Goal: Task Accomplishment & Management: Complete application form

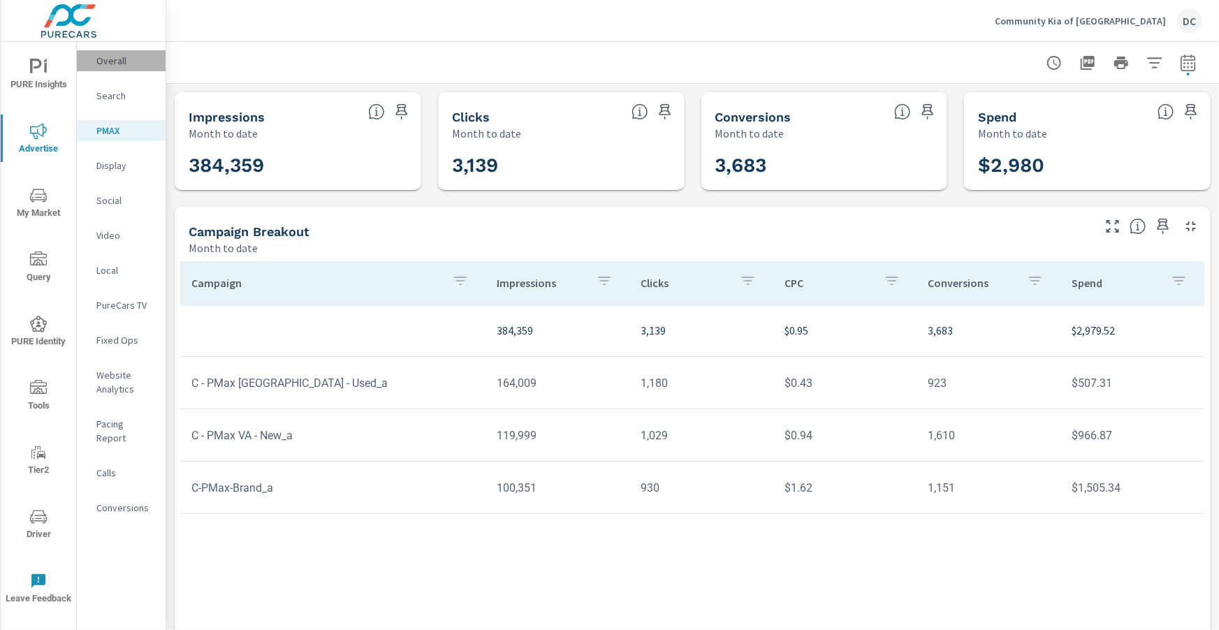
click at [117, 59] on p "Overall" at bounding box center [125, 61] width 58 height 14
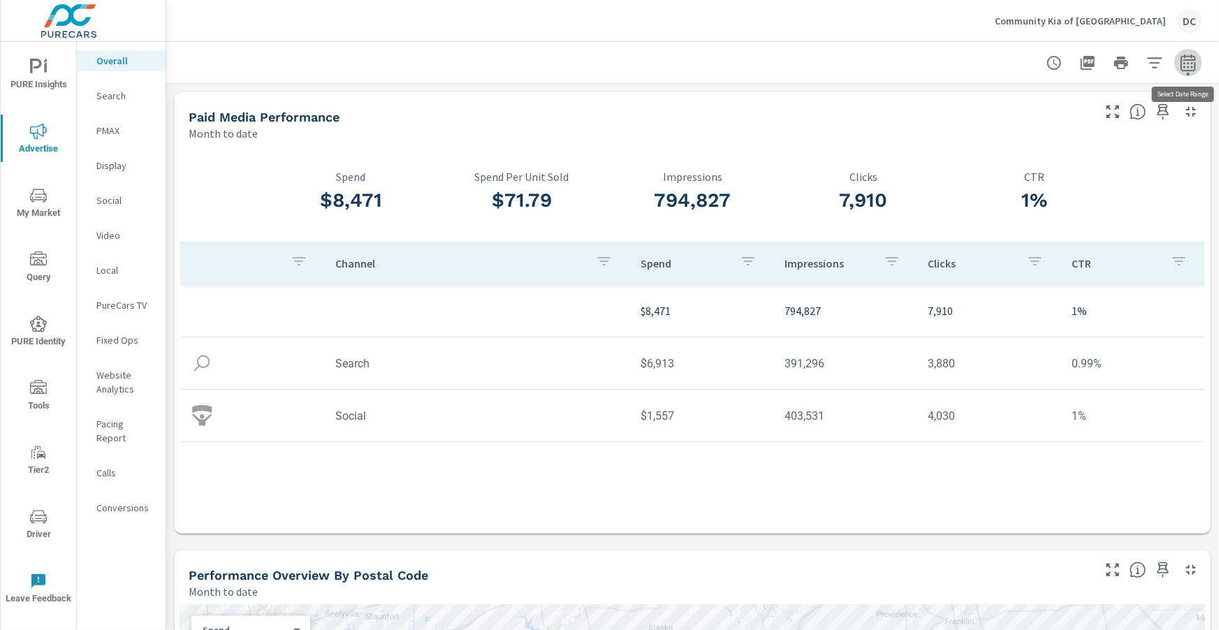
click at [1187, 71] on span "button" at bounding box center [1188, 62] width 17 height 17
select select "Month to date"
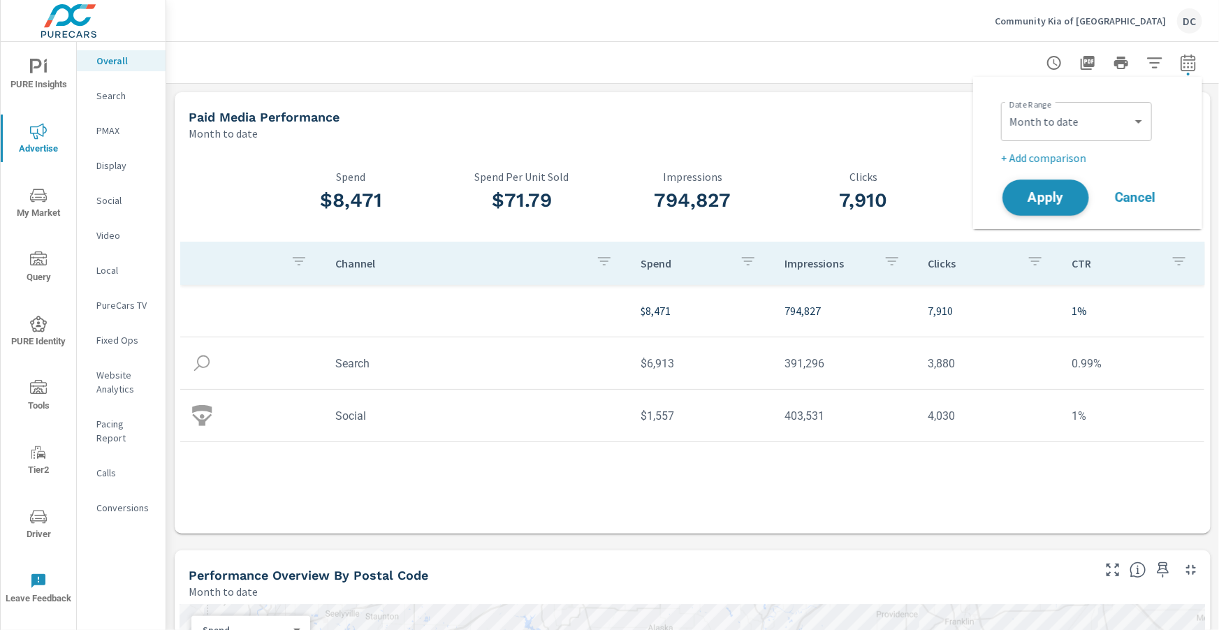
click at [1052, 187] on button "Apply" at bounding box center [1046, 198] width 87 height 36
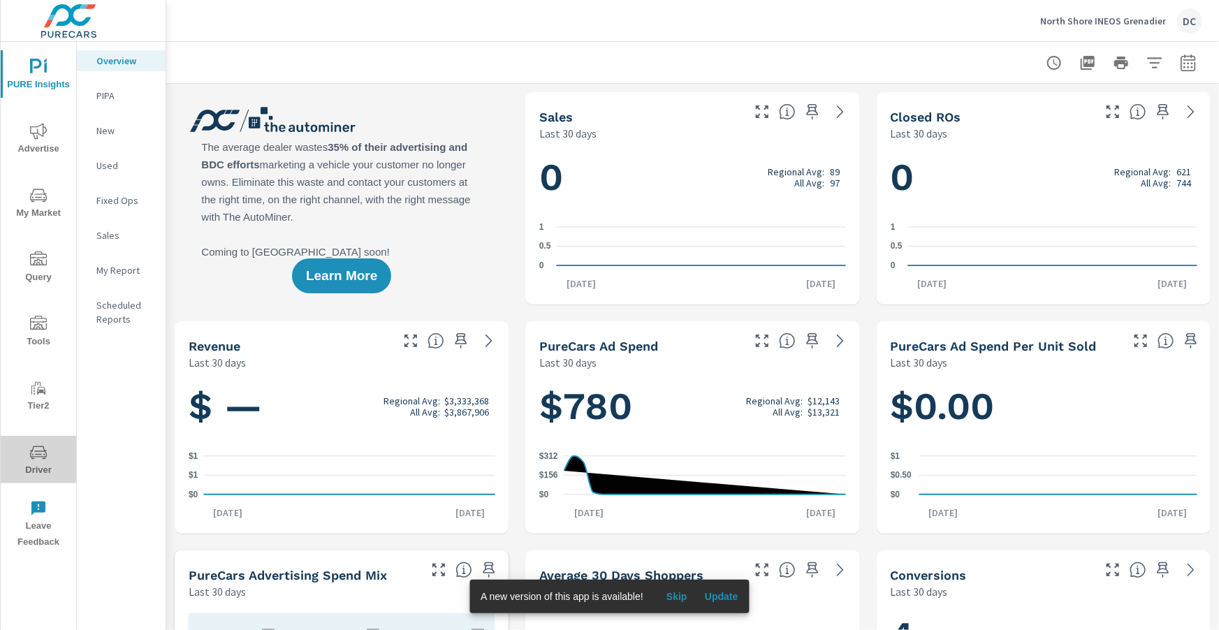
click at [48, 462] on span "Driver" at bounding box center [38, 461] width 67 height 34
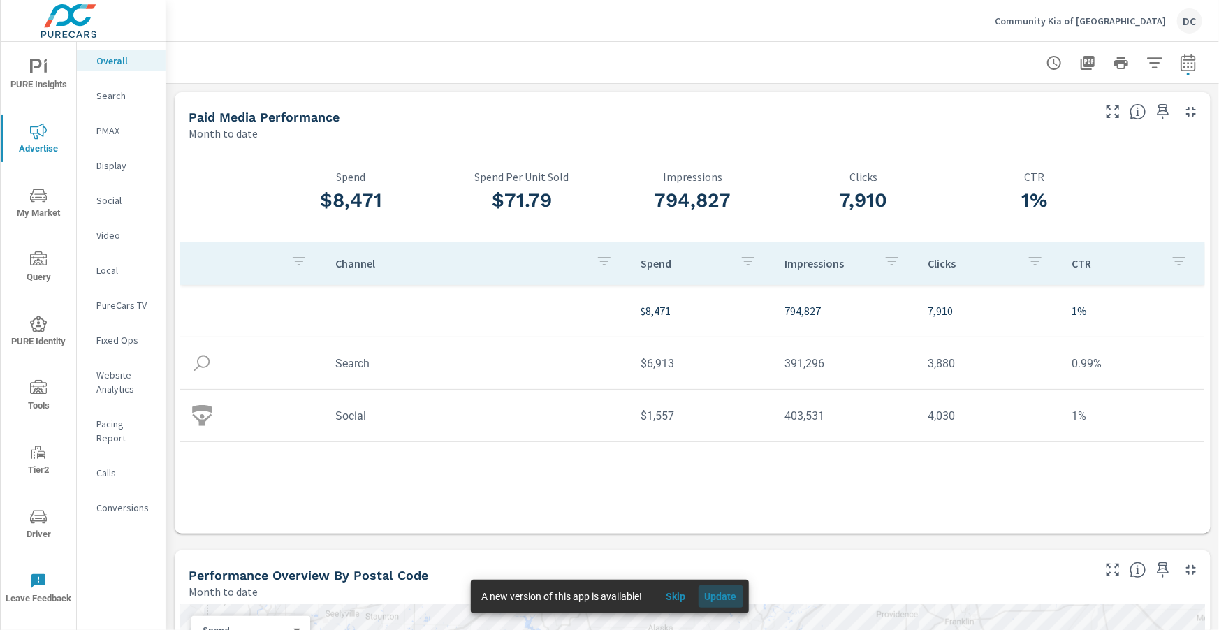
click at [722, 595] on span "Update" at bounding box center [721, 596] width 34 height 13
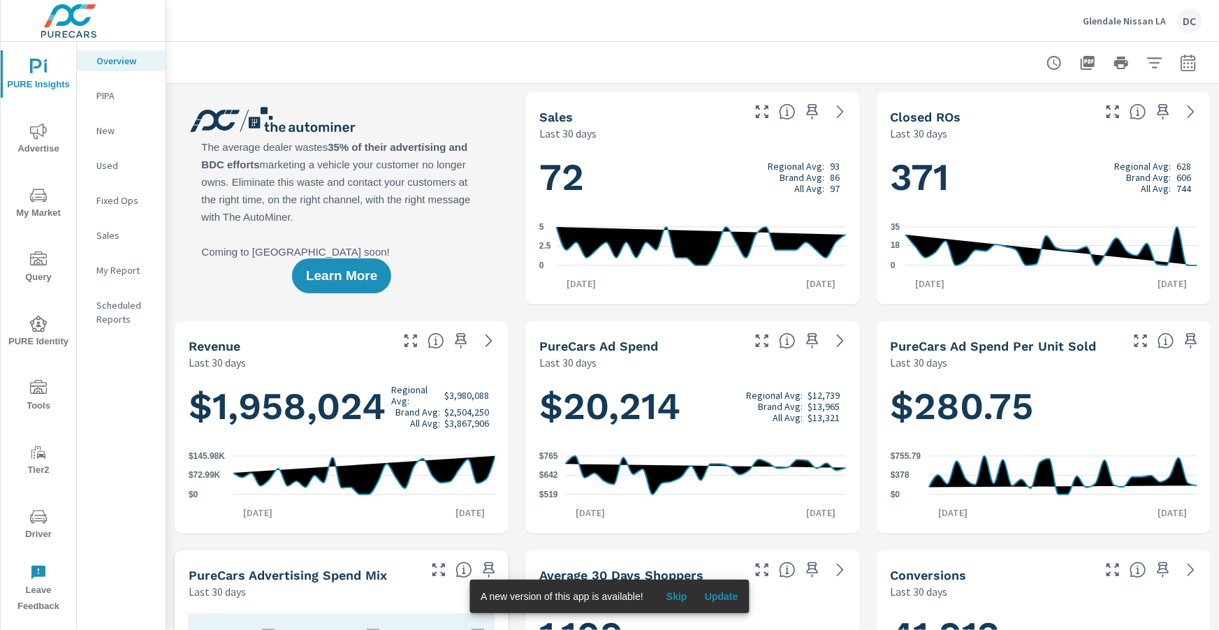
click at [44, 521] on icon "nav menu" at bounding box center [38, 516] width 17 height 13
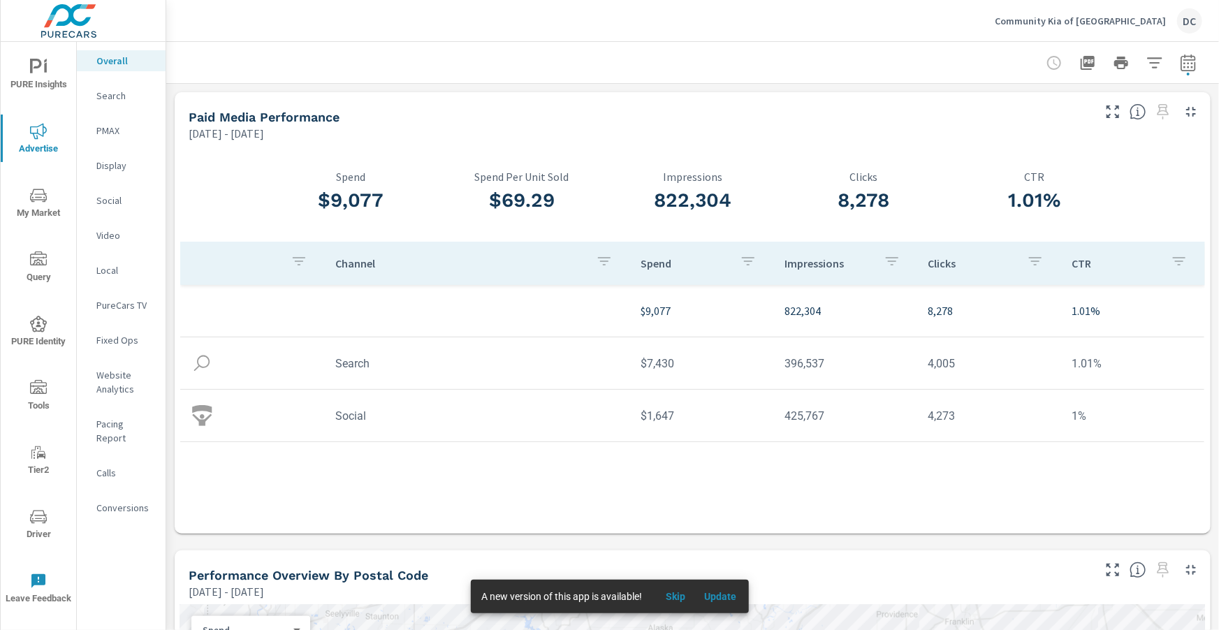
click at [719, 598] on span "Update" at bounding box center [721, 596] width 34 height 13
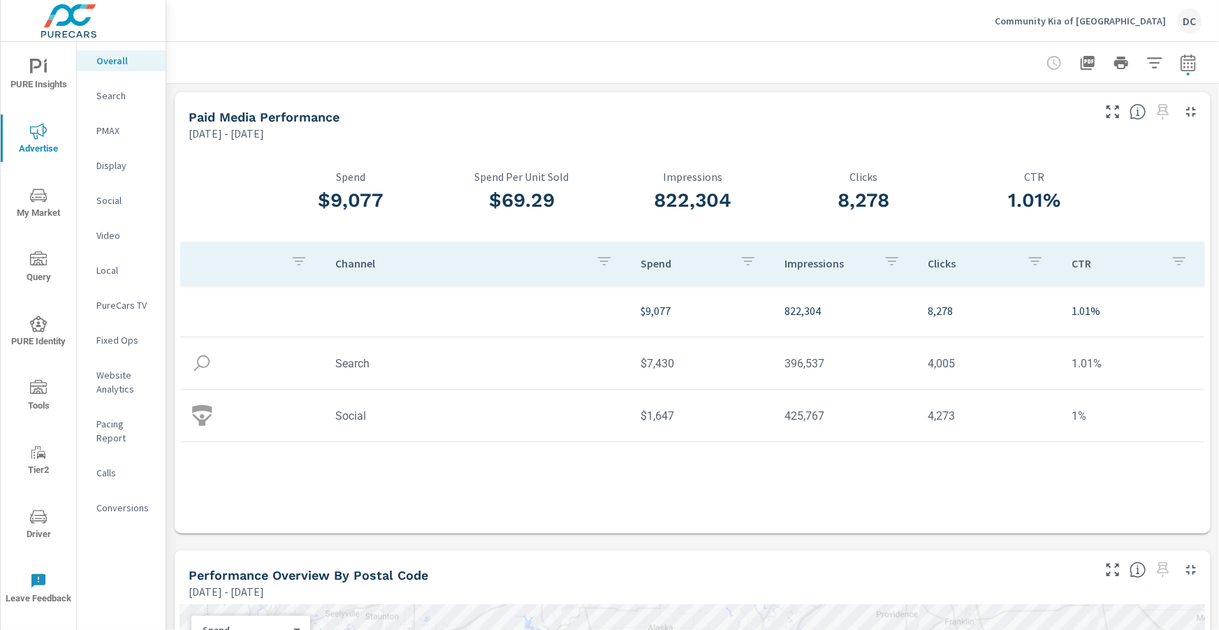
click at [32, 76] on span "PURE Insights" at bounding box center [38, 76] width 67 height 34
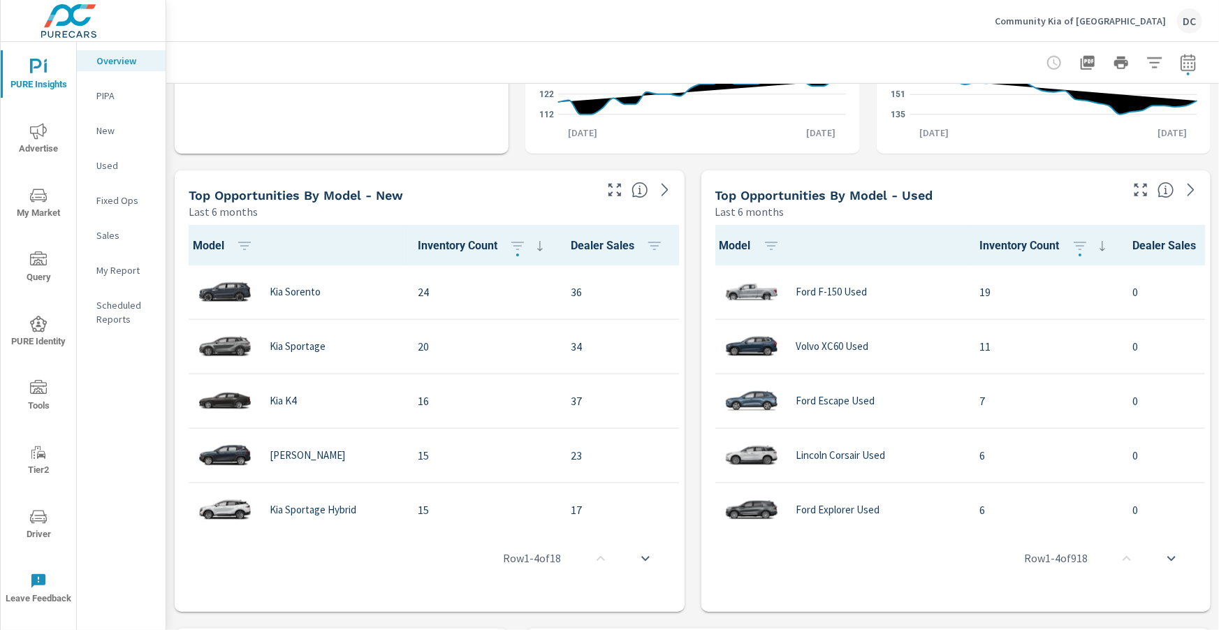
scroll to position [845, 0]
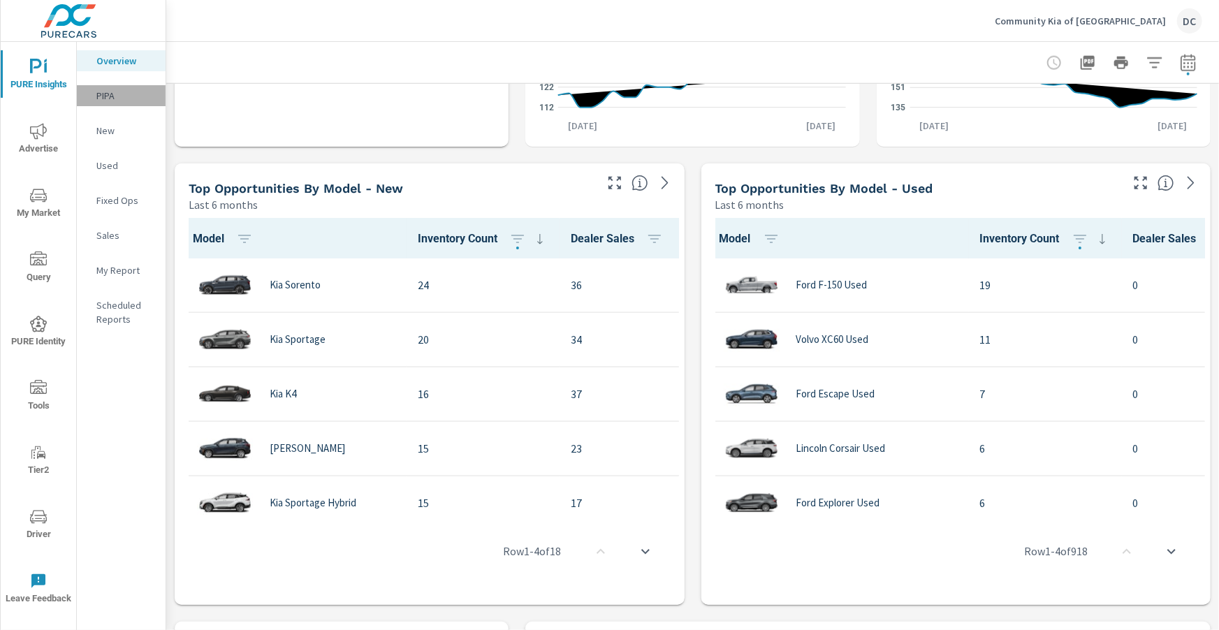
click at [110, 92] on p "PIPA" at bounding box center [125, 96] width 58 height 14
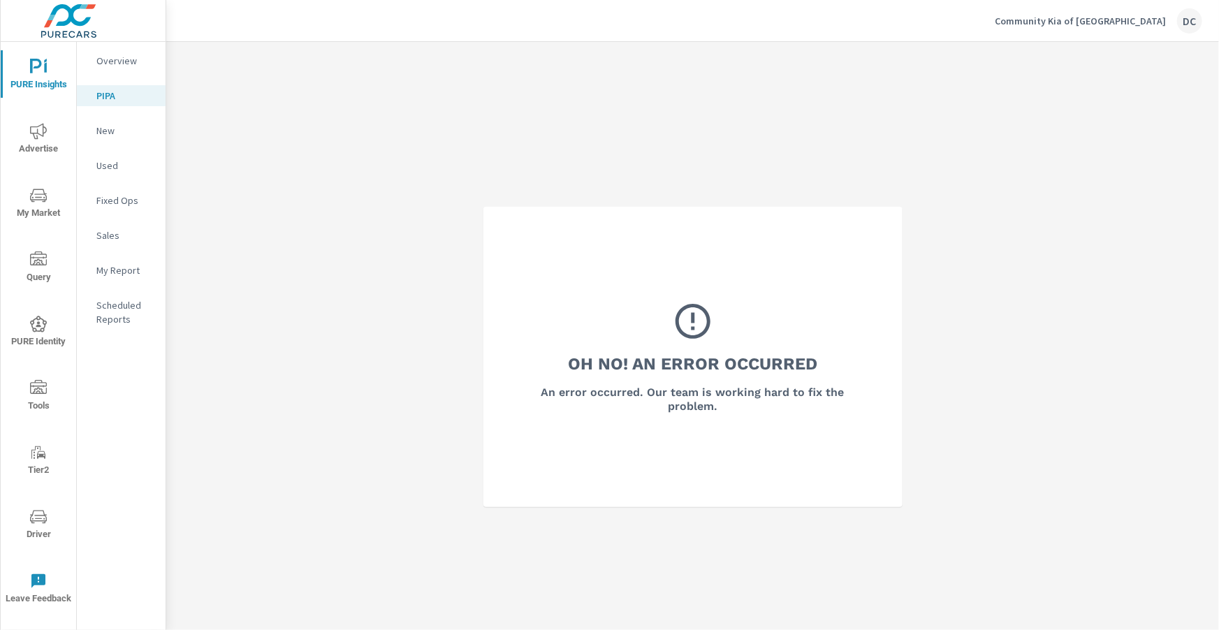
click at [108, 135] on p "New" at bounding box center [125, 131] width 58 height 14
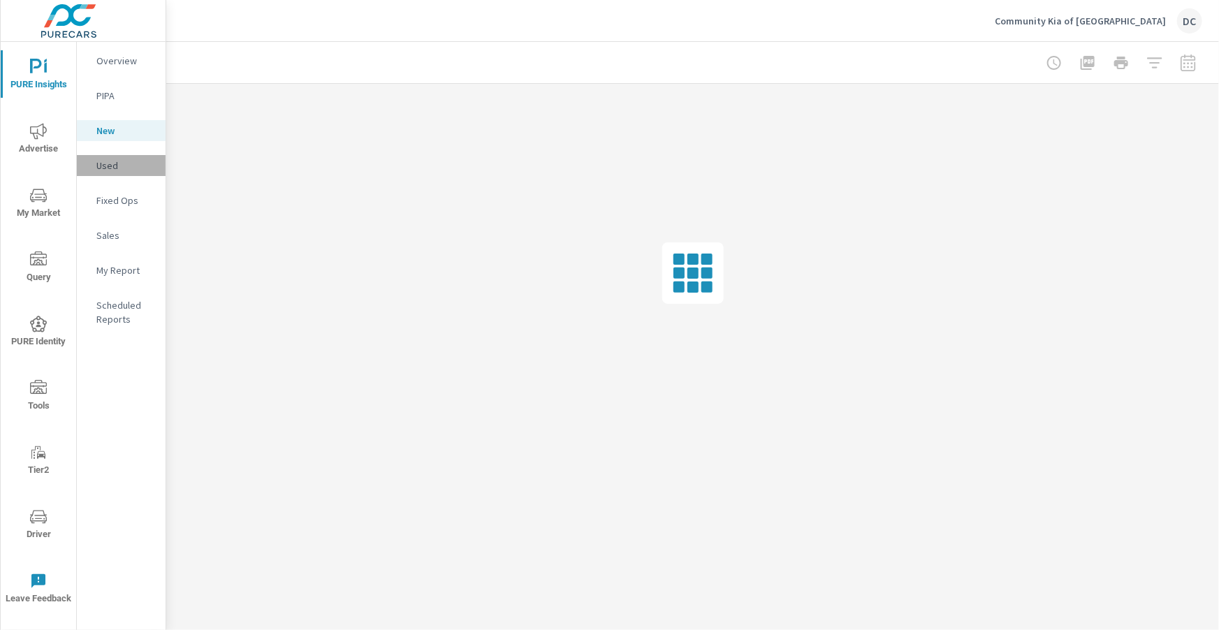
click at [108, 161] on p "Used" at bounding box center [125, 166] width 58 height 14
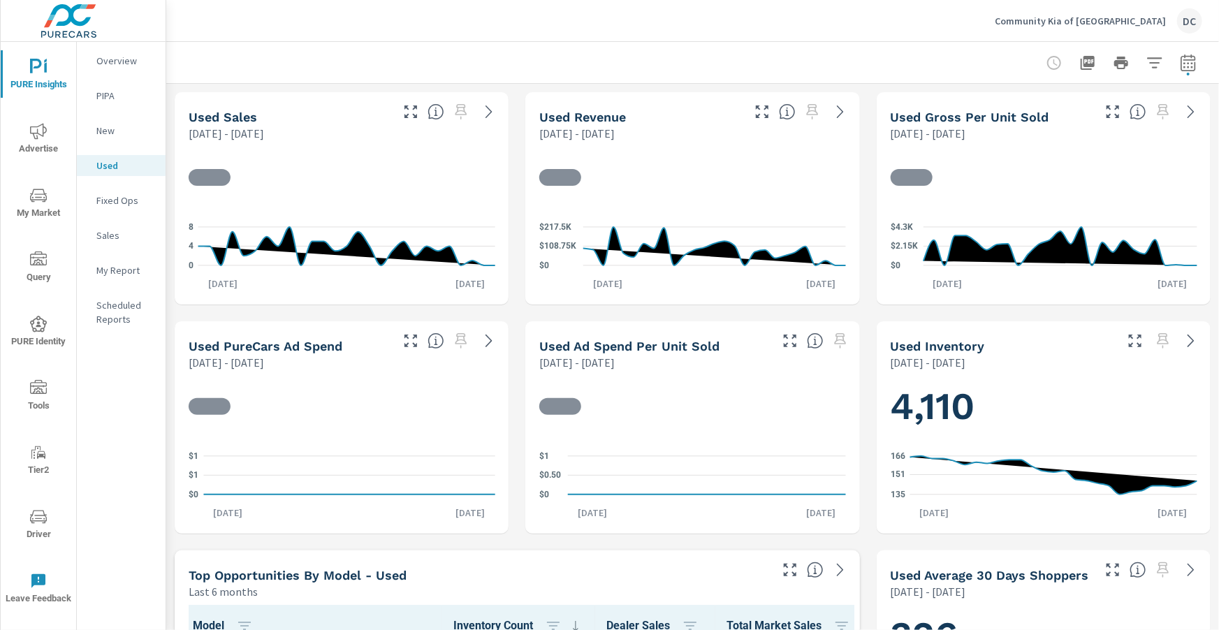
click at [108, 229] on p "Sales" at bounding box center [125, 235] width 58 height 14
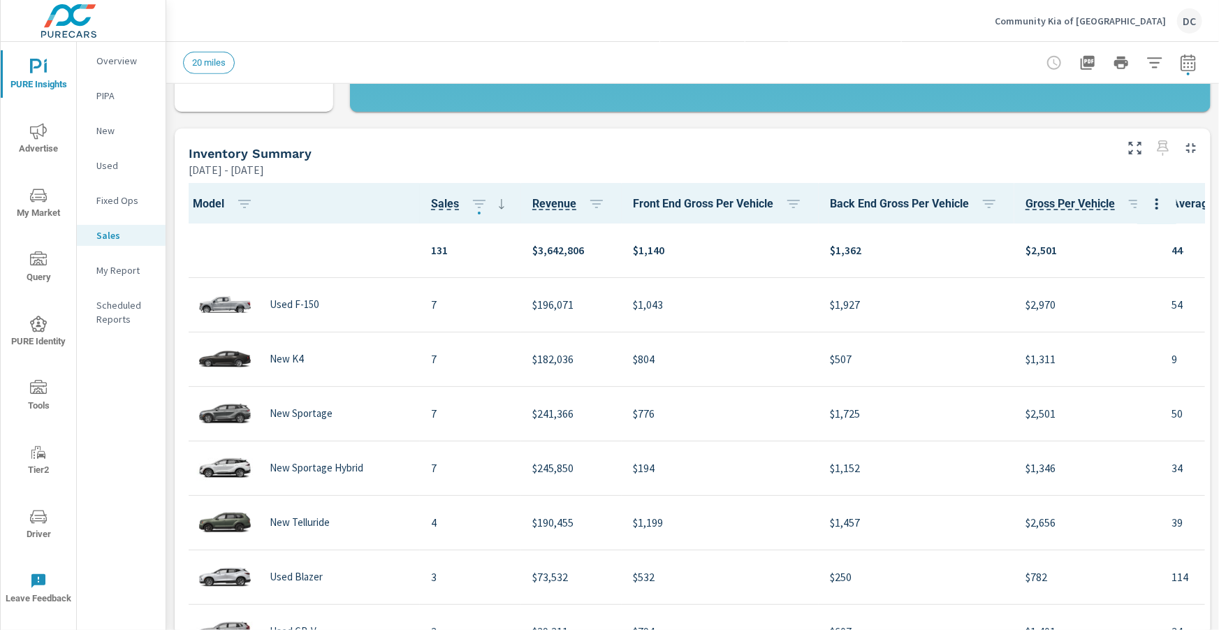
scroll to position [435, 0]
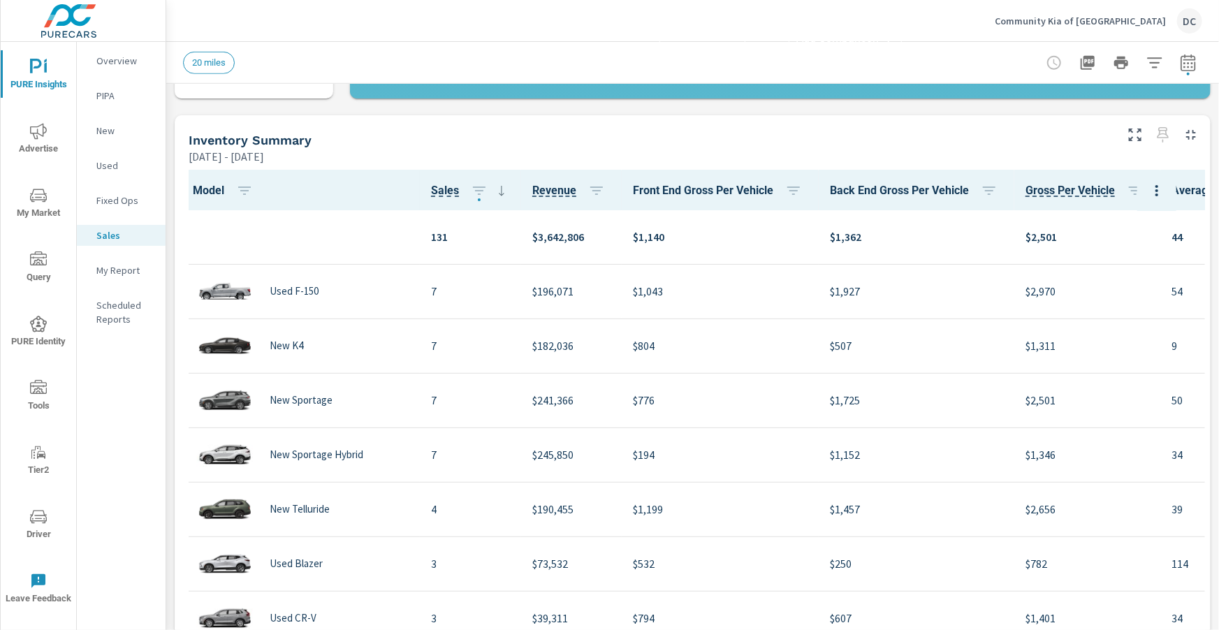
click at [44, 136] on icon "nav menu" at bounding box center [38, 131] width 17 height 17
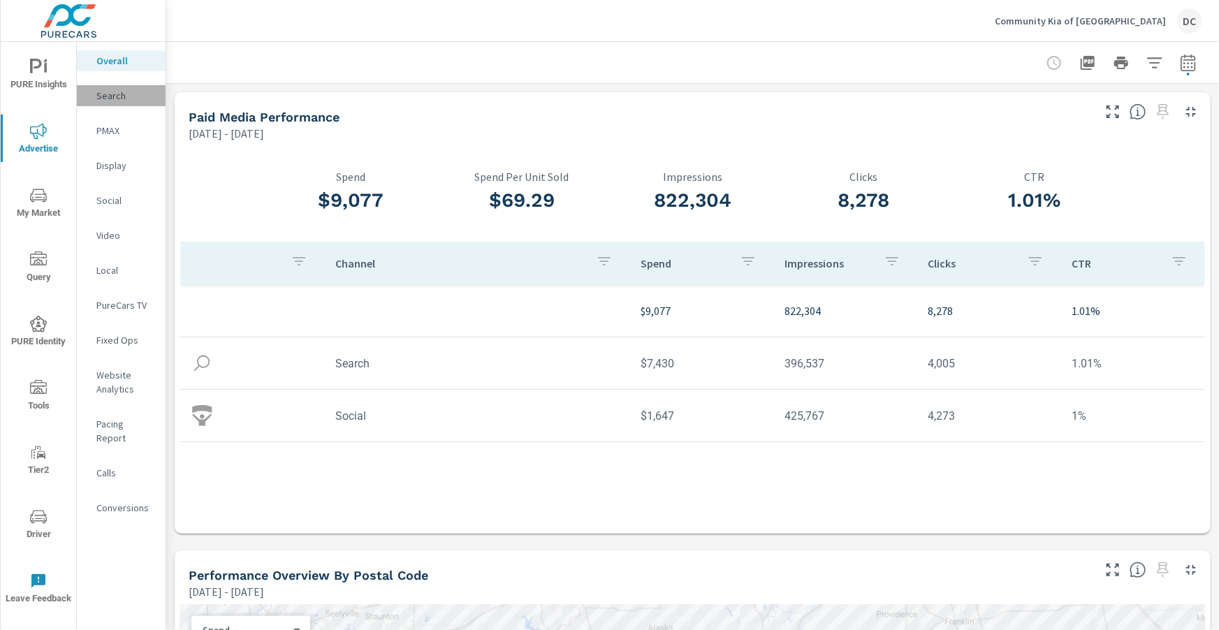
click at [121, 100] on p "Search" at bounding box center [125, 96] width 58 height 14
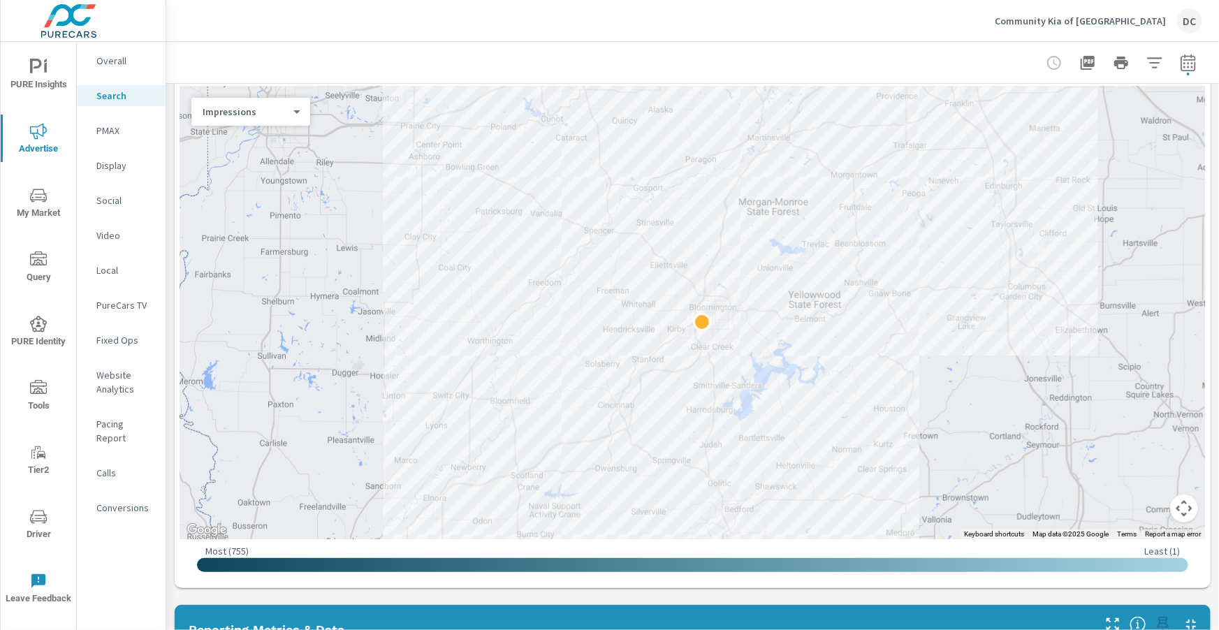
scroll to position [184, 0]
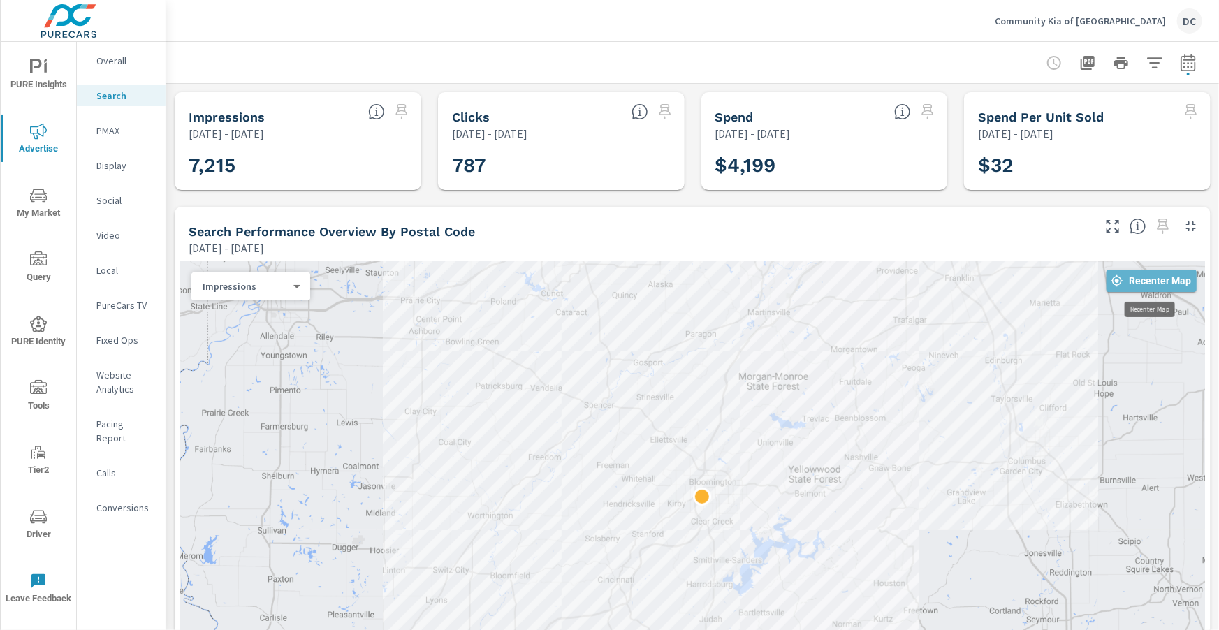
click at [1156, 285] on span "Recenter Map" at bounding box center [1151, 281] width 79 height 13
click at [298, 297] on div "Impressions 0 ​" at bounding box center [250, 286] width 119 height 28
click at [295, 289] on body "PURE Insights Advertise My Market Query PURE Identity Tools Tier2 Driver Leave …" at bounding box center [609, 315] width 1219 height 630
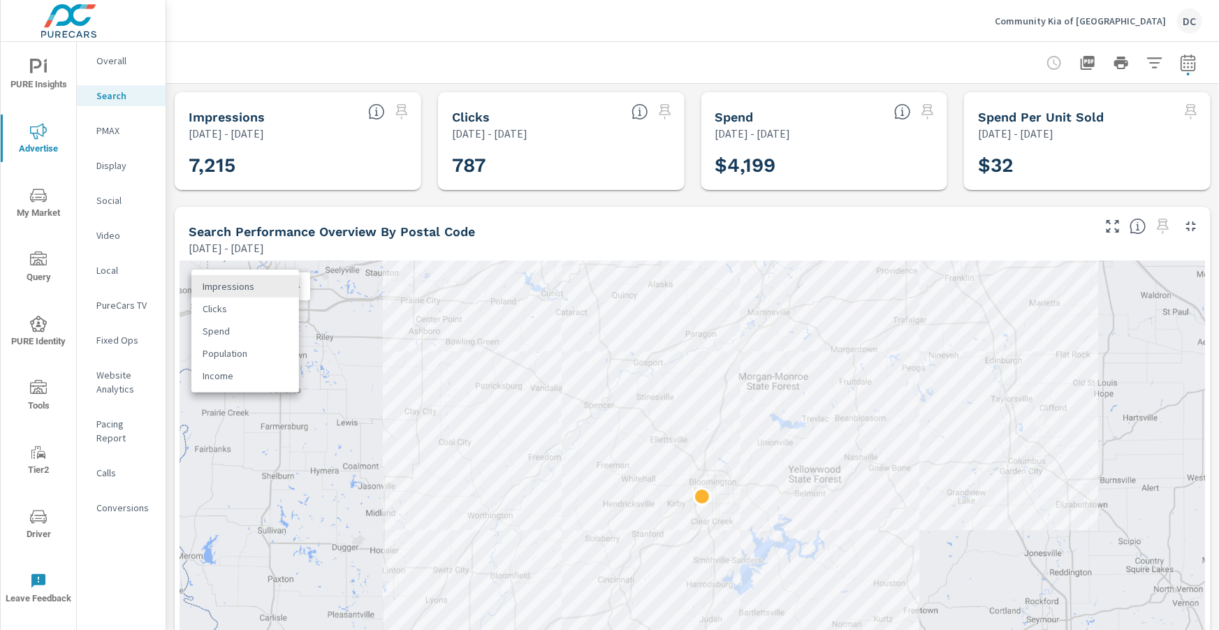
click at [270, 307] on li "Clicks" at bounding box center [245, 309] width 108 height 22
click at [265, 295] on div "Clicks 1 ​" at bounding box center [250, 286] width 119 height 28
click at [282, 286] on body "PURE Insights Advertise My Market Query PURE Identity Tools Tier2 Driver Leave …" at bounding box center [609, 315] width 1219 height 630
click at [1209, 252] on div at bounding box center [609, 315] width 1219 height 630
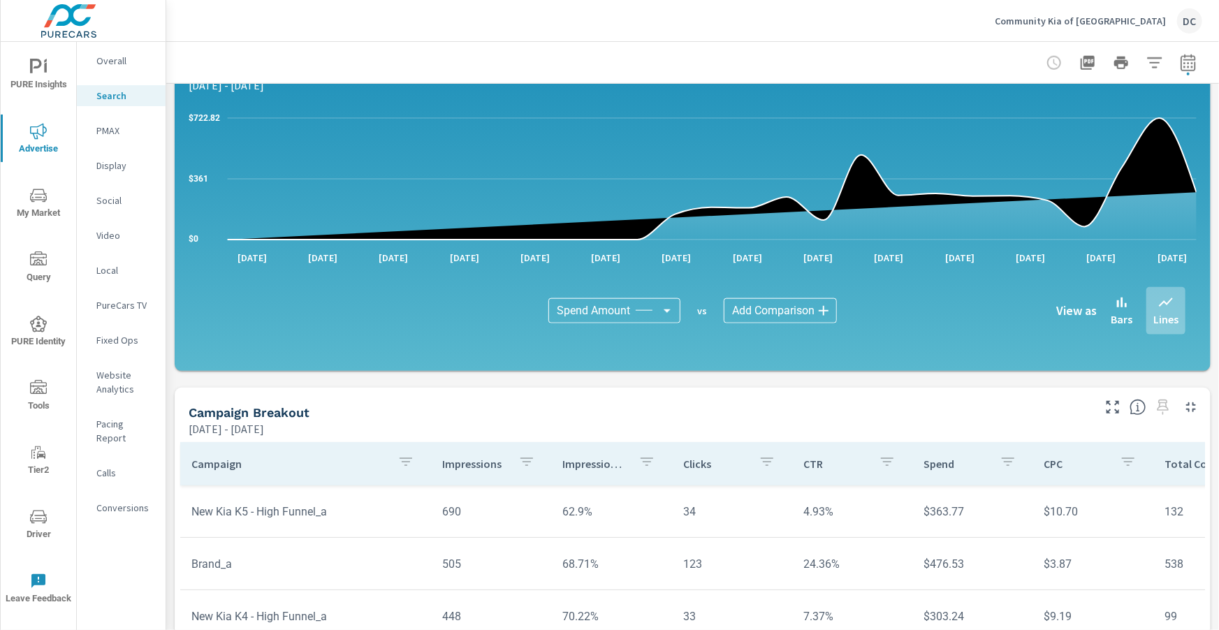
scroll to position [737, 0]
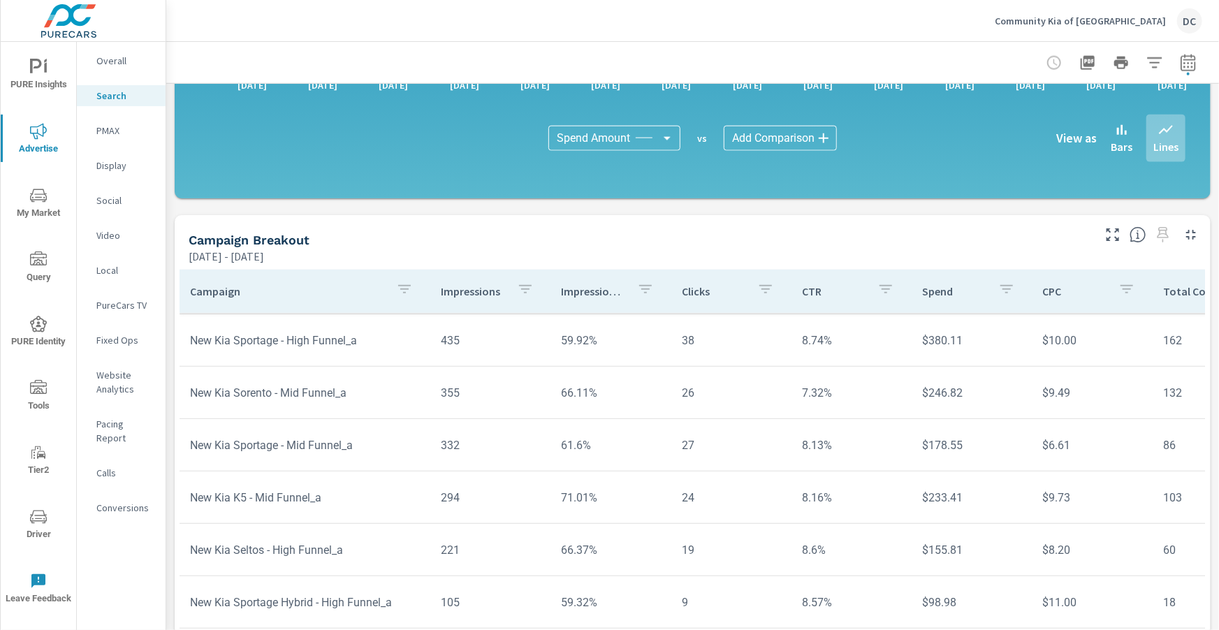
scroll to position [929, 0]
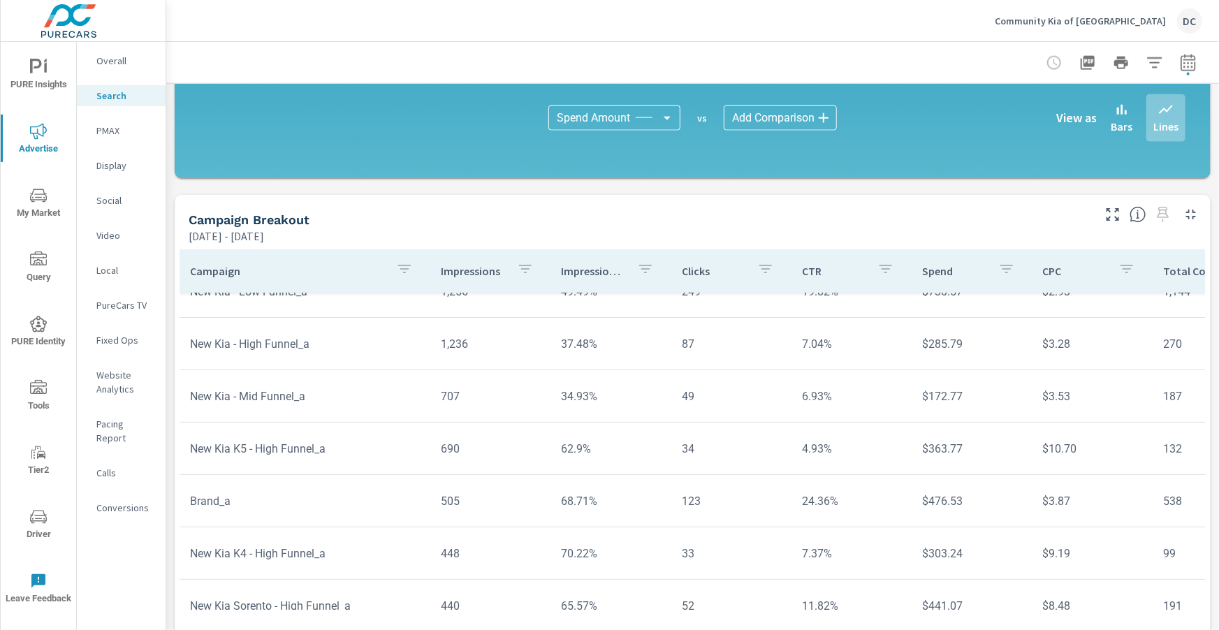
scroll to position [3, 1]
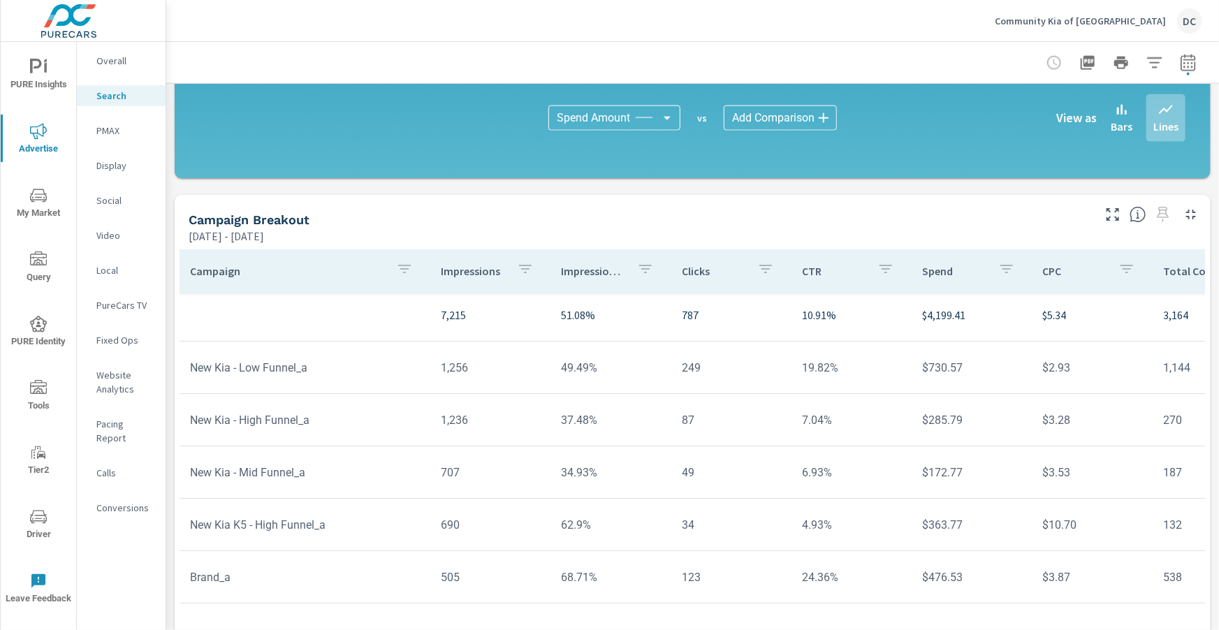
scroll to position [0, 1]
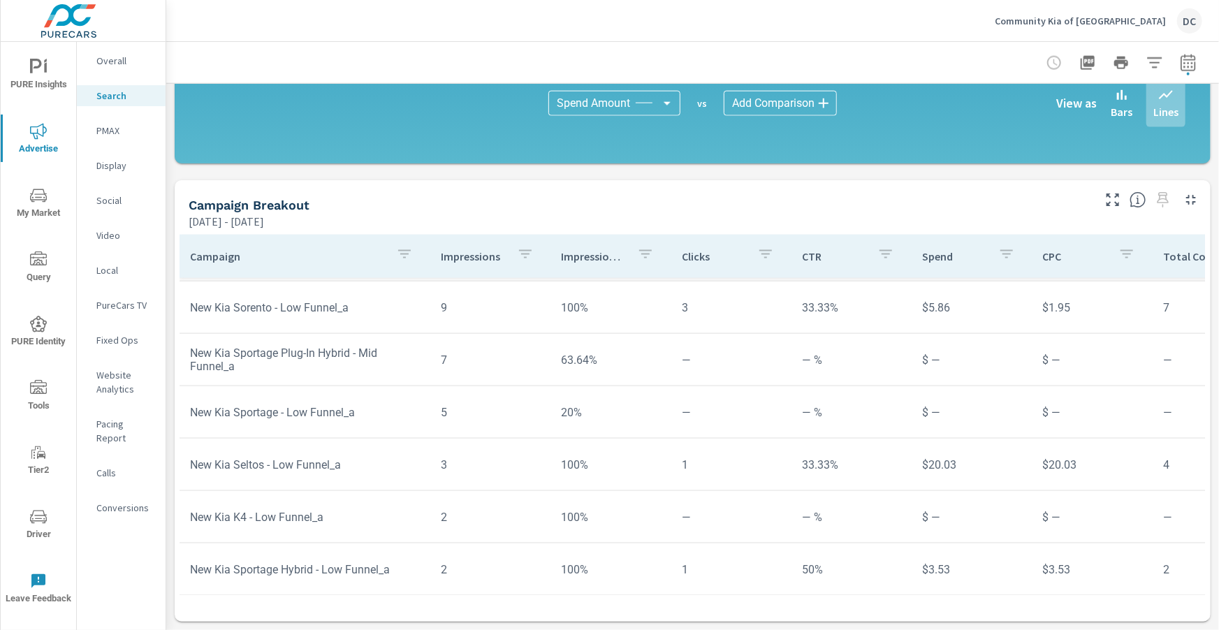
scroll to position [992, 0]
click at [115, 132] on p "PMAX" at bounding box center [125, 131] width 58 height 14
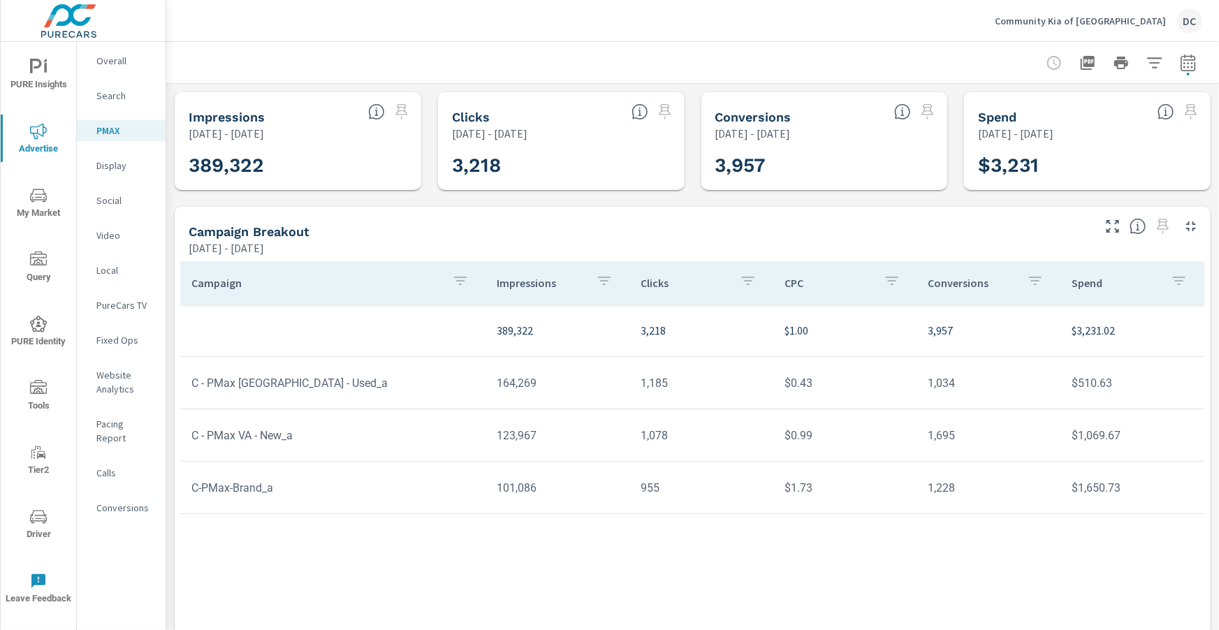
click at [124, 99] on p "Search" at bounding box center [125, 96] width 58 height 14
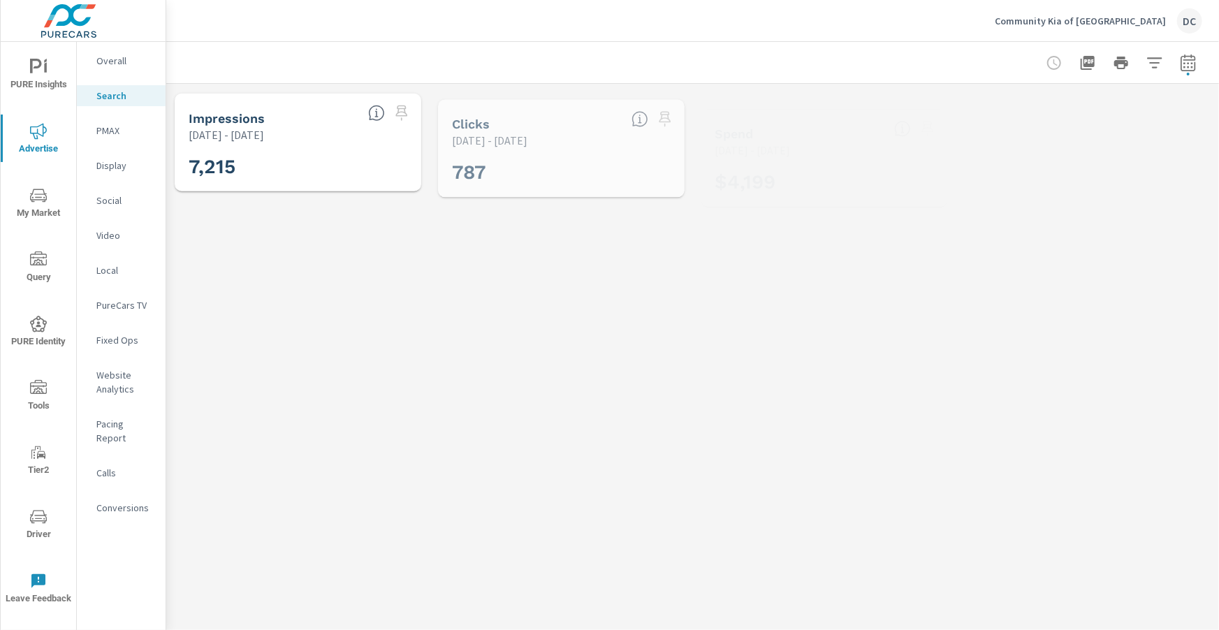
scroll to position [943, 0]
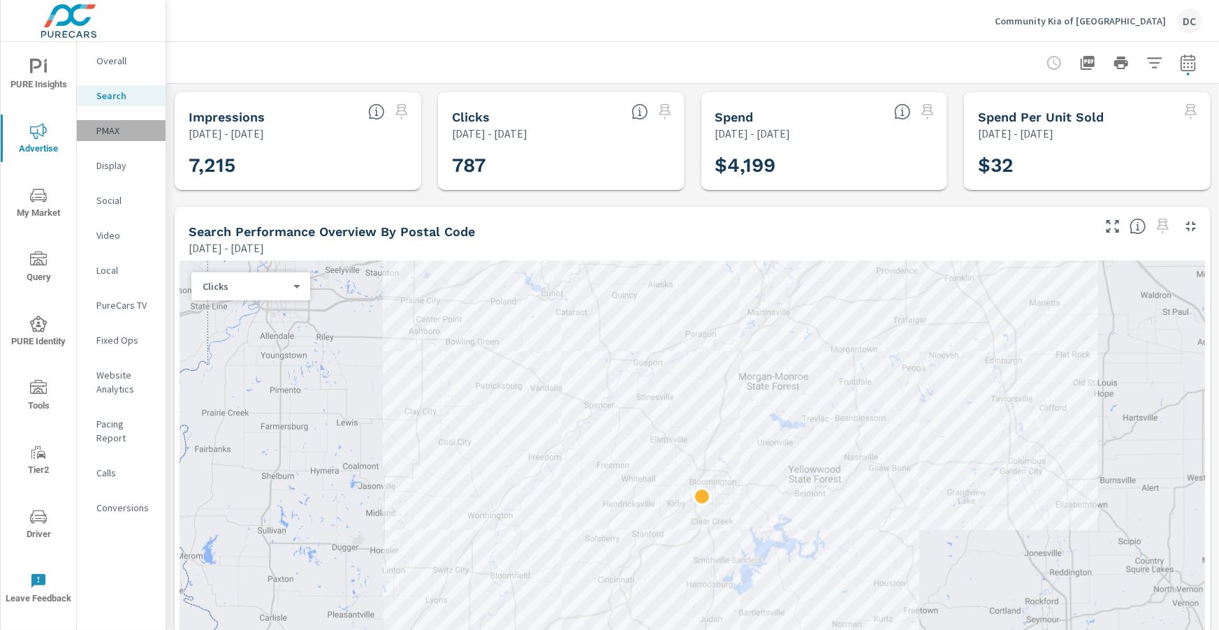
click at [101, 129] on p "PMAX" at bounding box center [125, 131] width 58 height 14
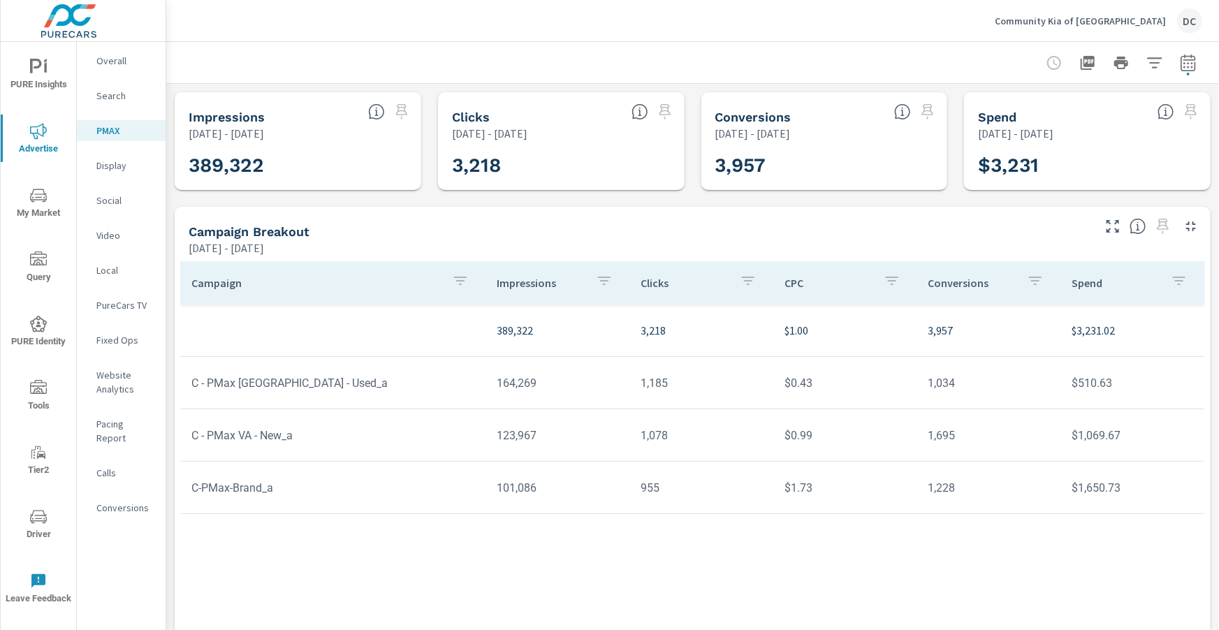
click at [115, 198] on p "Social" at bounding box center [125, 201] width 58 height 14
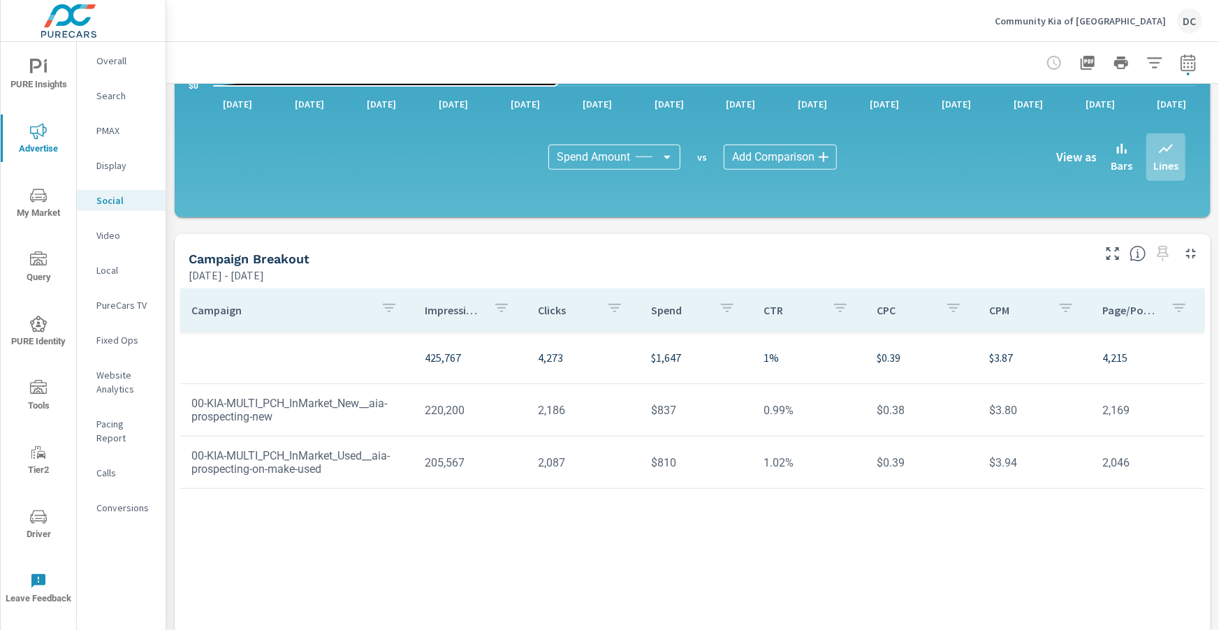
scroll to position [317, 0]
drag, startPoint x: 422, startPoint y: 361, endPoint x: 460, endPoint y: 361, distance: 37.7
click at [460, 361] on td "425,767" at bounding box center [470, 356] width 113 height 39
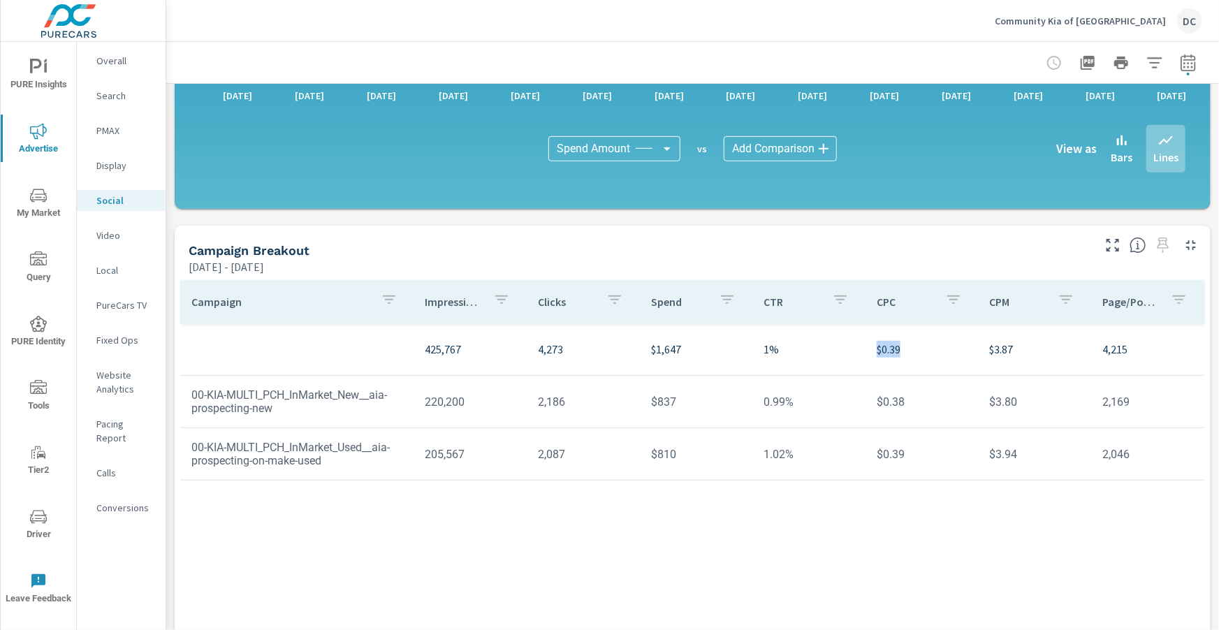
drag, startPoint x: 865, startPoint y: 351, endPoint x: 908, endPoint y: 350, distance: 42.6
click at [908, 350] on tr "425,767 4,273 $1,647 1% $0.39 $3.87 4,215" at bounding box center [692, 349] width 1024 height 52
click at [38, 198] on icon "nav menu" at bounding box center [38, 195] width 17 height 17
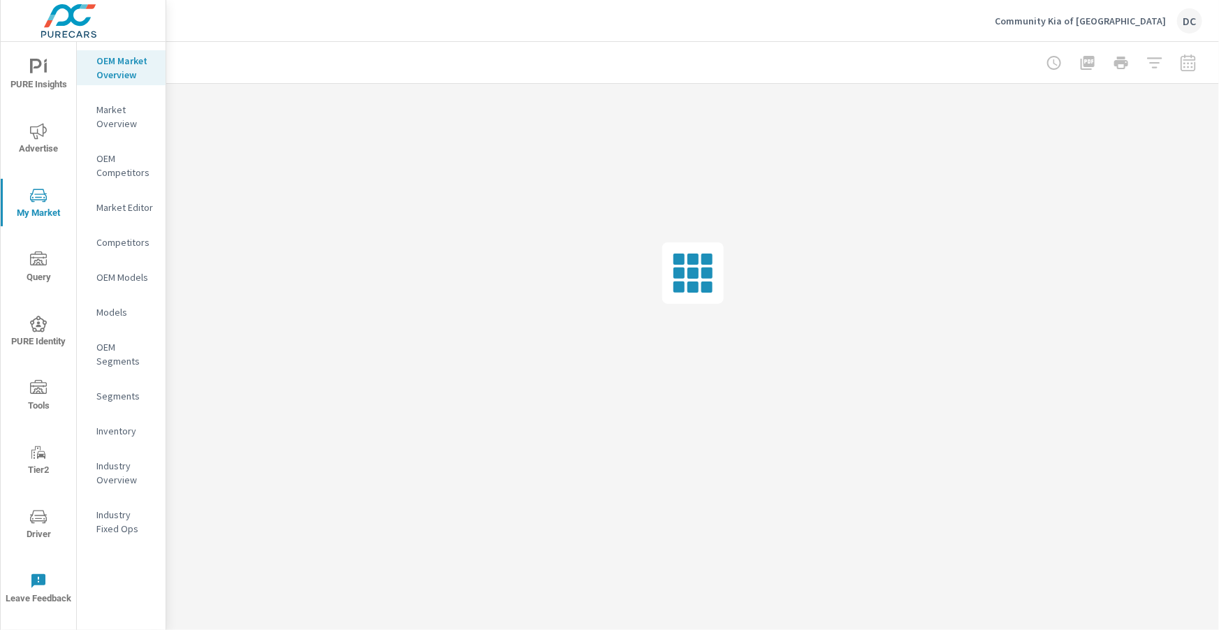
click at [1184, 57] on div at bounding box center [1121, 63] width 162 height 28
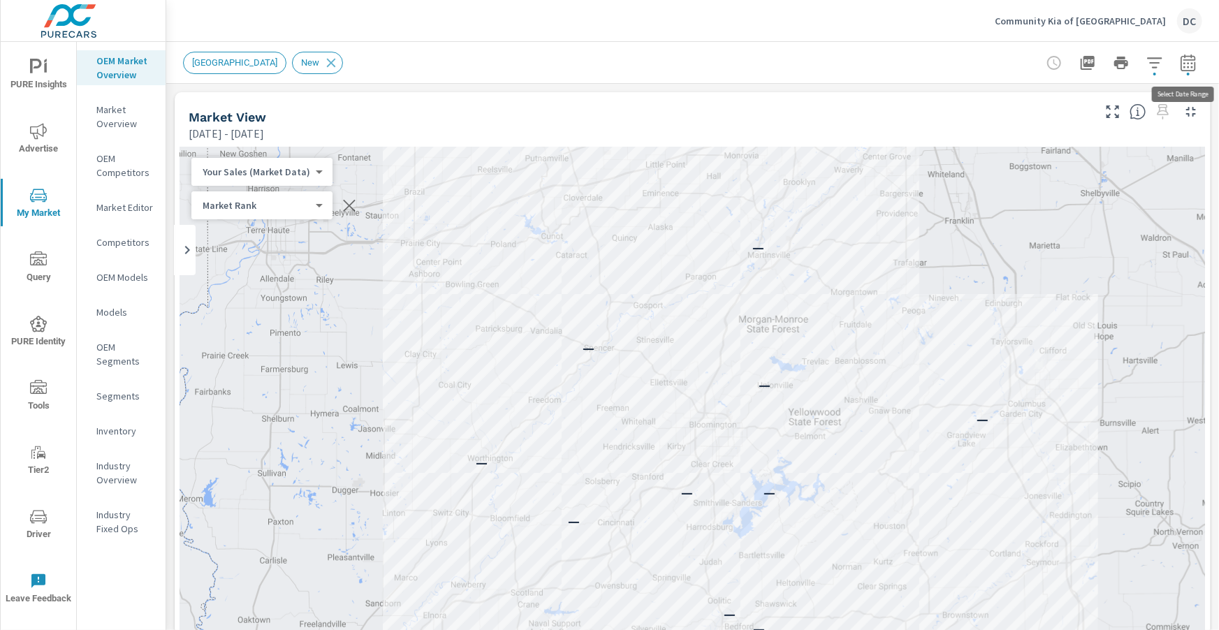
click at [1186, 57] on icon "button" at bounding box center [1188, 62] width 15 height 17
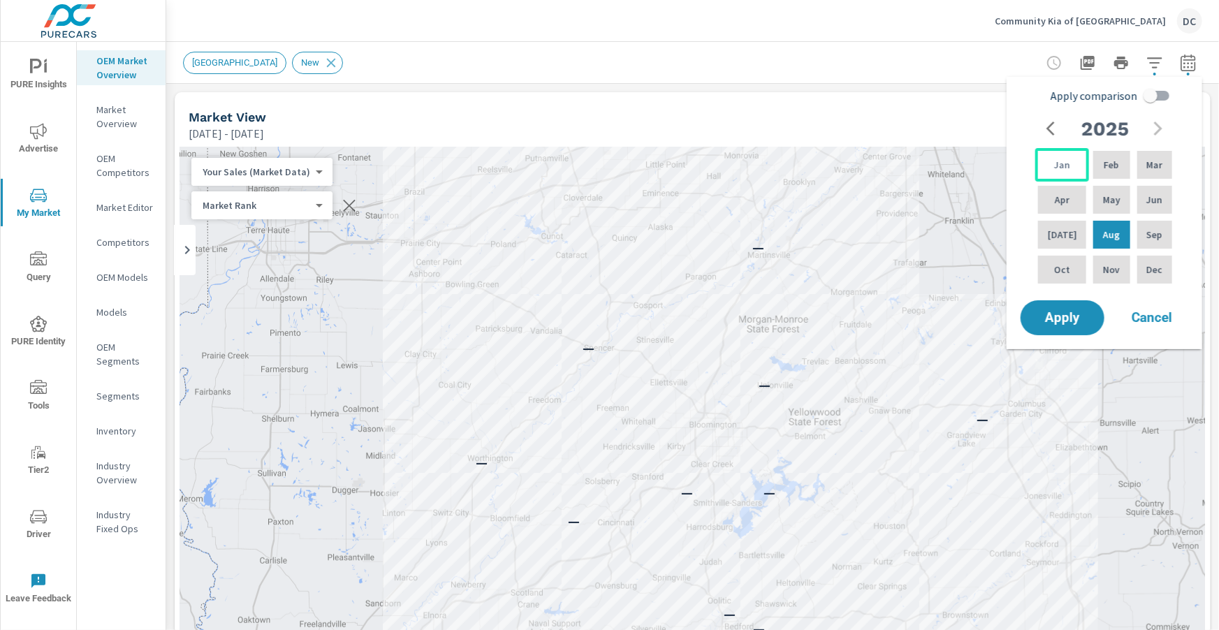
click at [1058, 173] on div "Jan" at bounding box center [1062, 165] width 54 height 34
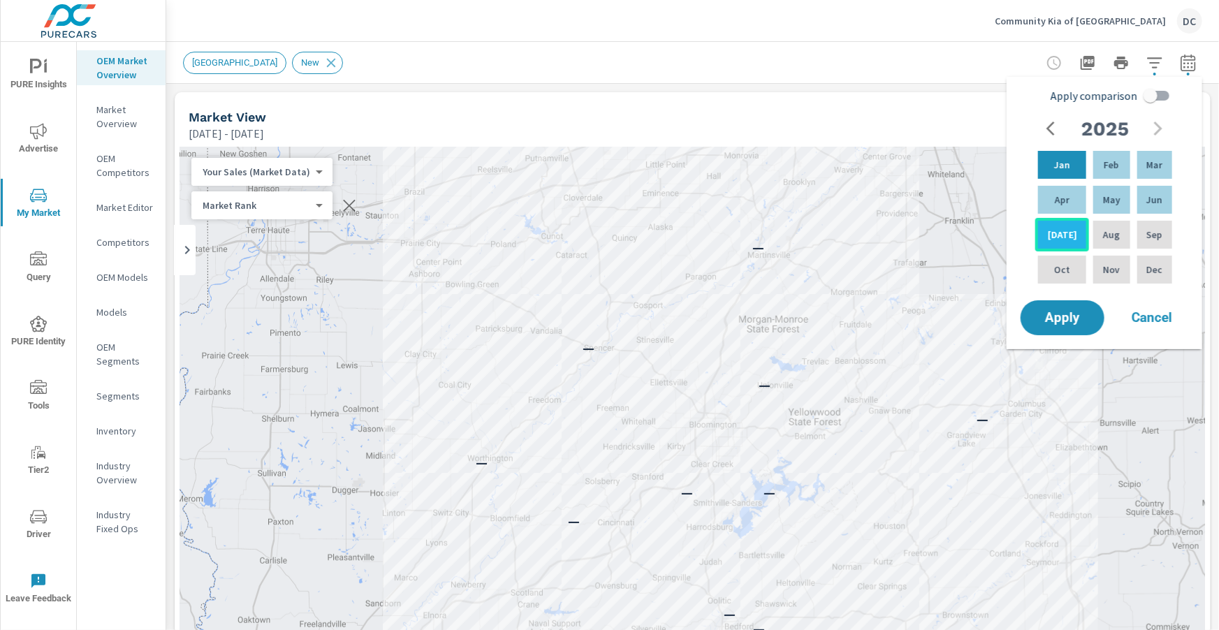
click at [1052, 232] on p "Jul" at bounding box center [1062, 235] width 29 height 14
click at [1082, 319] on span "Apply" at bounding box center [1062, 318] width 57 height 13
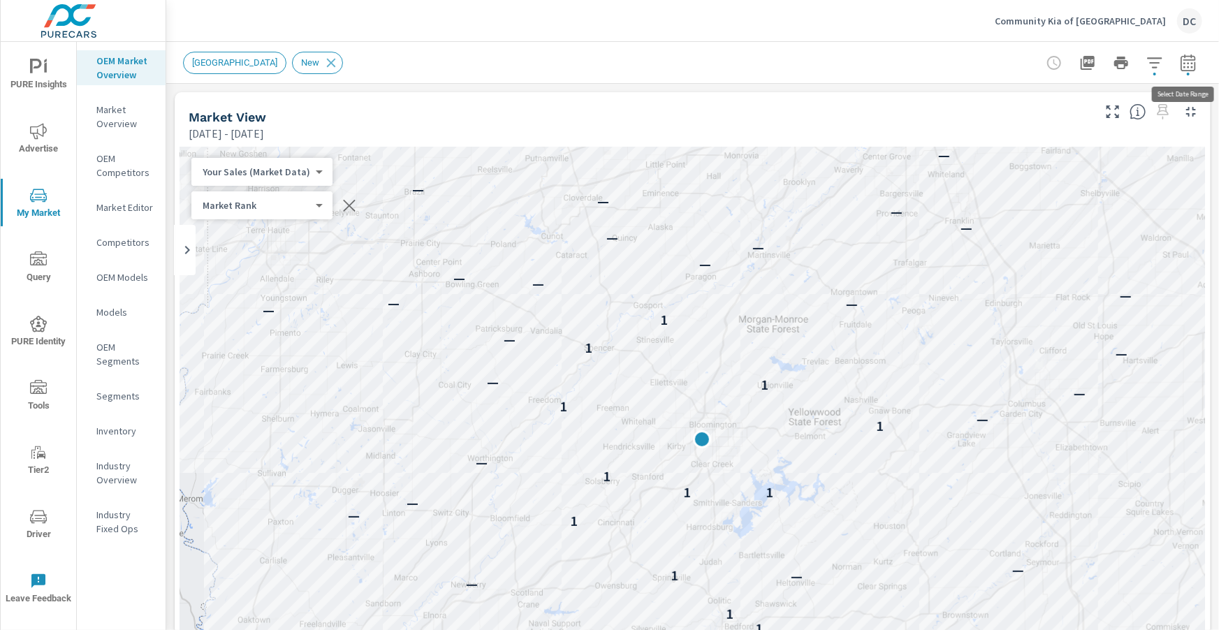
click at [1191, 68] on icon "button" at bounding box center [1188, 62] width 17 height 17
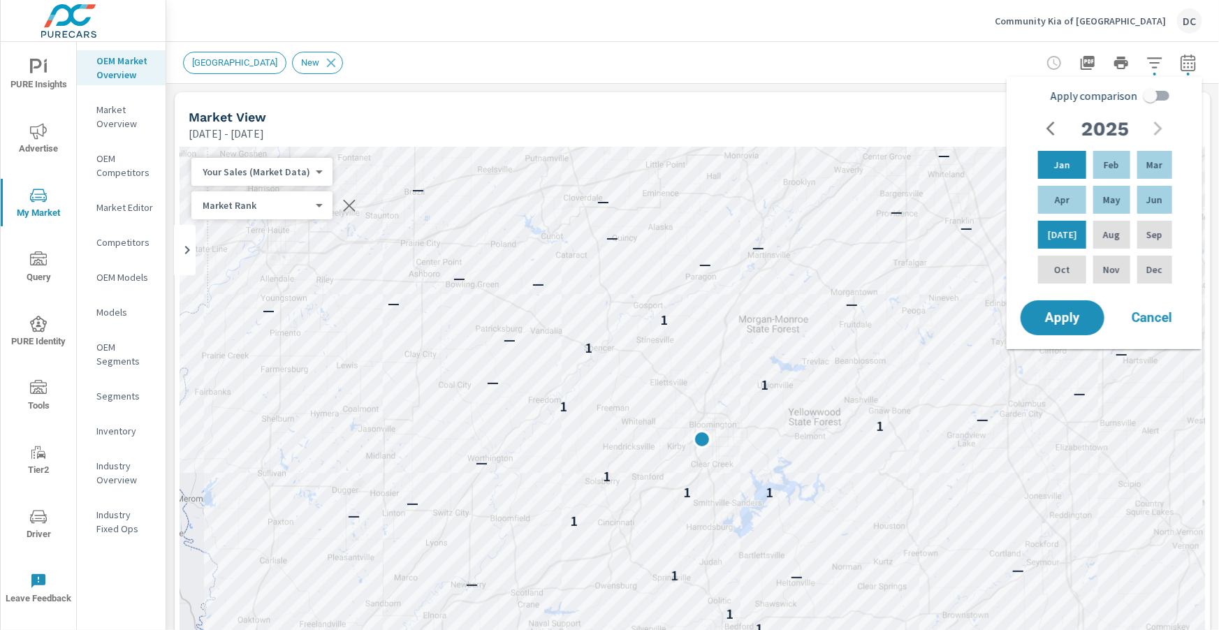
click at [1144, 99] on input "Apply comparison" at bounding box center [1151, 95] width 80 height 27
checkbox input "true"
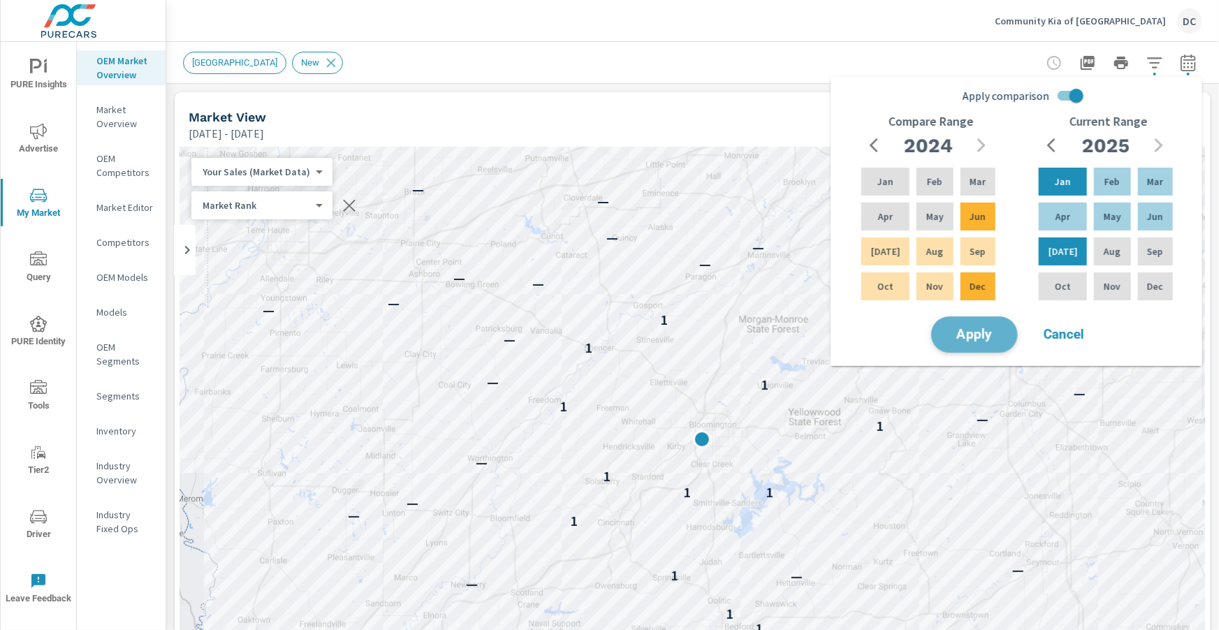
click at [984, 330] on span "Apply" at bounding box center [974, 334] width 57 height 13
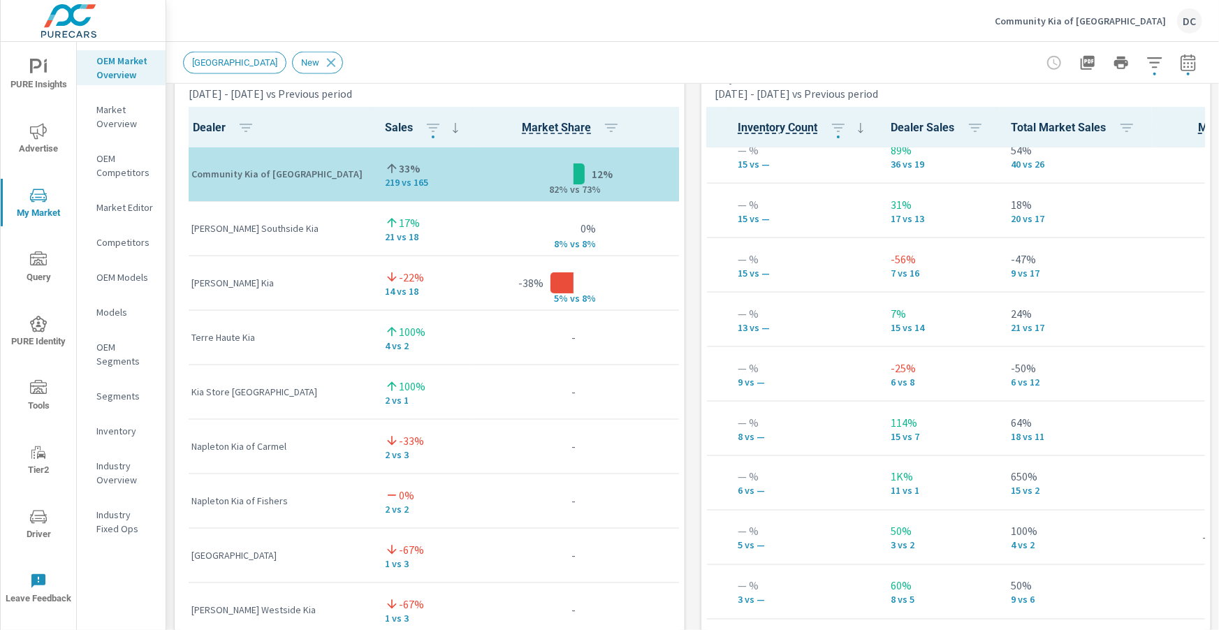
scroll to position [205, 228]
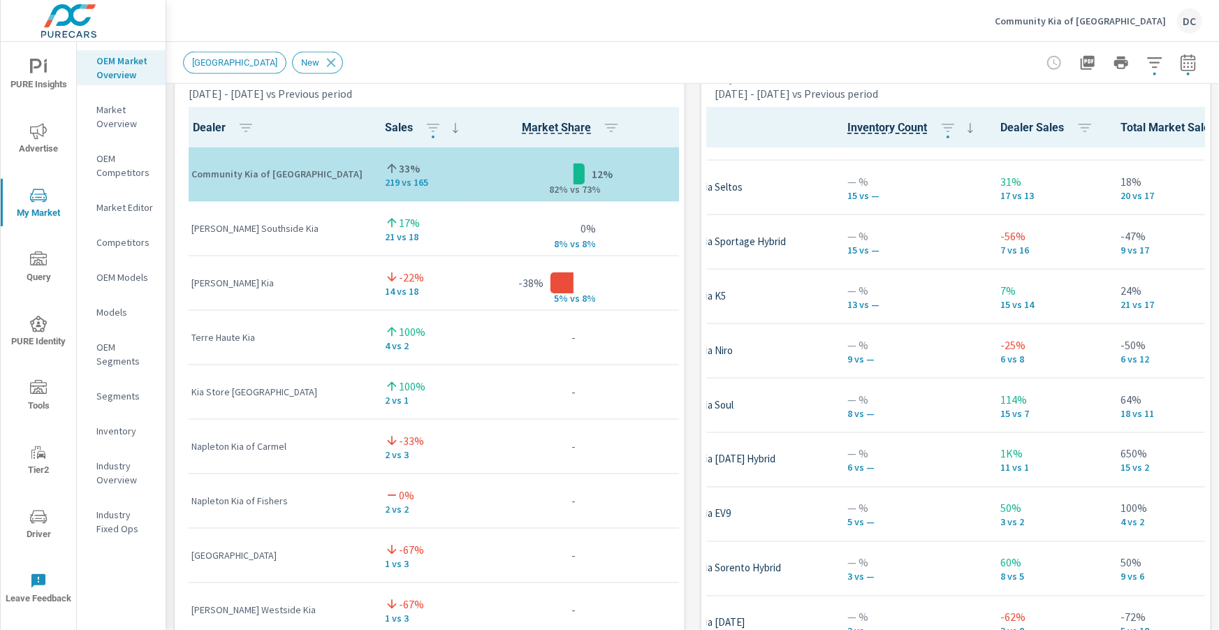
scroll to position [205, 115]
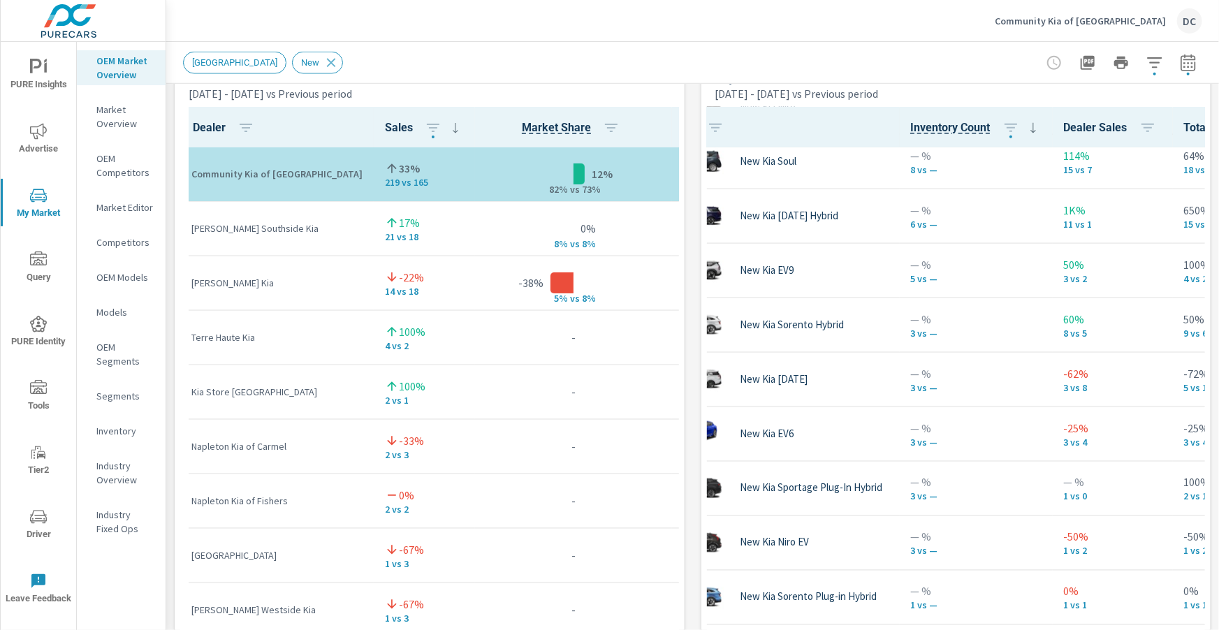
scroll to position [487, 56]
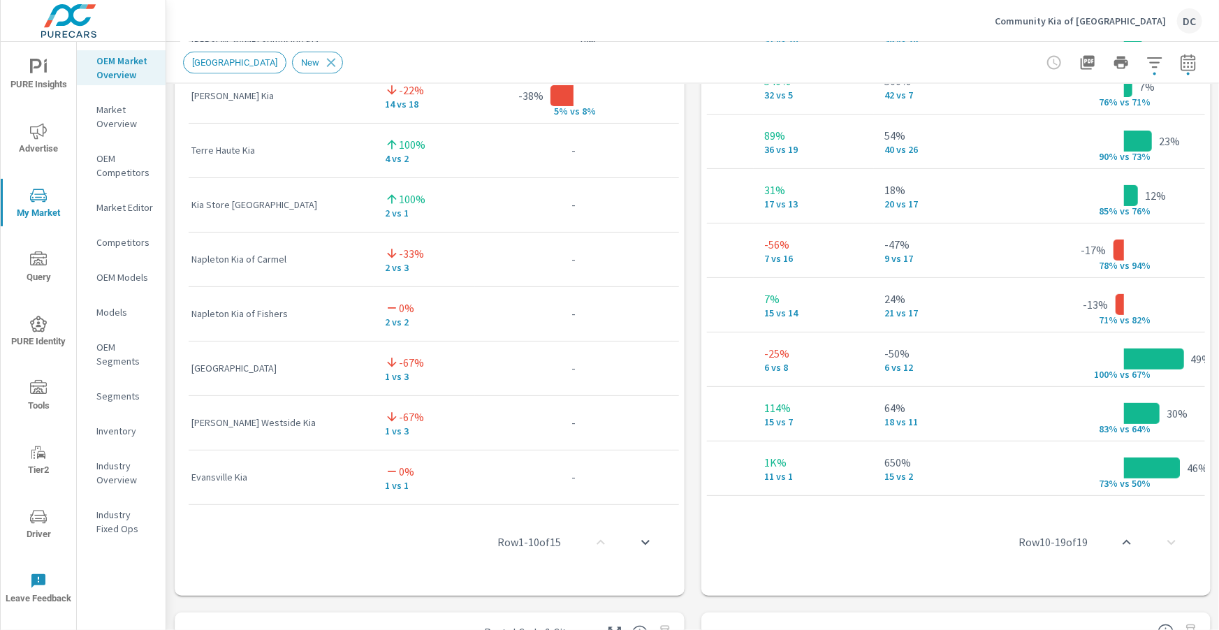
scroll to position [0, 355]
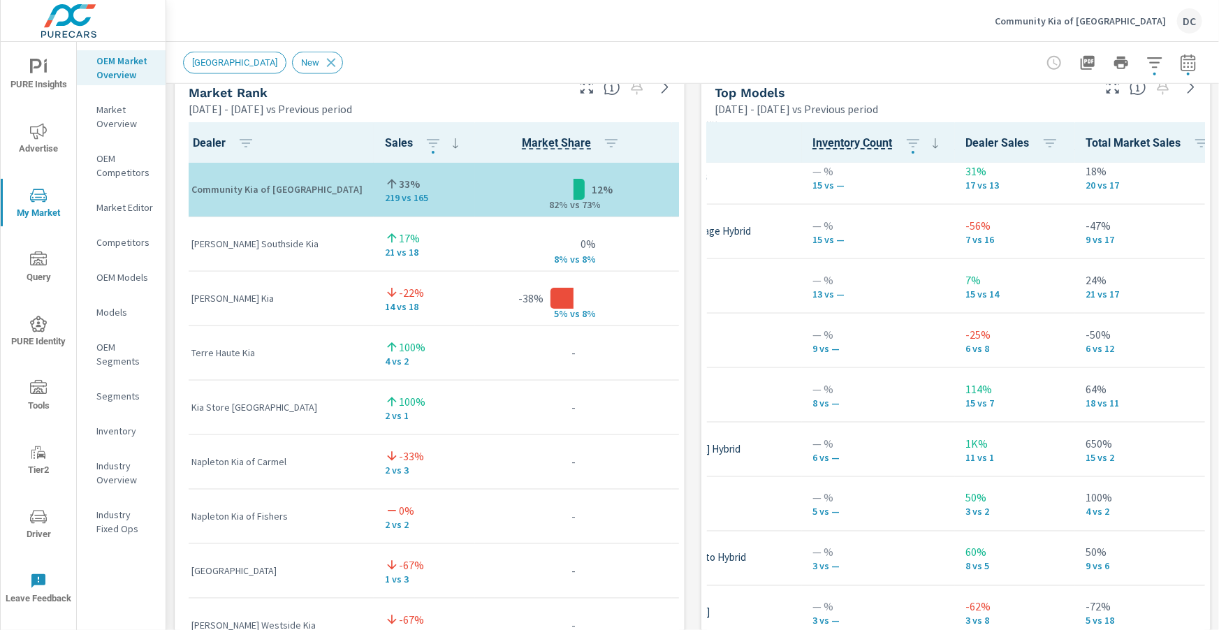
scroll to position [231, 0]
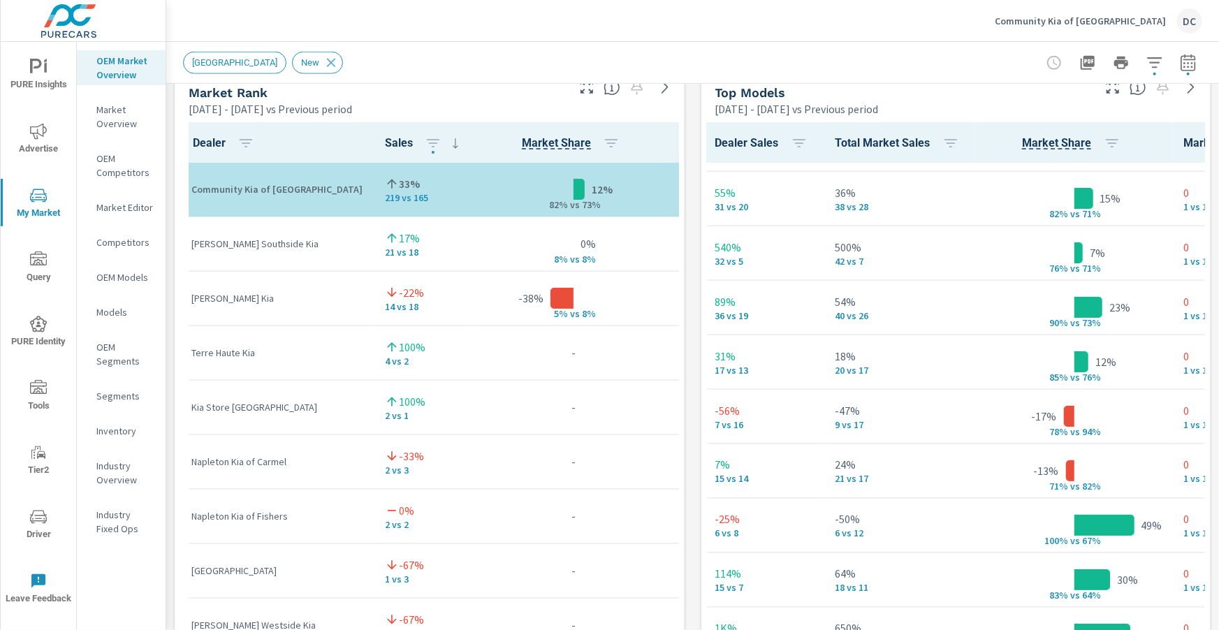
scroll to position [42, 405]
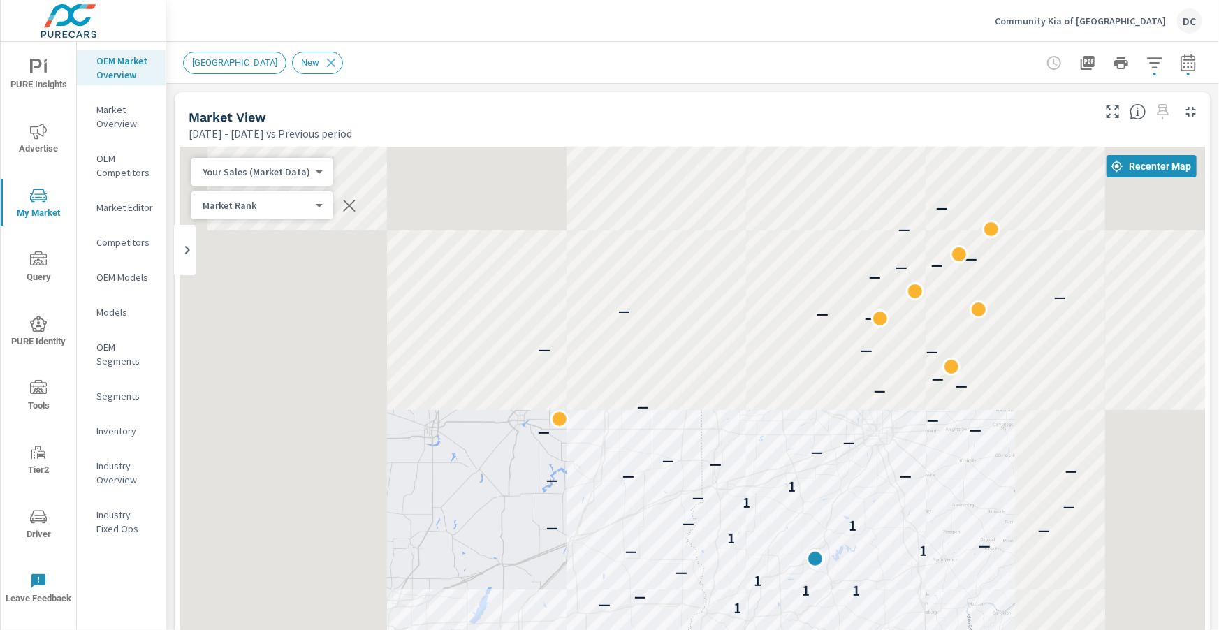
scroll to position [4, 0]
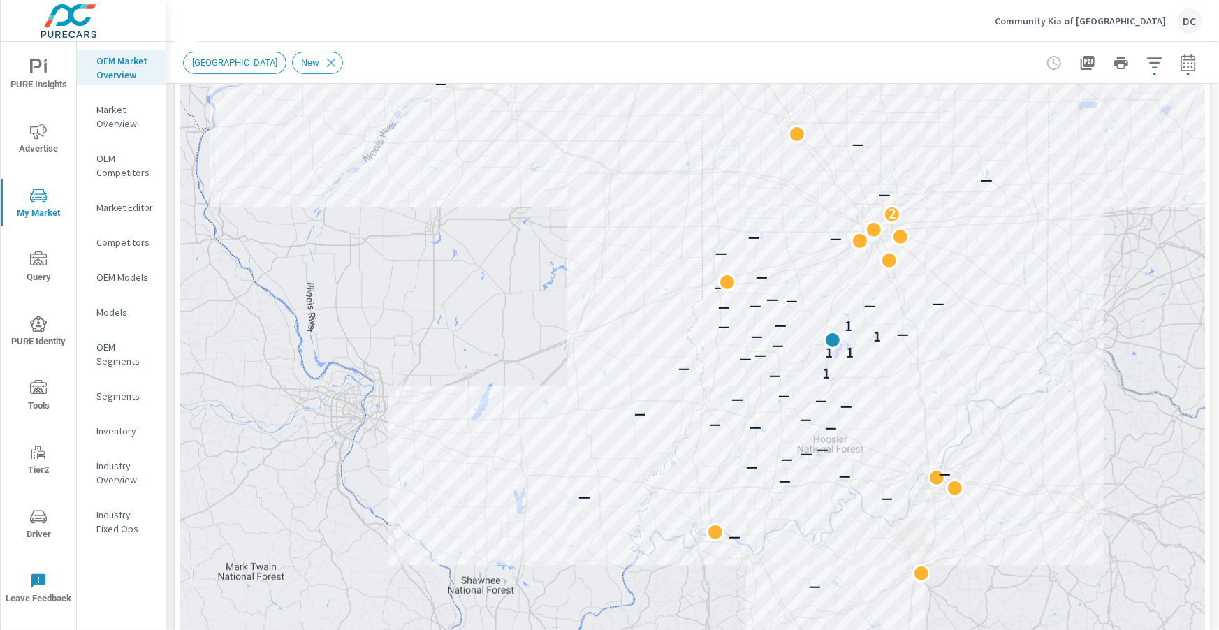
scroll to position [198, 0]
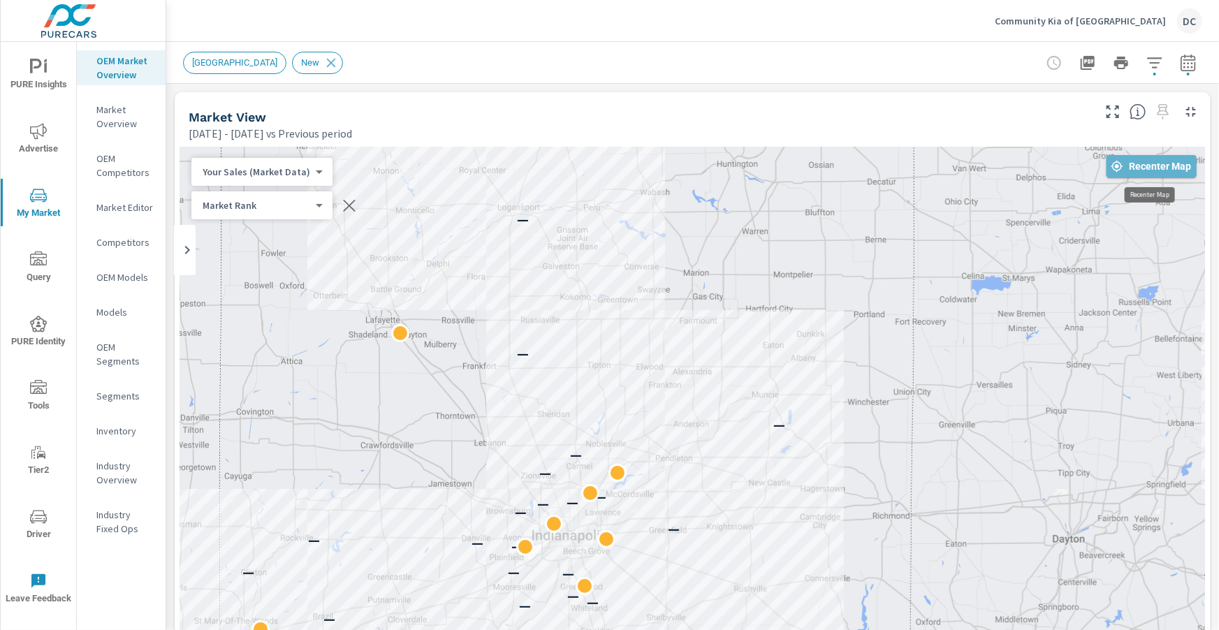
click at [1172, 165] on span "Recenter Map" at bounding box center [1151, 166] width 79 height 13
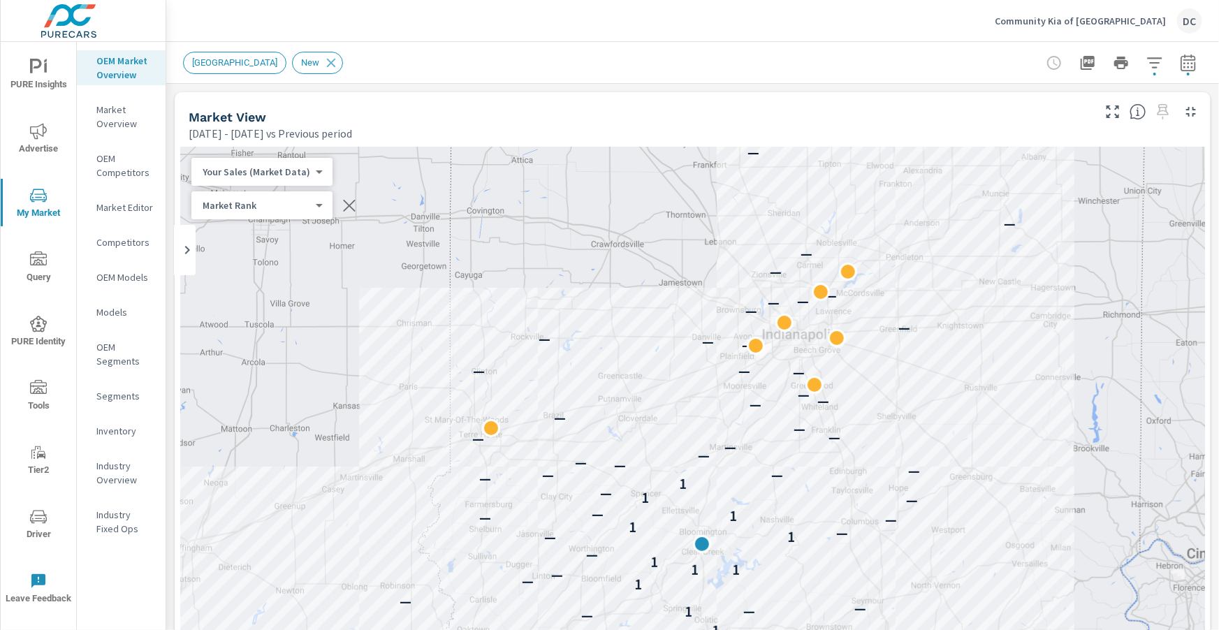
scroll to position [1, 0]
click at [1194, 62] on icon "button" at bounding box center [1188, 62] width 17 height 17
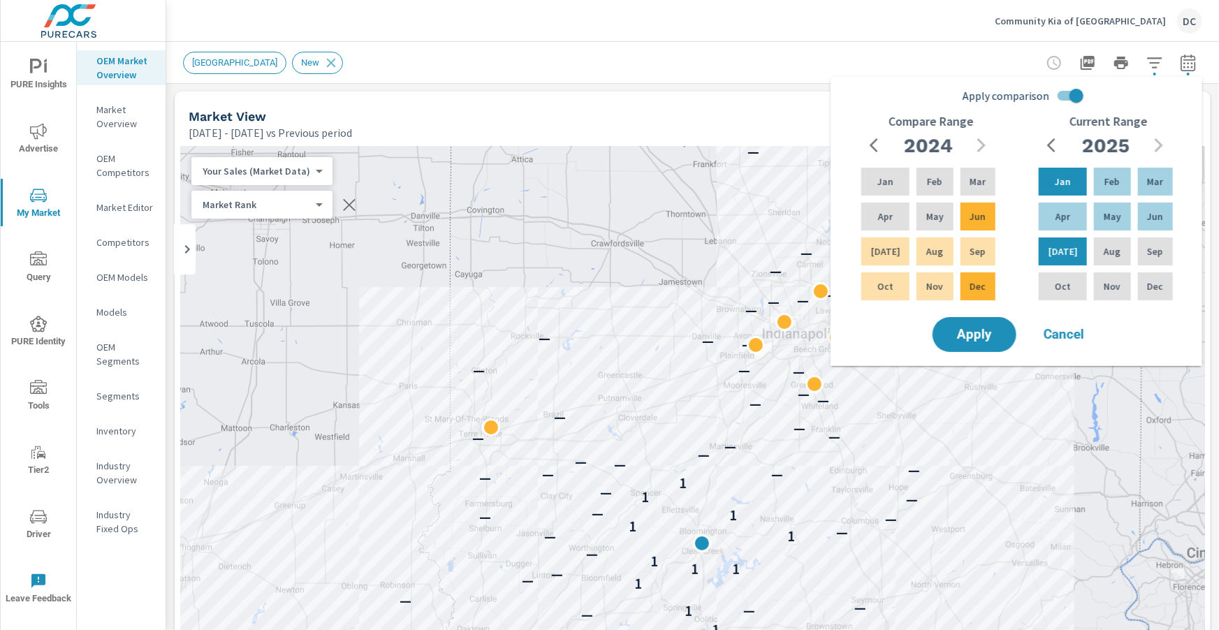
click at [759, 94] on div "Market View Jan 01, 2025 - Jul 31, 2025 vs Previous period" at bounding box center [636, 117] width 922 height 50
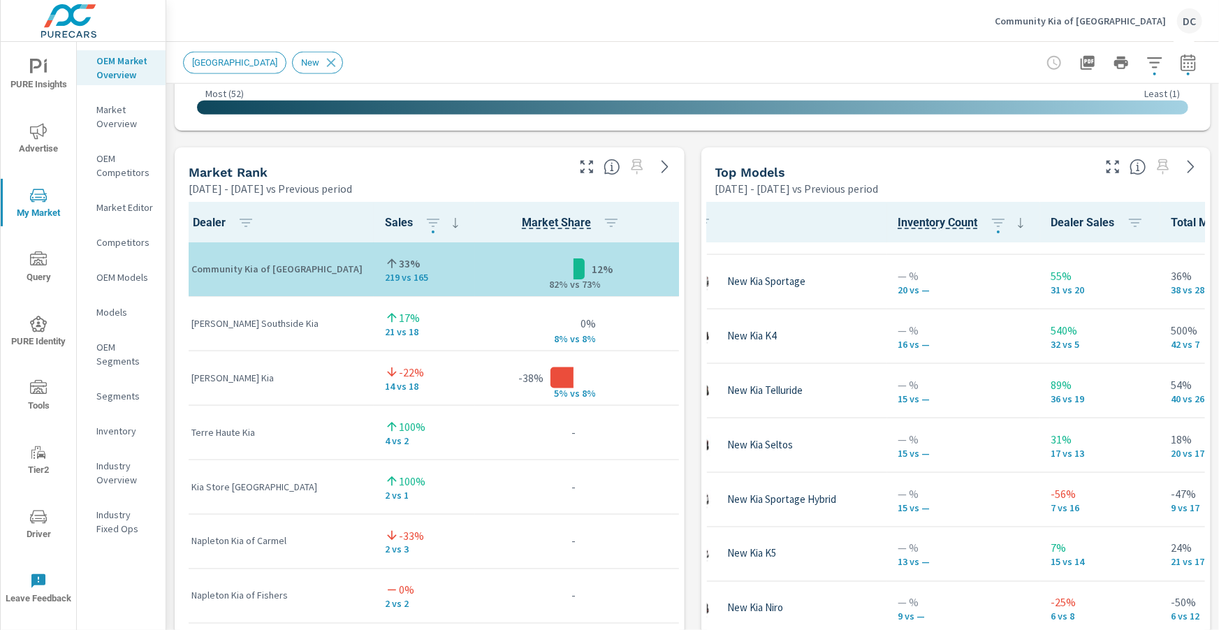
scroll to position [852, 0]
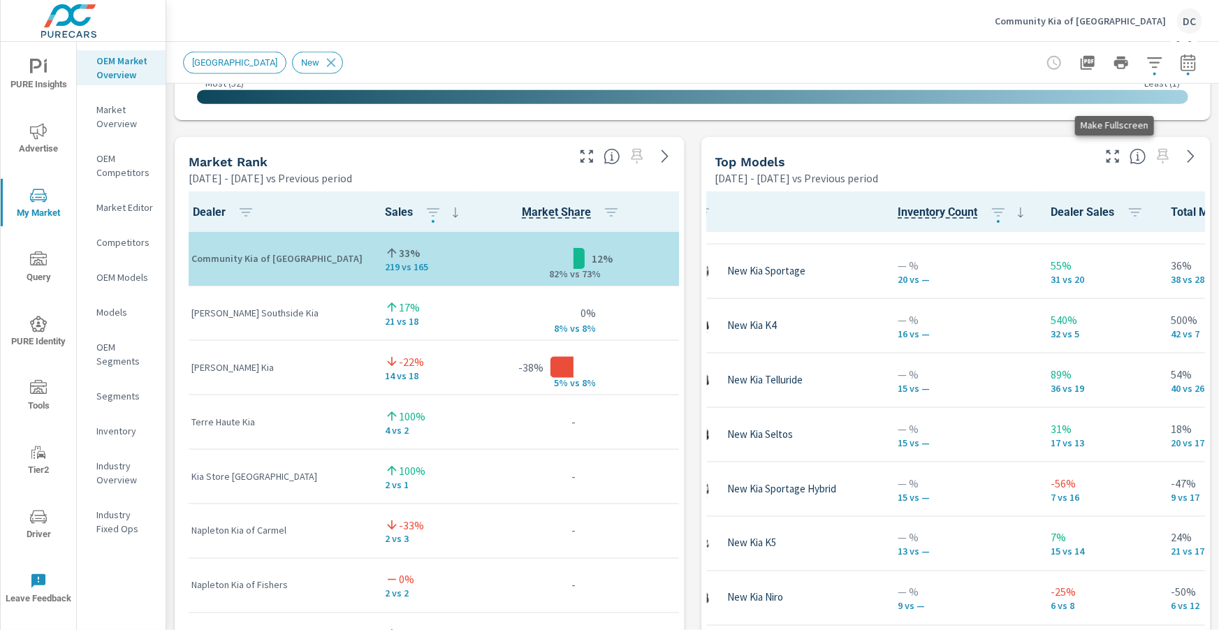
click at [1116, 160] on icon "button" at bounding box center [1113, 156] width 17 height 17
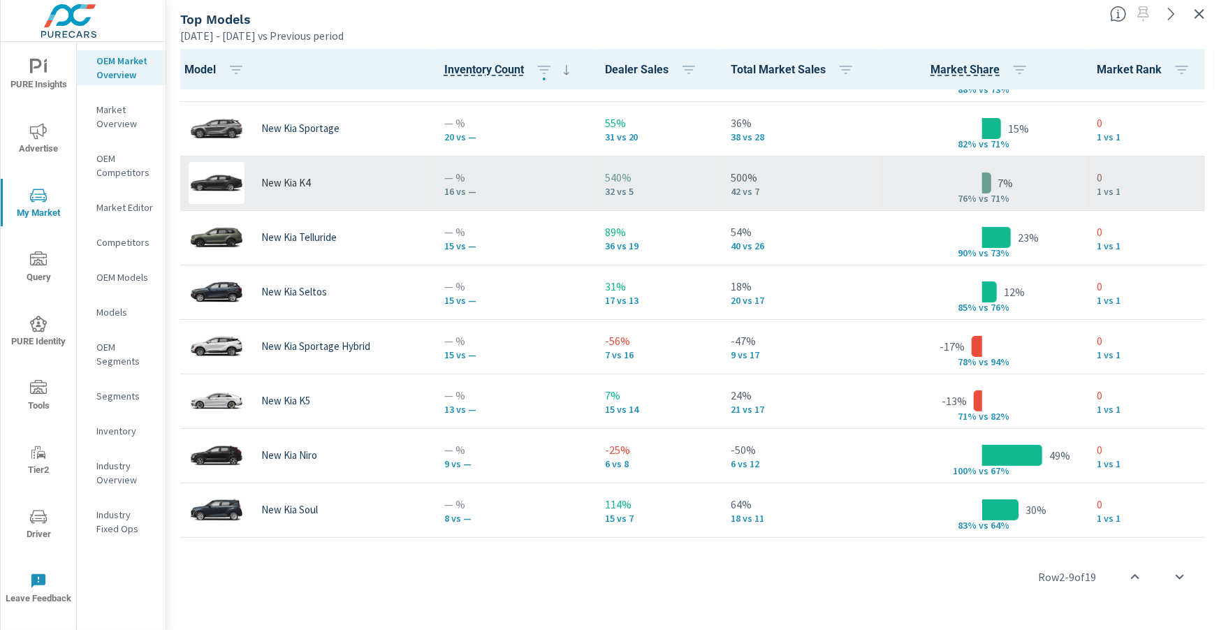
scroll to position [34, 0]
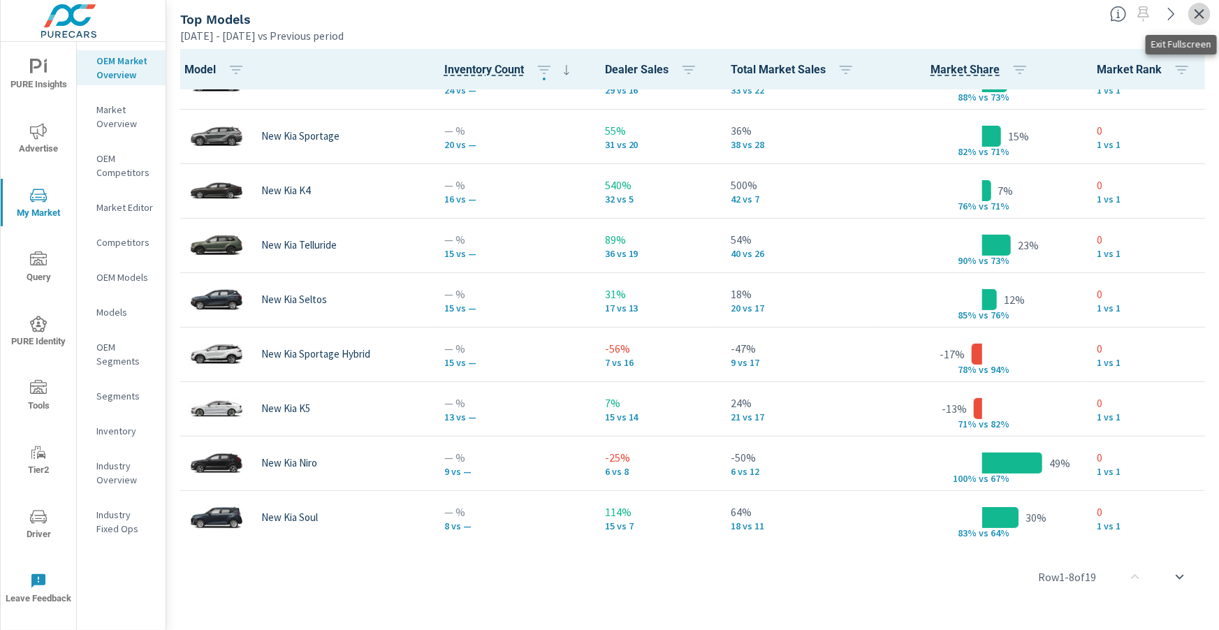
click at [1202, 16] on icon "button" at bounding box center [1200, 14] width 10 height 10
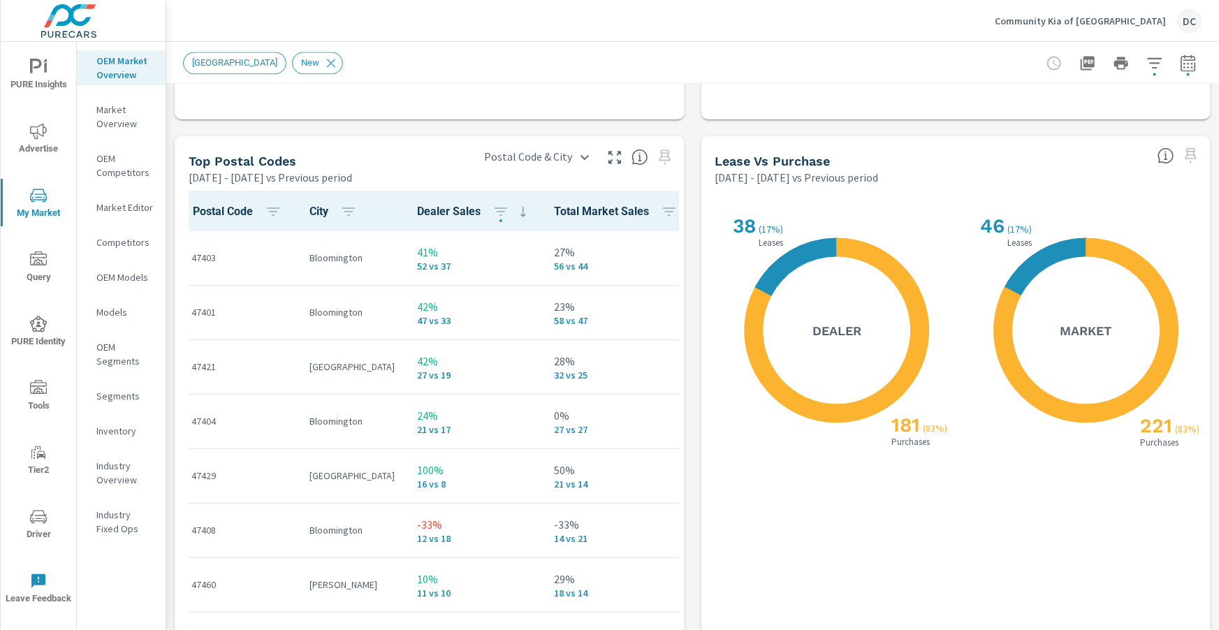
scroll to position [1606, 0]
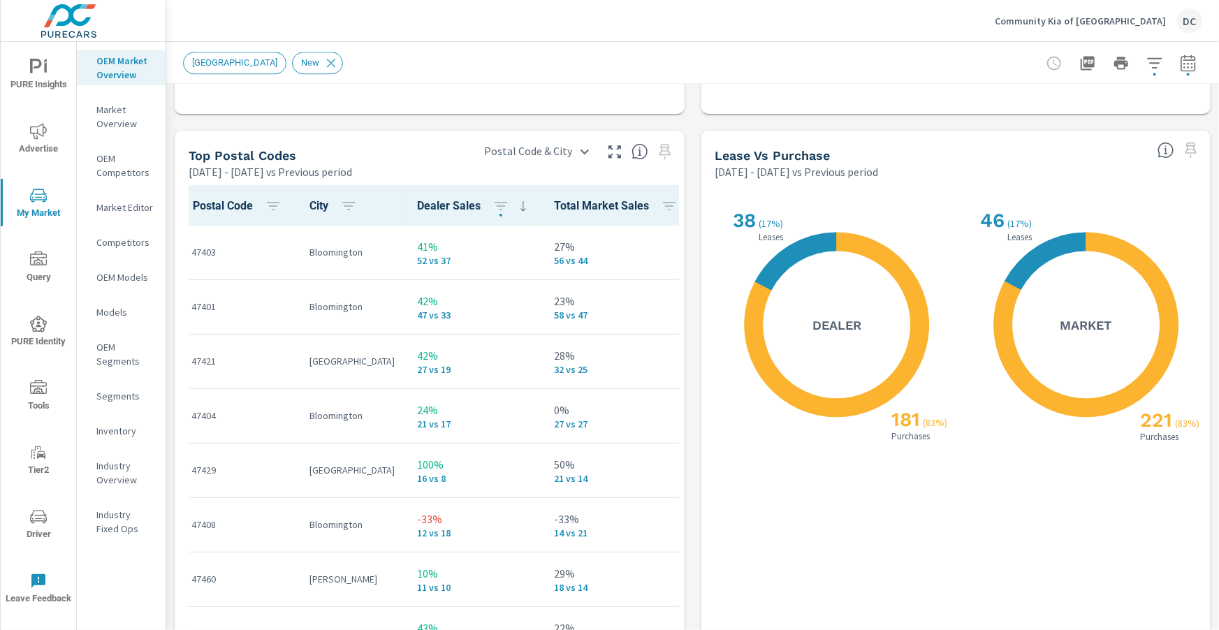
click at [45, 388] on icon "nav menu" at bounding box center [38, 388] width 17 height 17
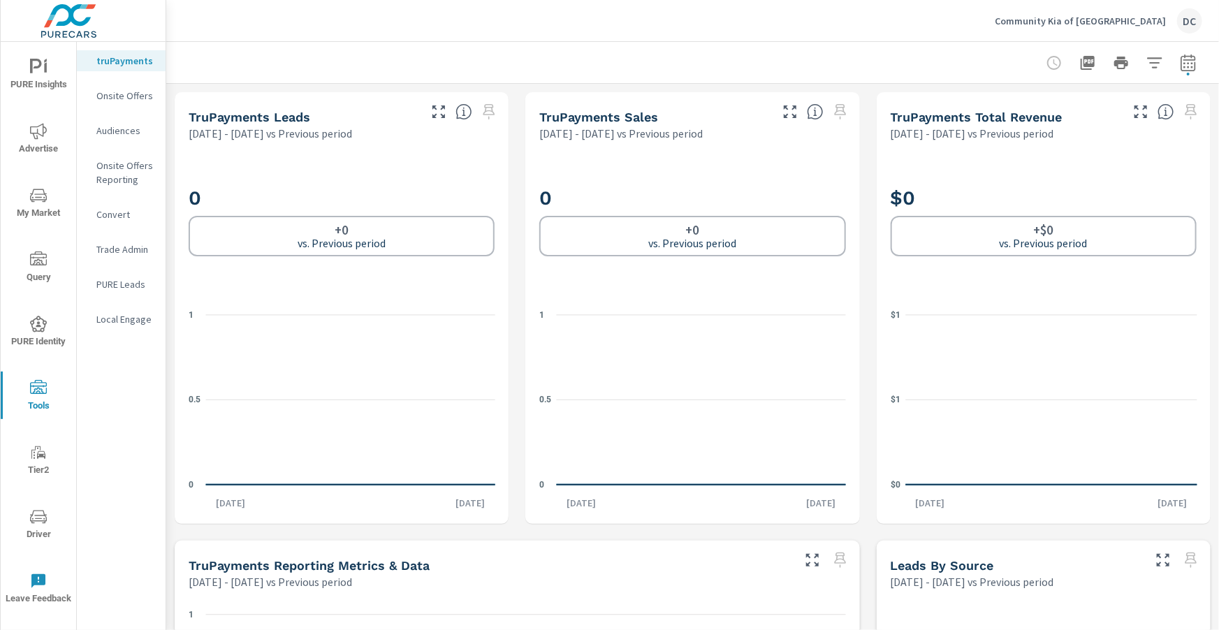
click at [126, 96] on p "Onsite Offers" at bounding box center [125, 96] width 58 height 14
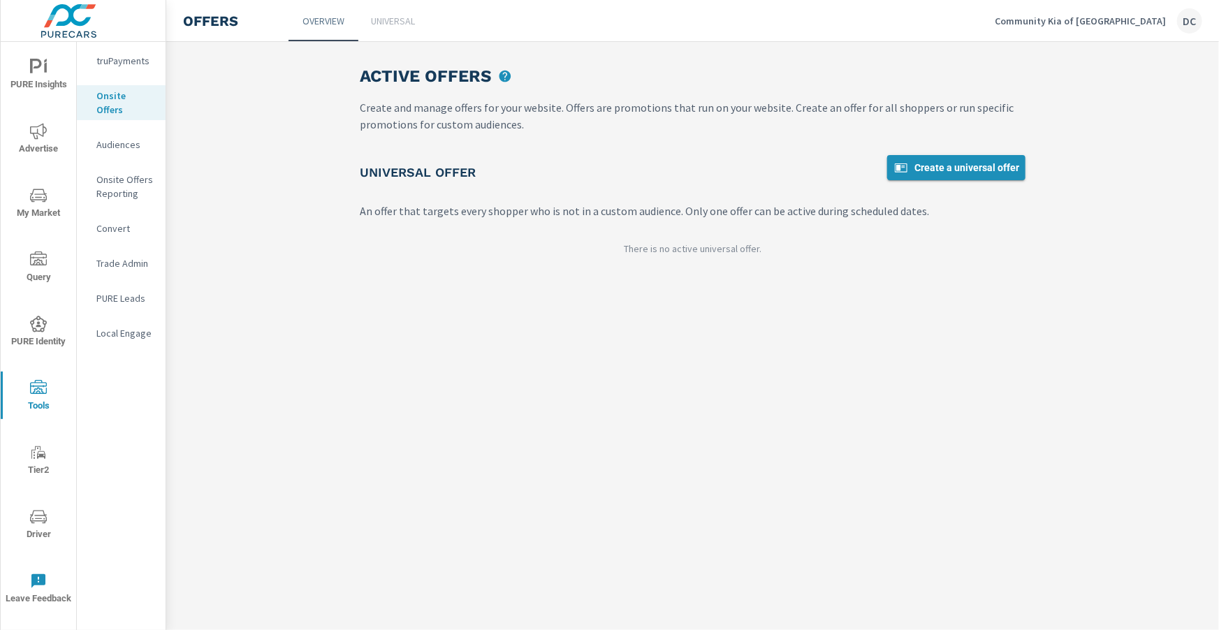
click at [945, 170] on span "Create a universal offer" at bounding box center [956, 167] width 127 height 17
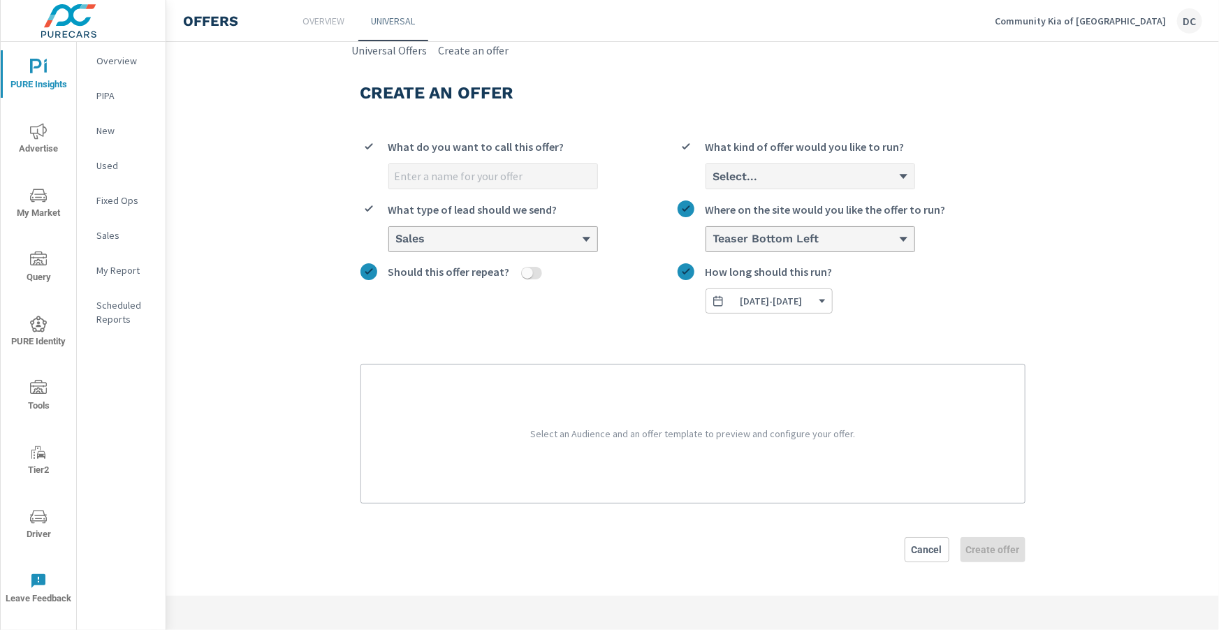
click at [449, 166] on input "What do you want to call this offer?" at bounding box center [493, 176] width 208 height 24
type input "sALES EVETN"
click at [907, 179] on icon at bounding box center [904, 176] width 10 height 10
click at [713, 179] on input "Select... What kind of offer would you like to run?" at bounding box center [712, 176] width 1 height 13
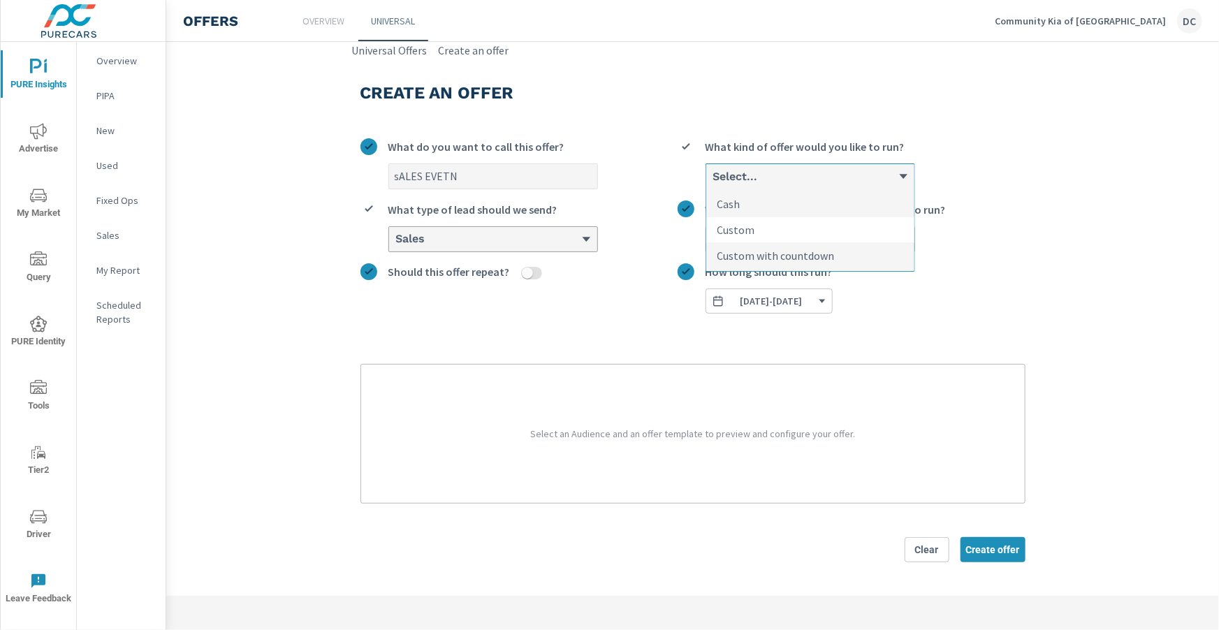
click at [864, 229] on li "Custom" at bounding box center [810, 230] width 208 height 26
click at [713, 183] on input "option Custom focused, 2 of 3. 3 results available. Use Up and Down to choose o…" at bounding box center [712, 176] width 1 height 13
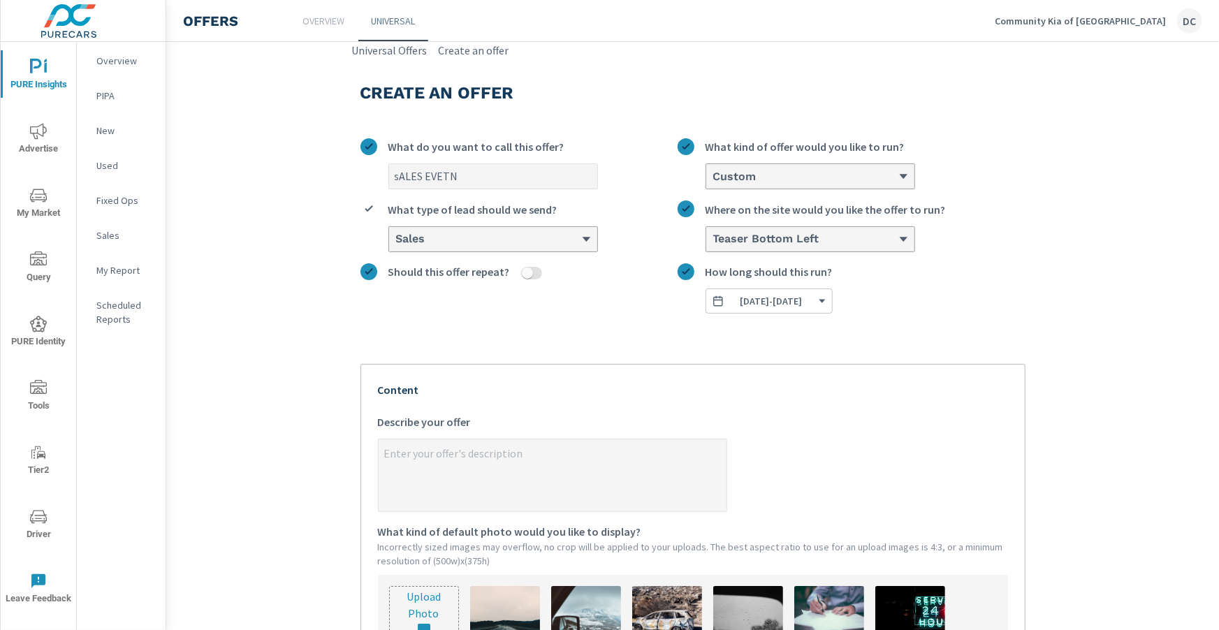
click at [585, 241] on icon at bounding box center [586, 239] width 10 height 10
click at [396, 241] on input "Sales What type of lead should we send?" at bounding box center [395, 239] width 1 height 13
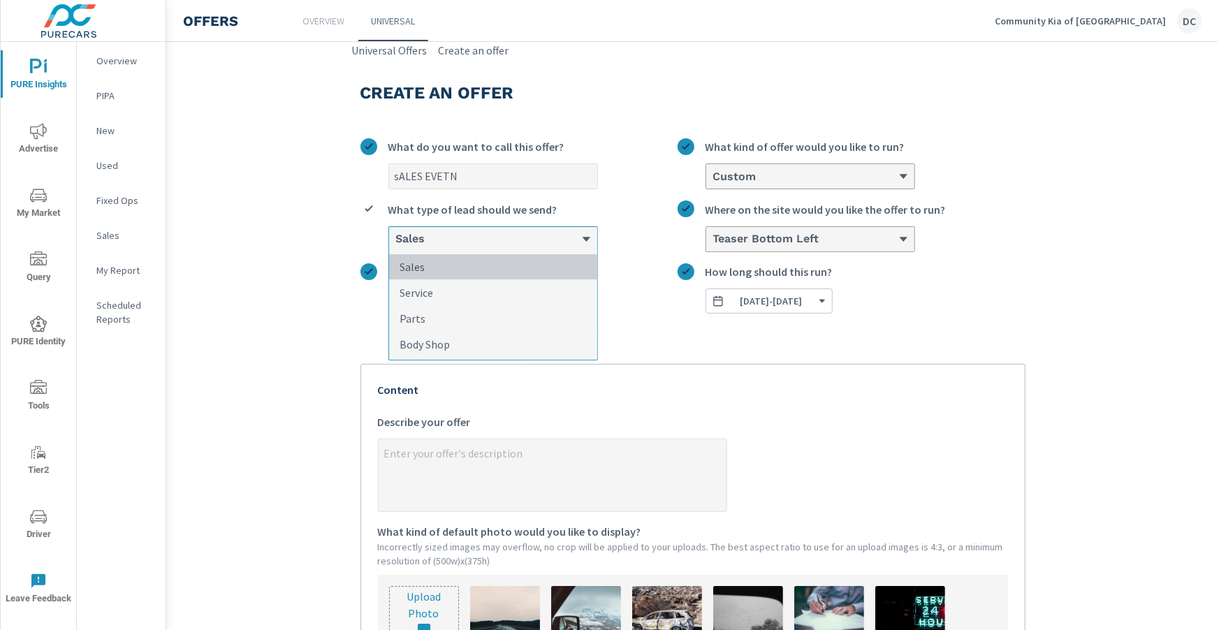
click at [551, 261] on li "Sales" at bounding box center [493, 267] width 208 height 26
click at [396, 246] on input "option Sales focused, 1 of 4. 4 results available. Use Up and Down to choose op…" at bounding box center [395, 239] width 1 height 13
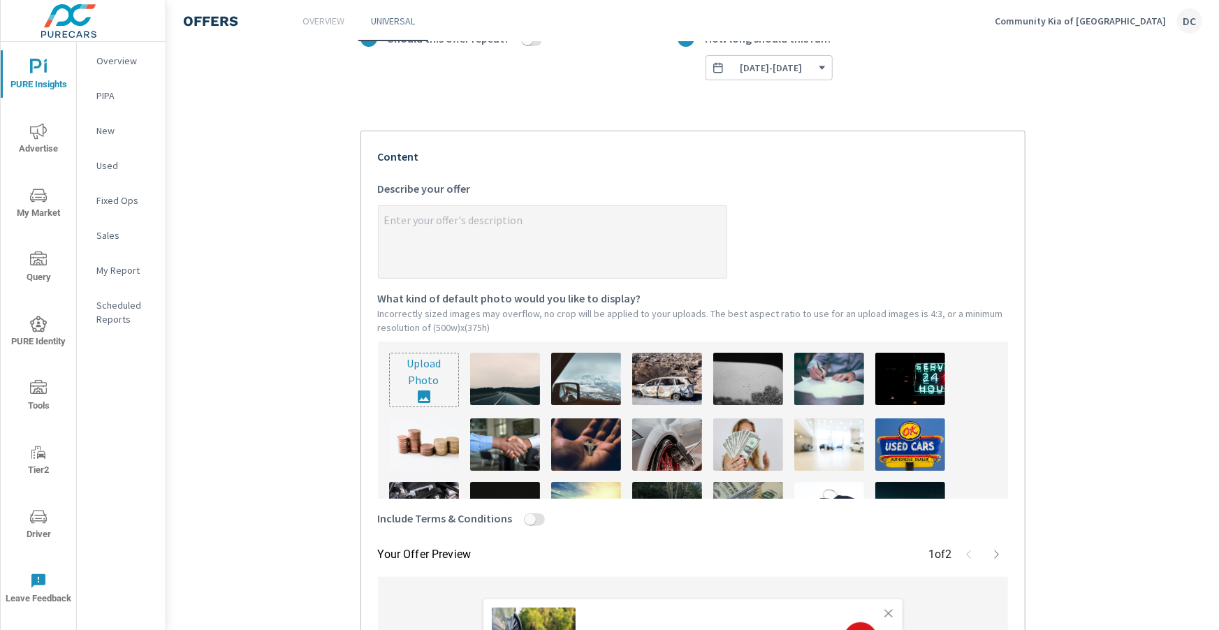
scroll to position [237, 0]
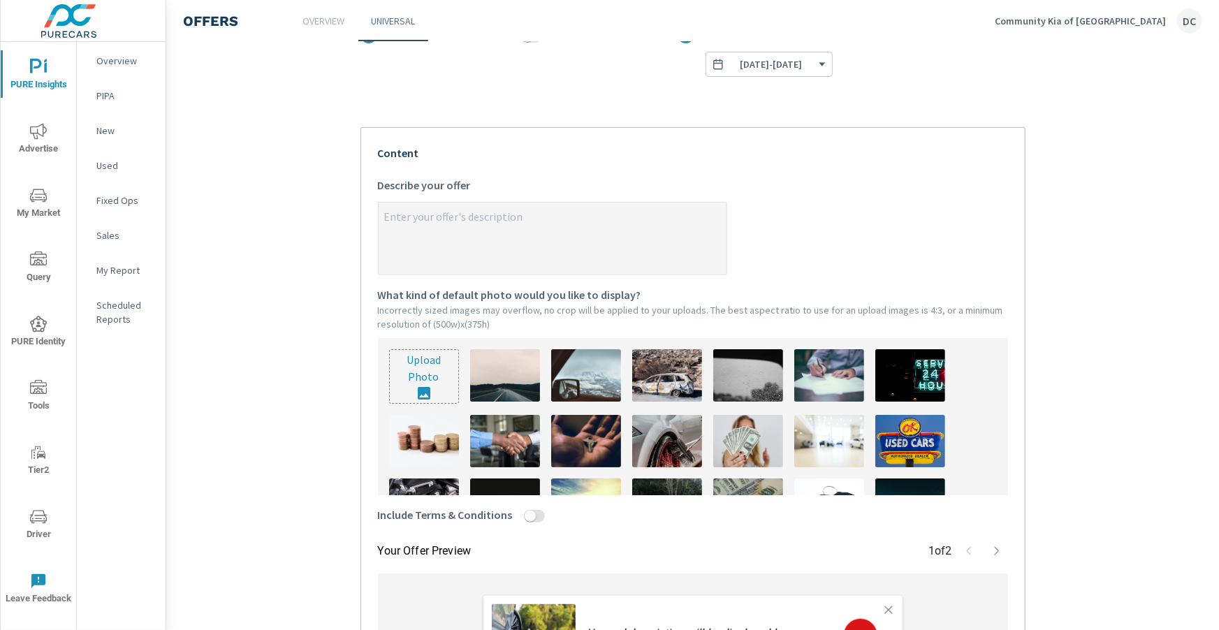
type textarea "x"
click at [533, 231] on textarea "x Describe your offer" at bounding box center [553, 240] width 348 height 70
type textarea "t"
type textarea "x"
type textarea "tE"
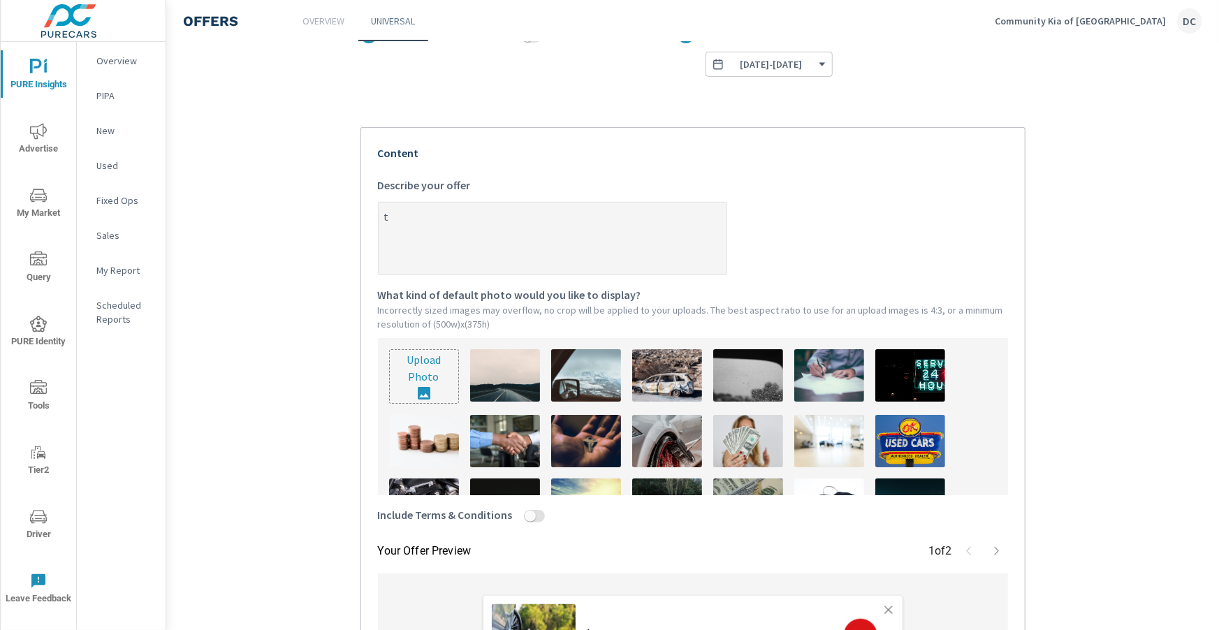
type textarea "x"
type textarea "tES"
type textarea "x"
type textarea "tEST"
type textarea "x"
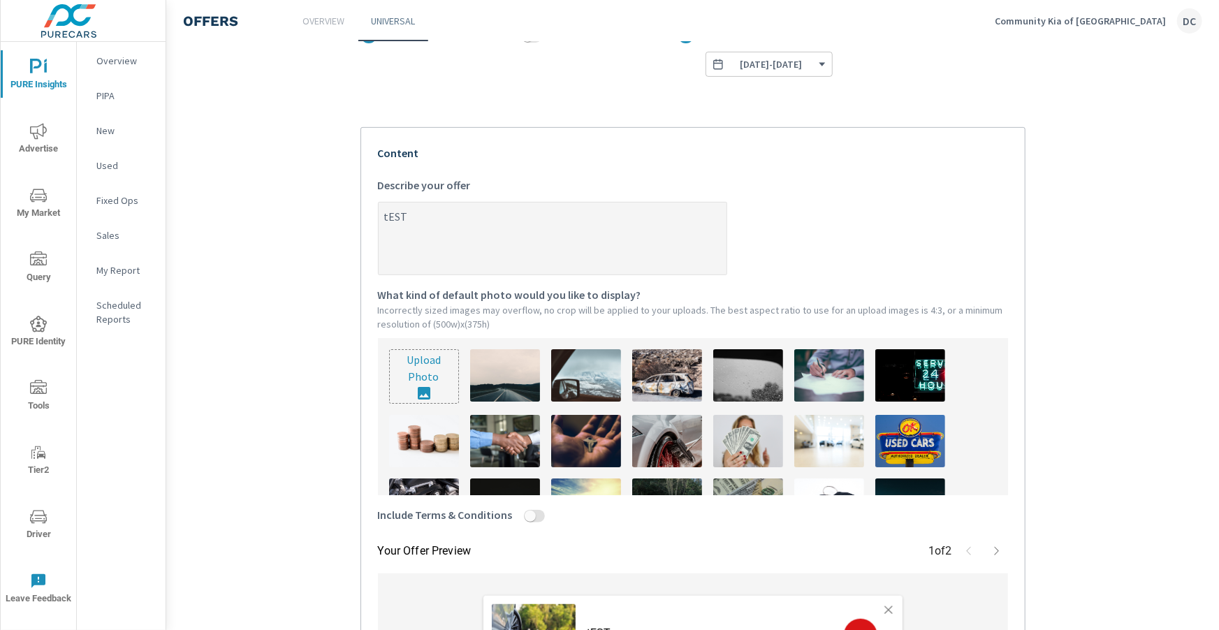
type textarea "tEST"
type textarea "x"
type textarea "tEST F"
type textarea "x"
type textarea "tEST FI"
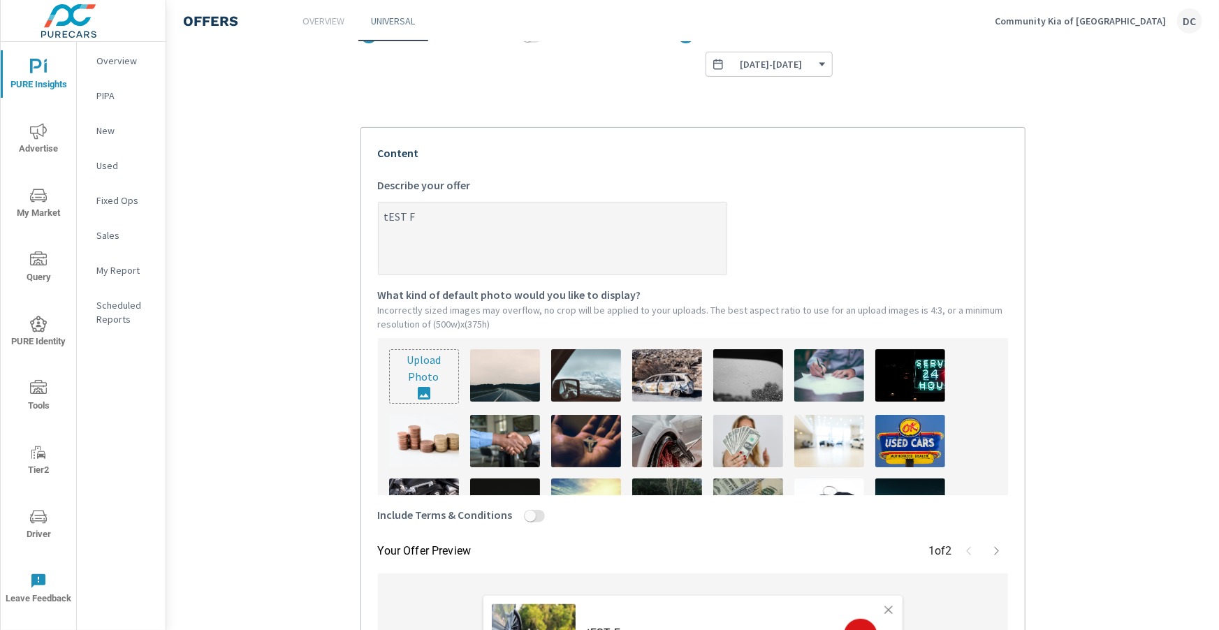
type textarea "x"
type textarea "tEST FIL"
type textarea "x"
type textarea "tEST FILL"
type textarea "x"
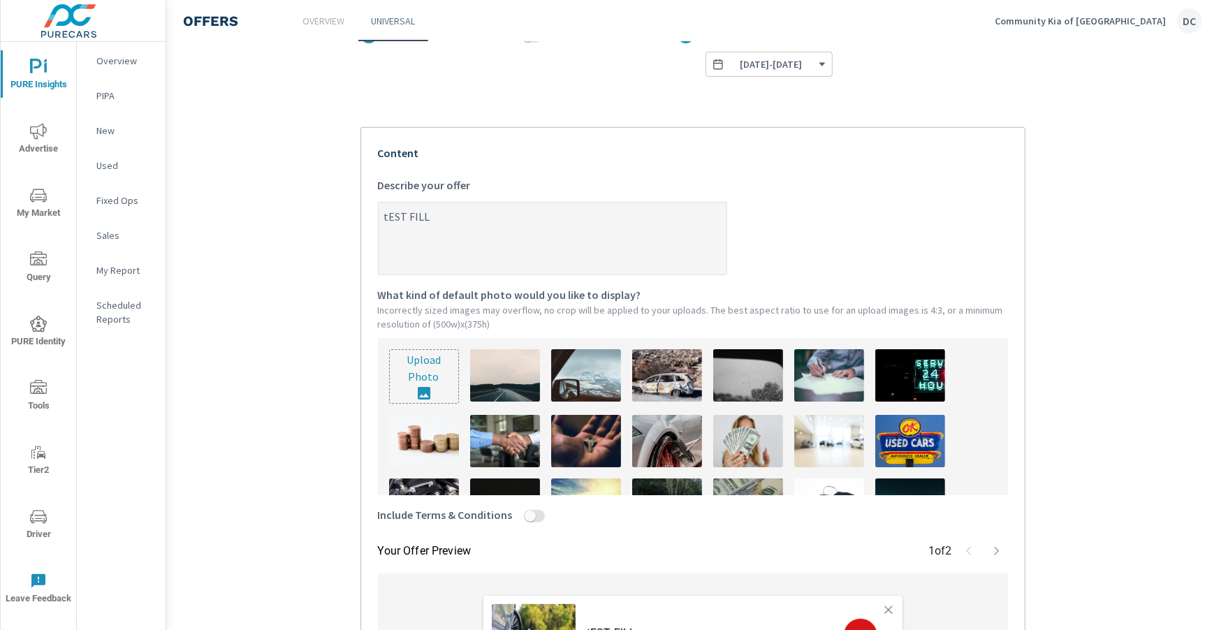
type textarea "tEST FILL"
type textarea "x"
type textarea "tEST FILL O"
type textarea "x"
type textarea "tEST FILL OU"
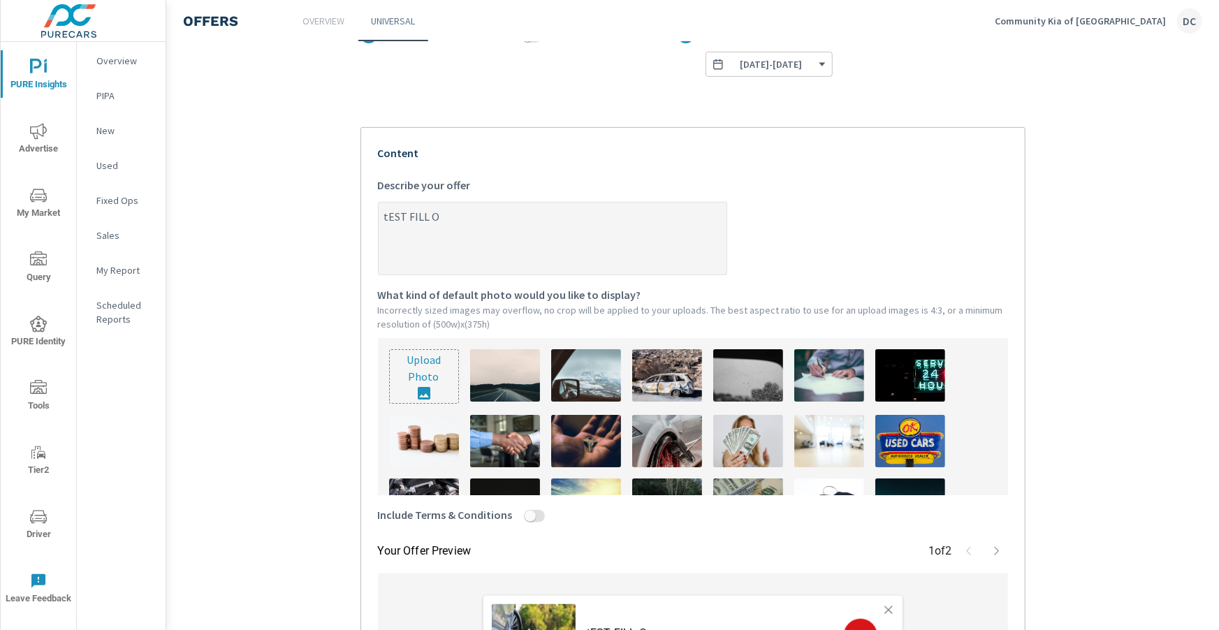
type textarea "x"
type textarea "tEST FILL OUT"
type textarea "x"
type textarea "tEST FILL OUT"
type textarea "x"
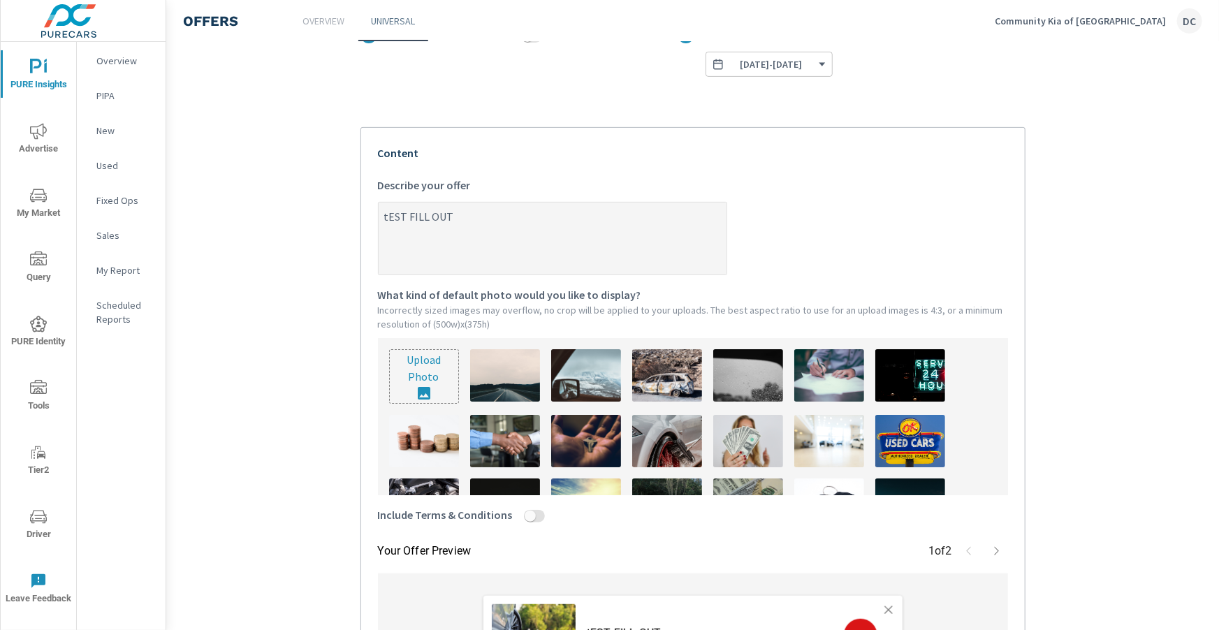
type textarea "tEST FILL OUT F"
type textarea "x"
type textarea "tEST FILL OUT FO"
type textarea "x"
type textarea "tEST FILL OUT FOR"
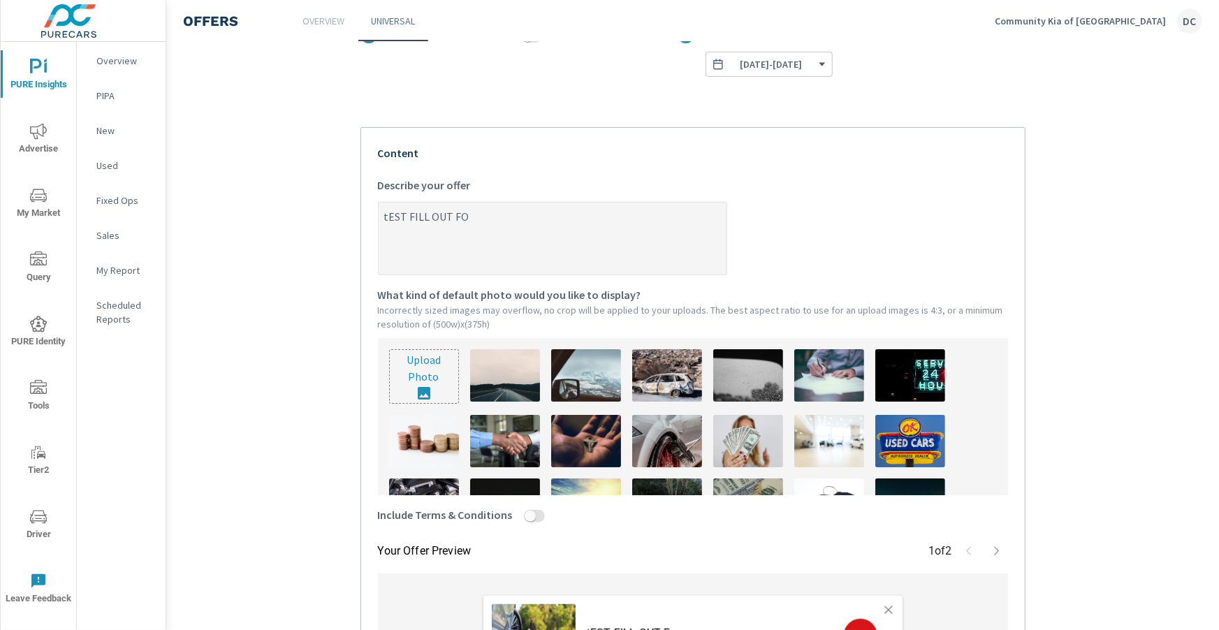
type textarea "x"
type textarea "tEST FILL OUT FORM"
type textarea "x"
type textarea "tEST FILL OUT FORM"
type textarea "x"
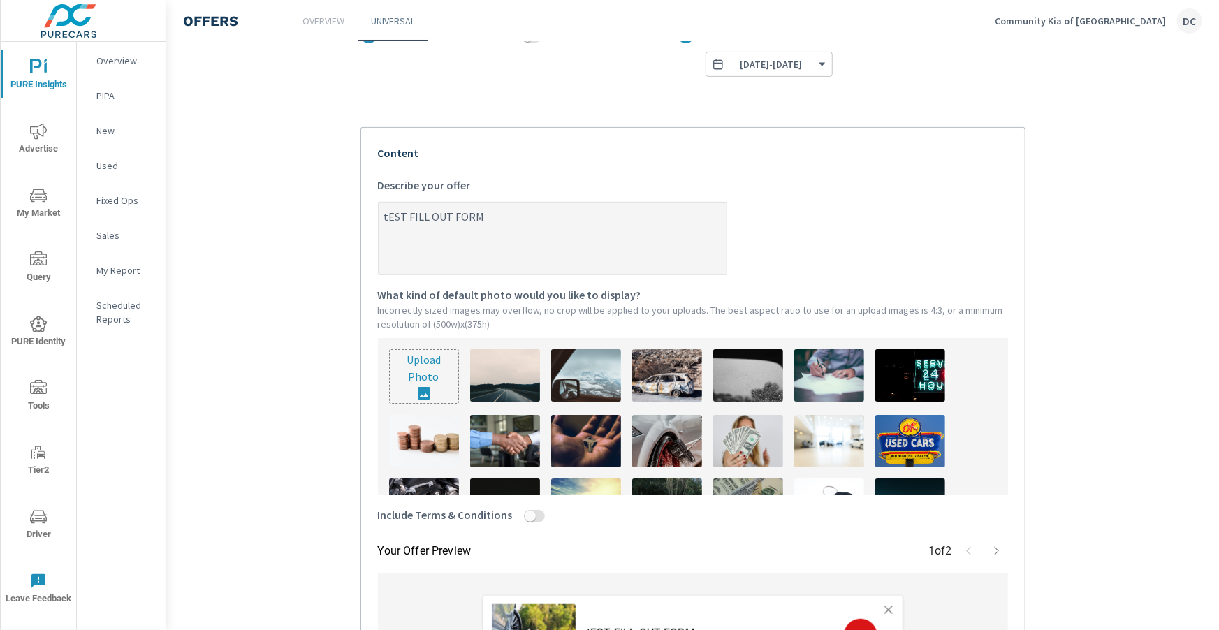
type textarea "tEST FILL OUT FORM F"
type textarea "x"
type textarea "tEST FILL OUT FORM FO"
type textarea "x"
type textarea "tEST FILL OUT FORM FOR"
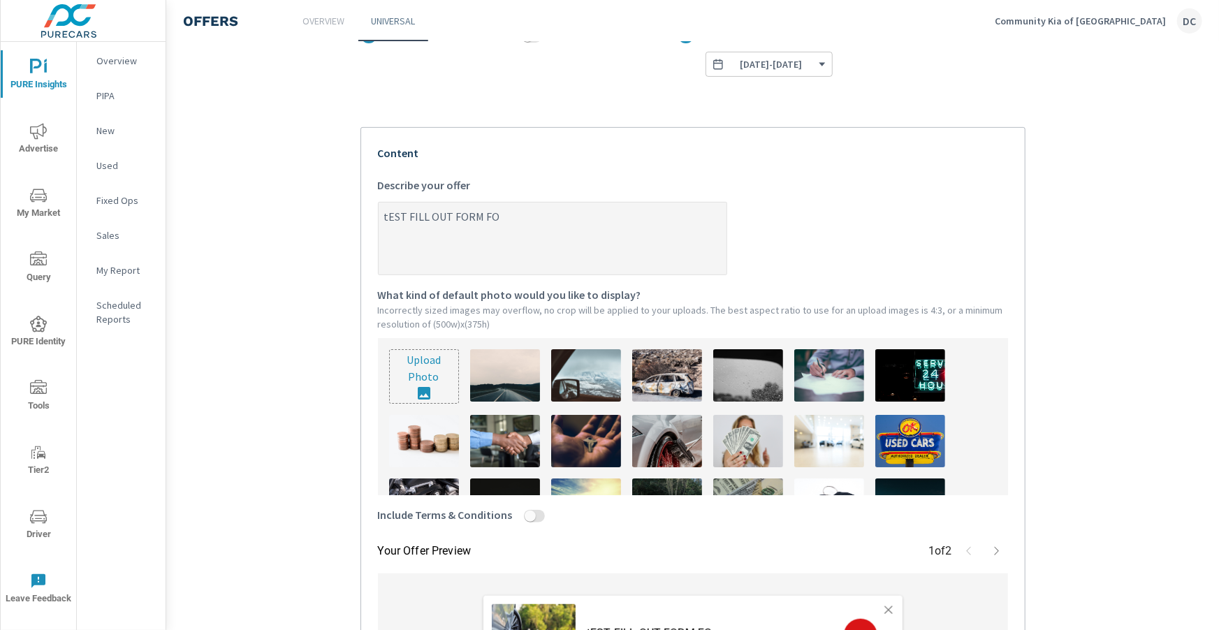
type textarea "x"
type textarea "tEST FILL OUT FORM FOR"
type textarea "x"
type textarea "tEST FILL OUT FORM FOR M"
type textarea "x"
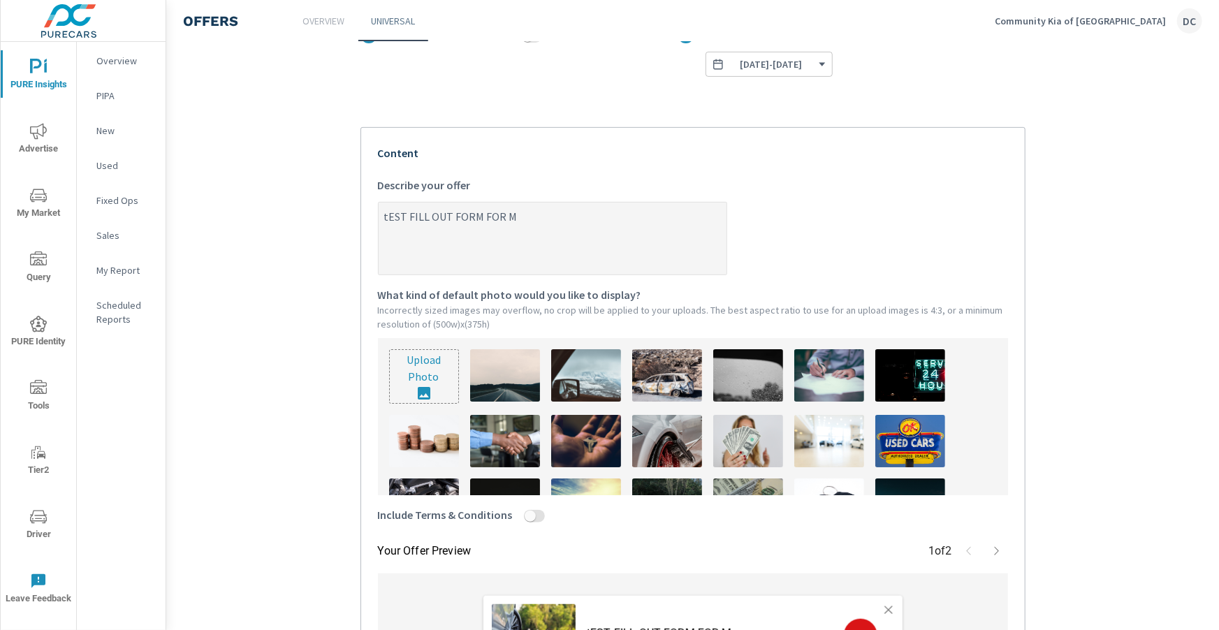
type textarea "tEST FILL OUT FORM FOR MO"
type textarea "x"
type textarea "tEST FILL OUT FORM FOR MOR"
type textarea "x"
type textarea "tEST FILL OUT FORM FOR MORE"
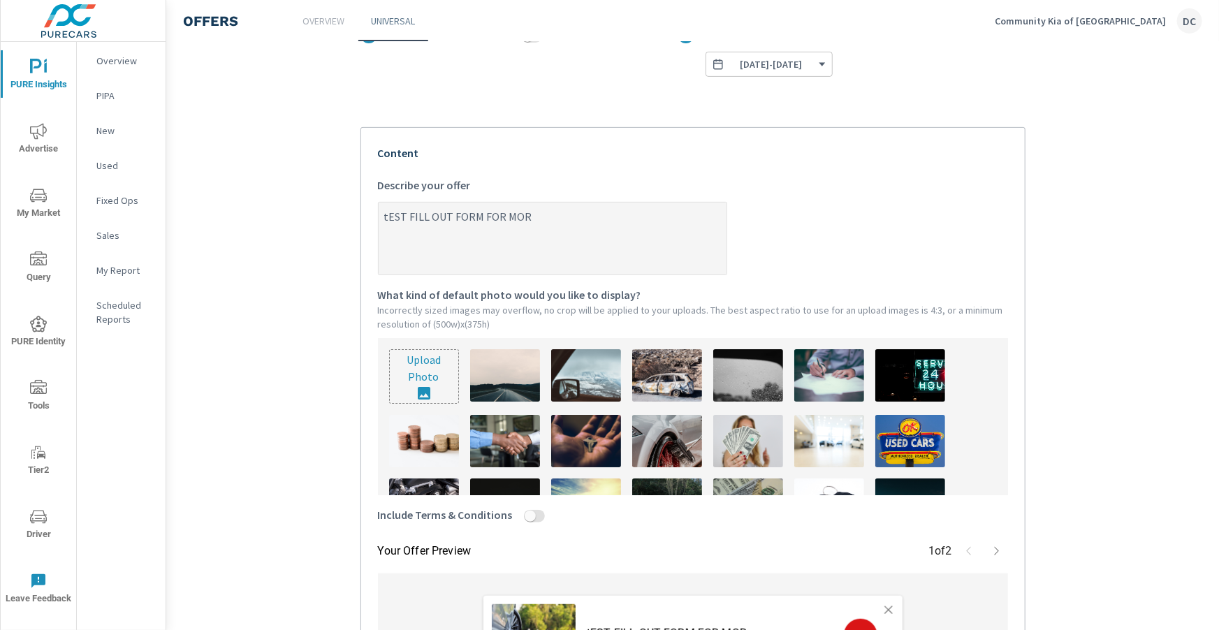
type textarea "x"
type textarea "tEST FILL OUT FORM FOR MORE"
type textarea "x"
type textarea "tEST FILL OUT FORM FOR MORE D"
type textarea "x"
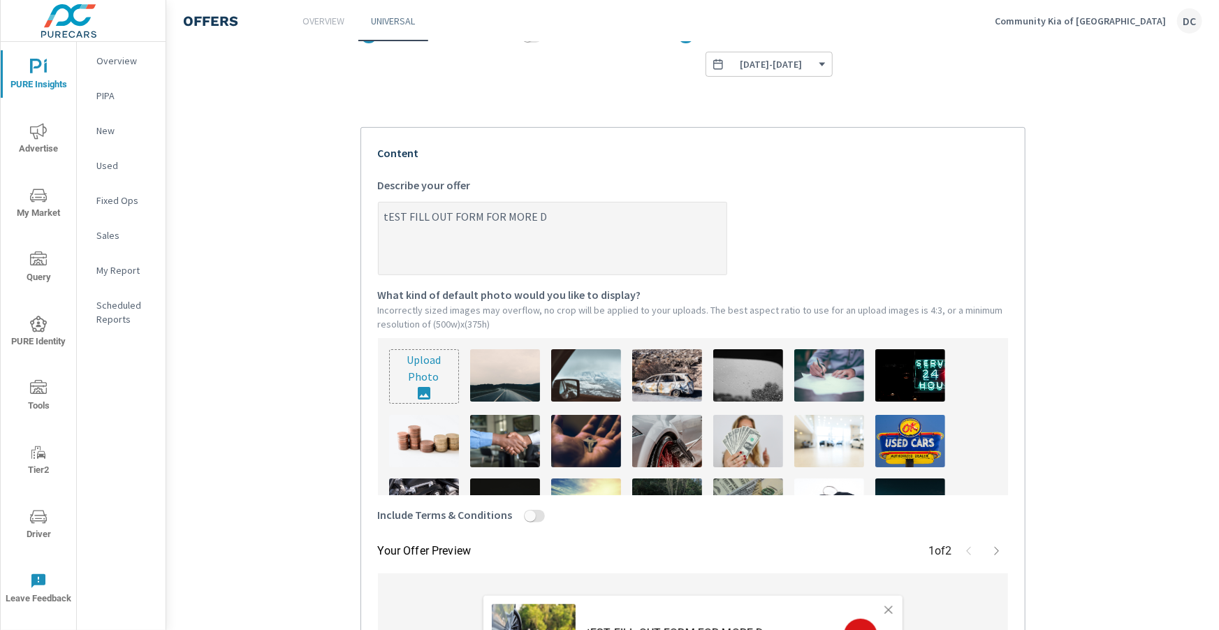
type textarea "tEST FILL OUT FORM FOR MORE DE"
type textarea "x"
type textarea "tEST FILL OUT FORM FOR MORE DET"
type textarea "x"
type textarea "tEST FILL OUT FORM FOR MORE DETA"
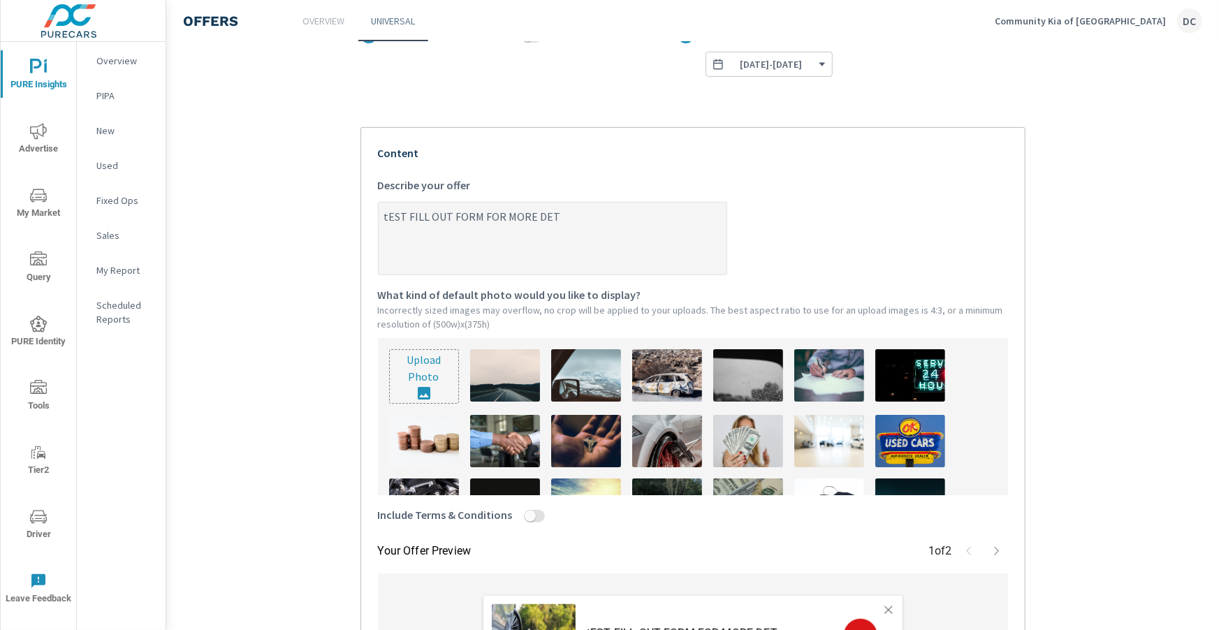
type textarea "x"
type textarea "tEST FILL OUT FORM FOR MORE DETAI"
type textarea "x"
type textarea "tEST FILL OUT FORM FOR MORE DETAIL"
type textarea "x"
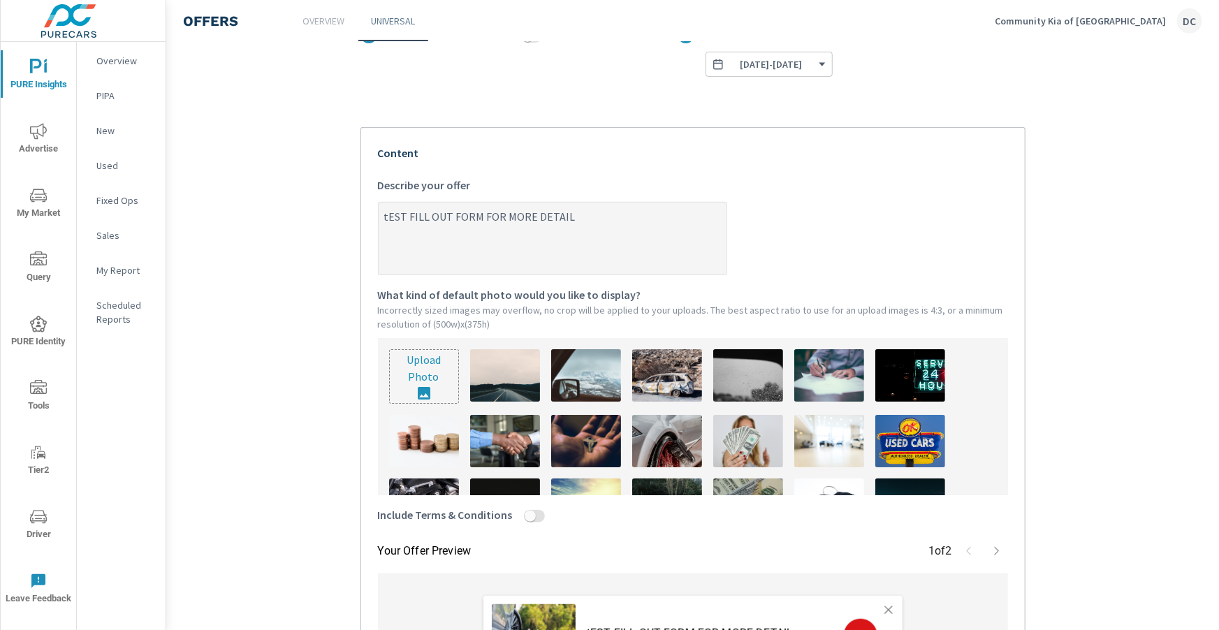
type textarea "tEST FILL OUT FORM FOR MORE DETAILS"
type textarea "x"
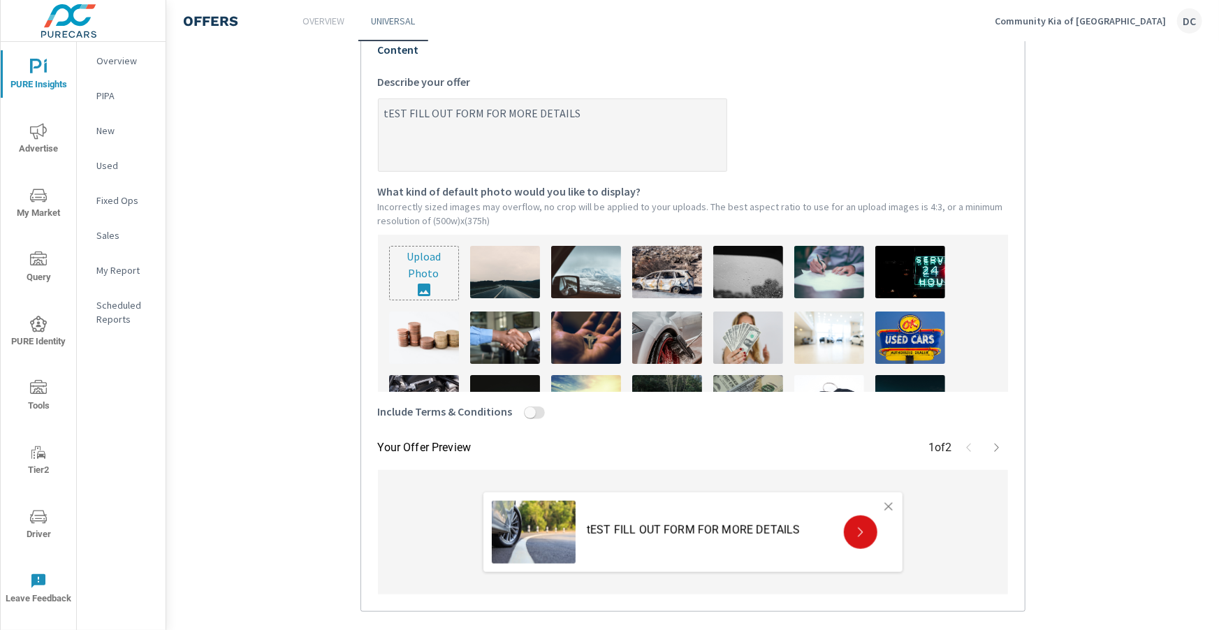
scroll to position [368, 0]
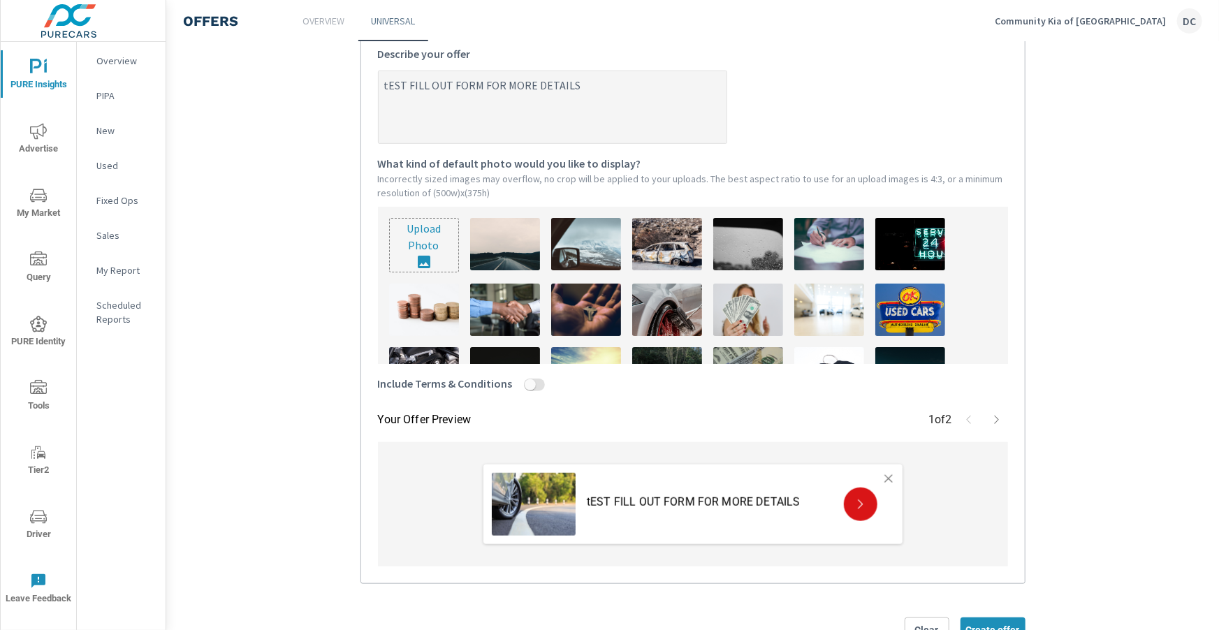
type textarea "tEST FILL OUT FORM FOR MORE DETAILS"
click at [583, 290] on img at bounding box center [586, 310] width 70 height 52
type textarea "x"
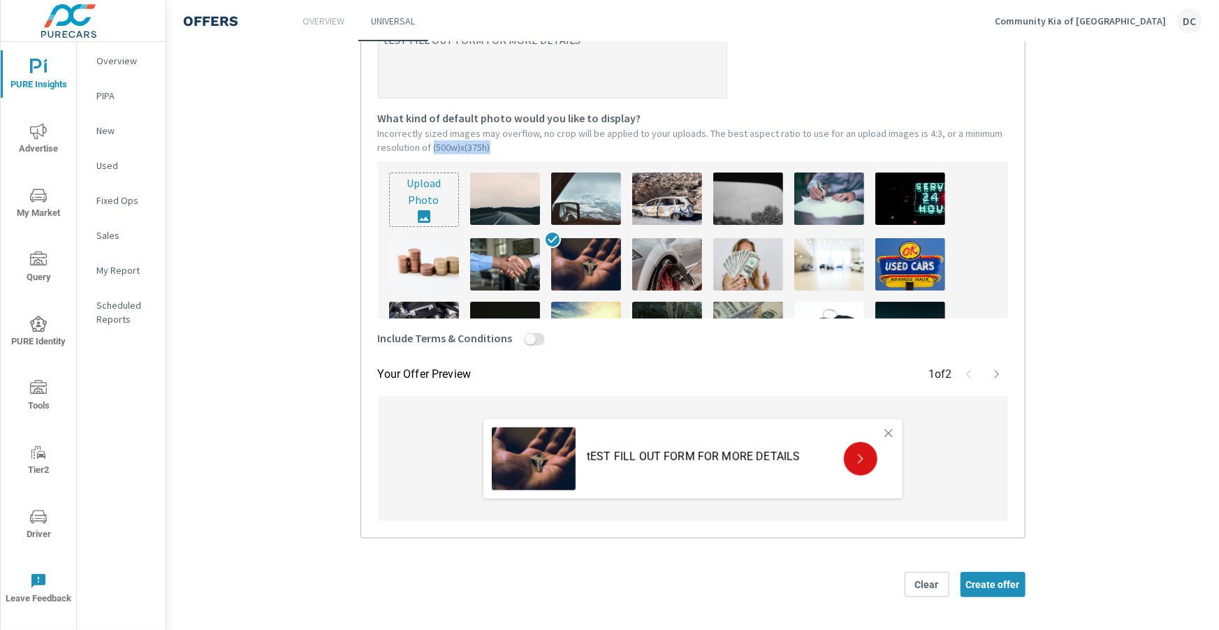
drag, startPoint x: 500, startPoint y: 148, endPoint x: 432, endPoint y: 148, distance: 68.5
click at [432, 148] on p "Incorrectly sized images may overflow, no crop will be applied to your uploads.…" at bounding box center [693, 140] width 630 height 28
click at [996, 373] on icon "button" at bounding box center [996, 374] width 11 height 11
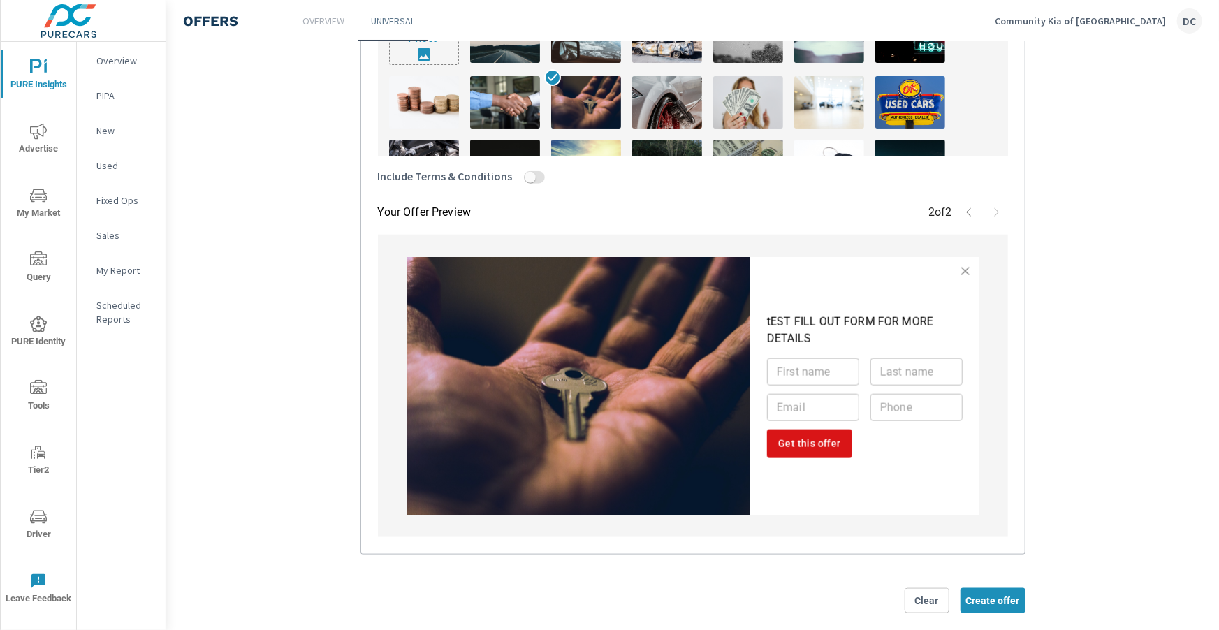
scroll to position [592, 0]
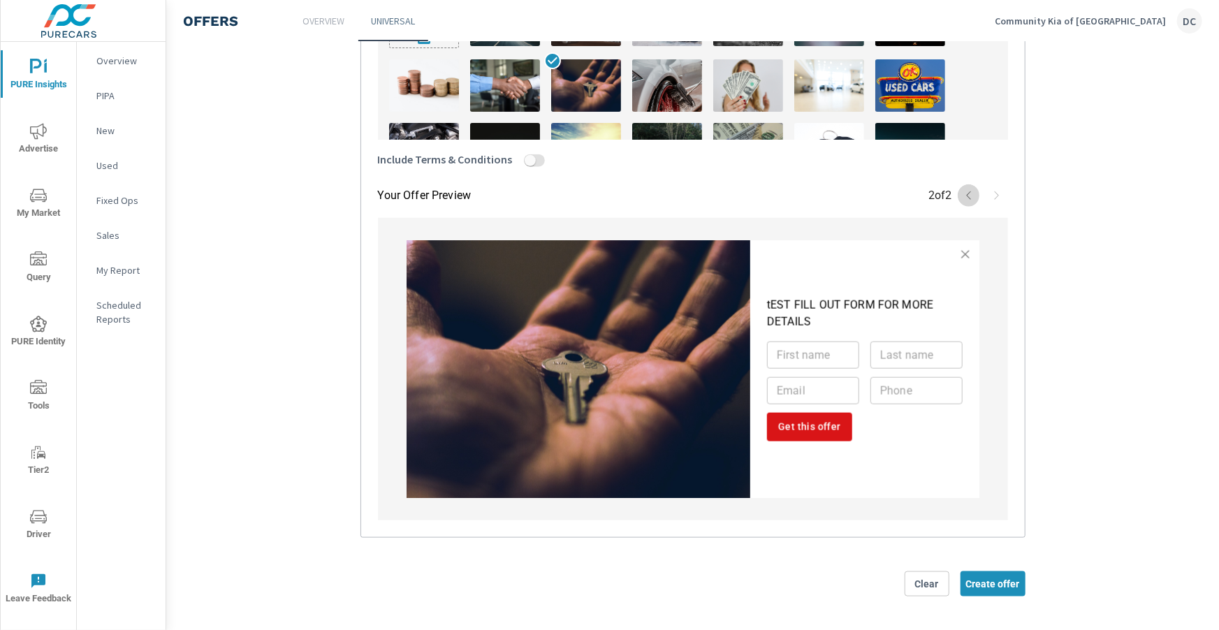
click at [970, 197] on icon "button" at bounding box center [968, 195] width 11 height 11
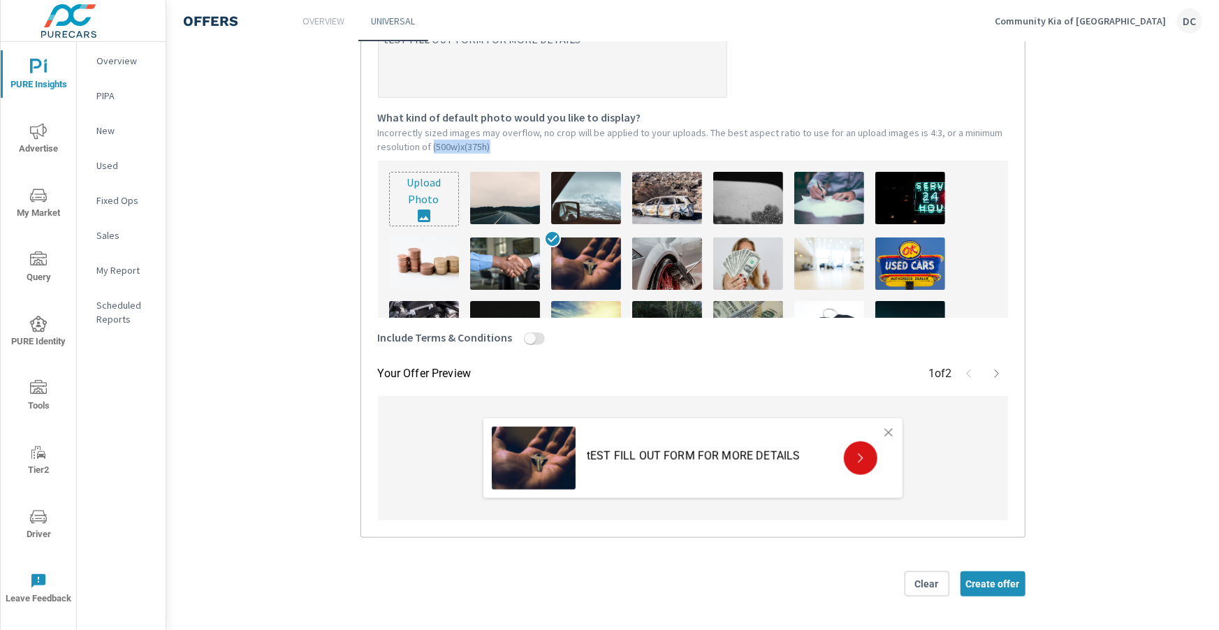
scroll to position [414, 0]
click at [996, 372] on icon "button" at bounding box center [996, 374] width 4 height 8
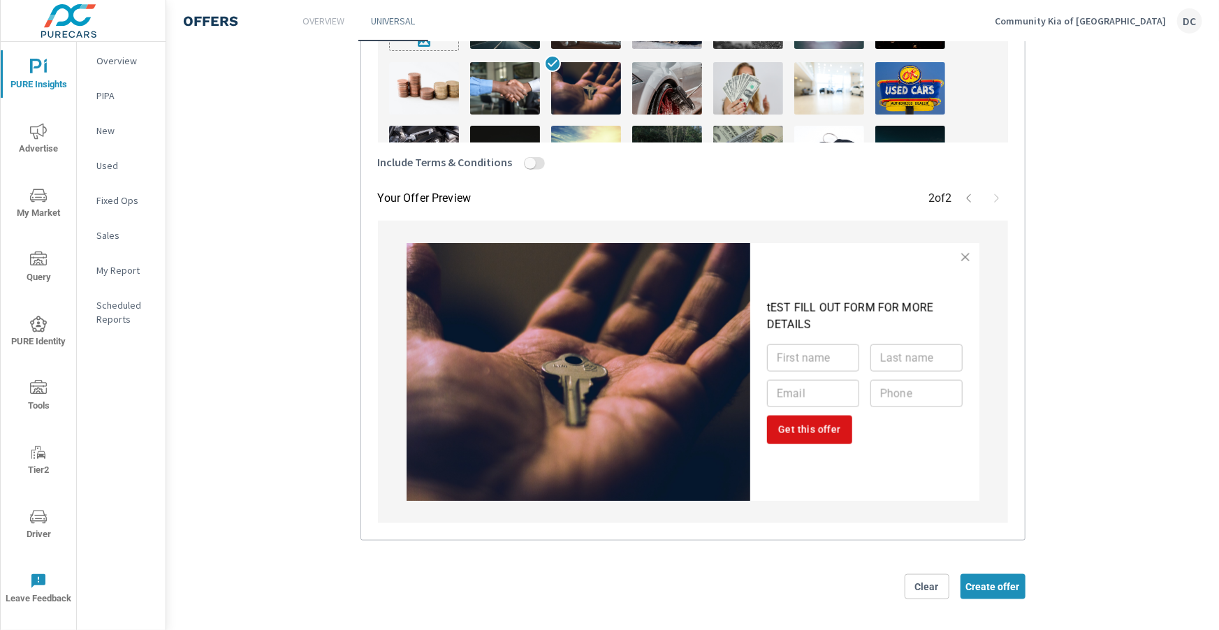
scroll to position [592, 0]
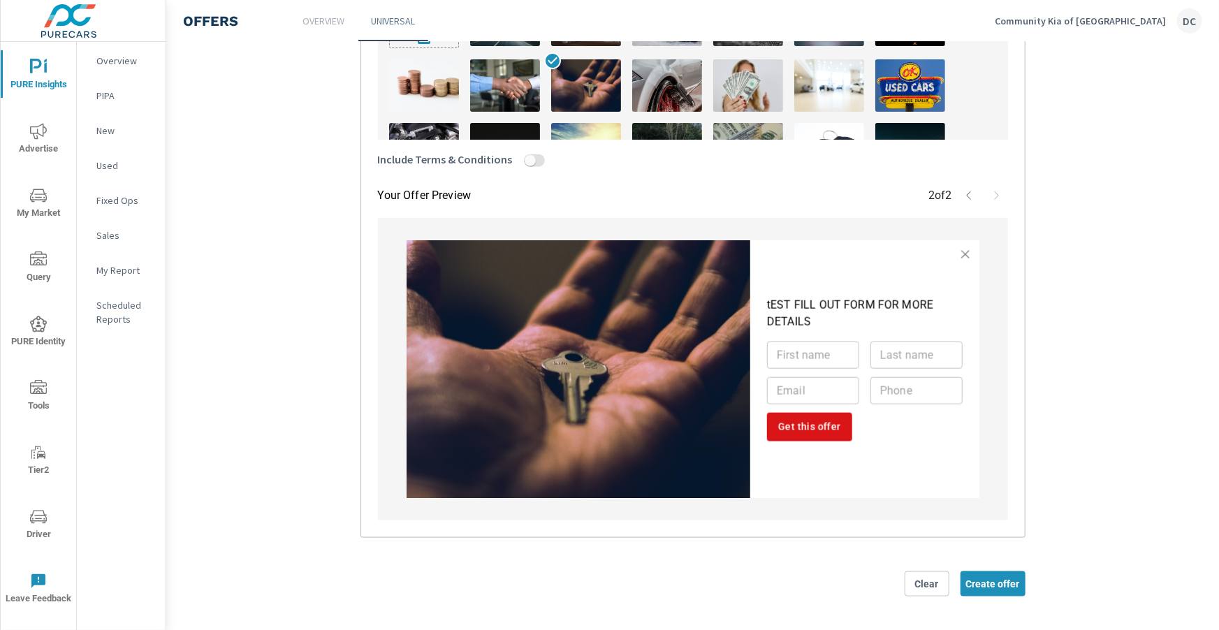
click at [968, 259] on icon "button" at bounding box center [965, 254] width 11 height 11
click at [42, 124] on icon "nav menu" at bounding box center [38, 131] width 17 height 16
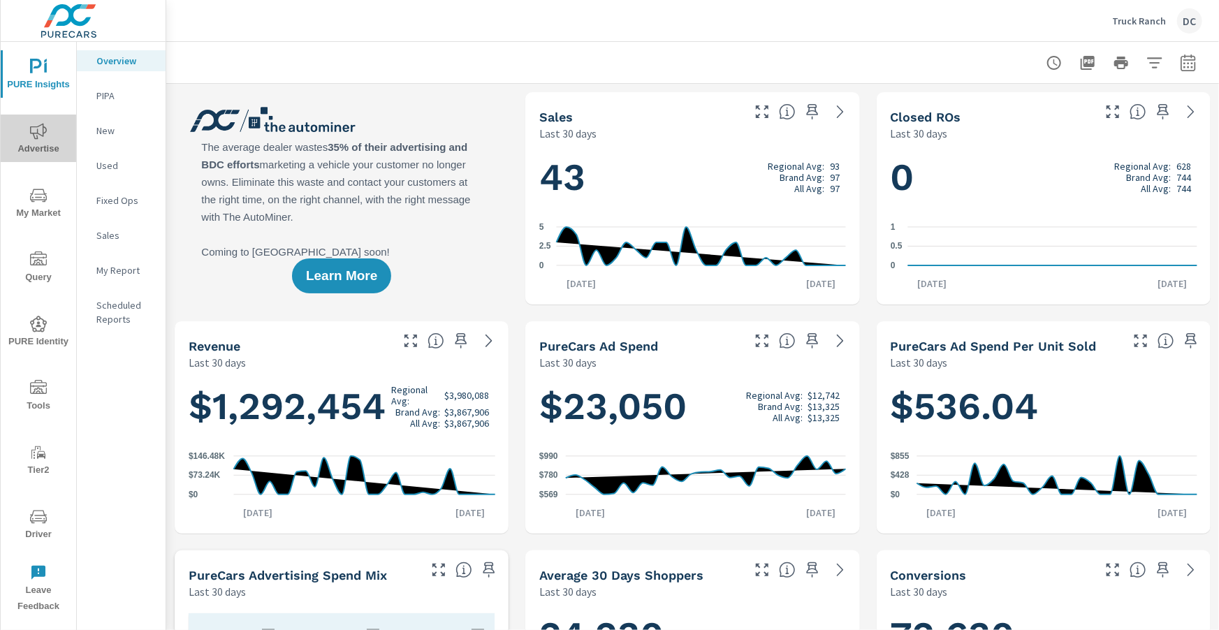
click at [30, 135] on icon "nav menu" at bounding box center [38, 131] width 17 height 17
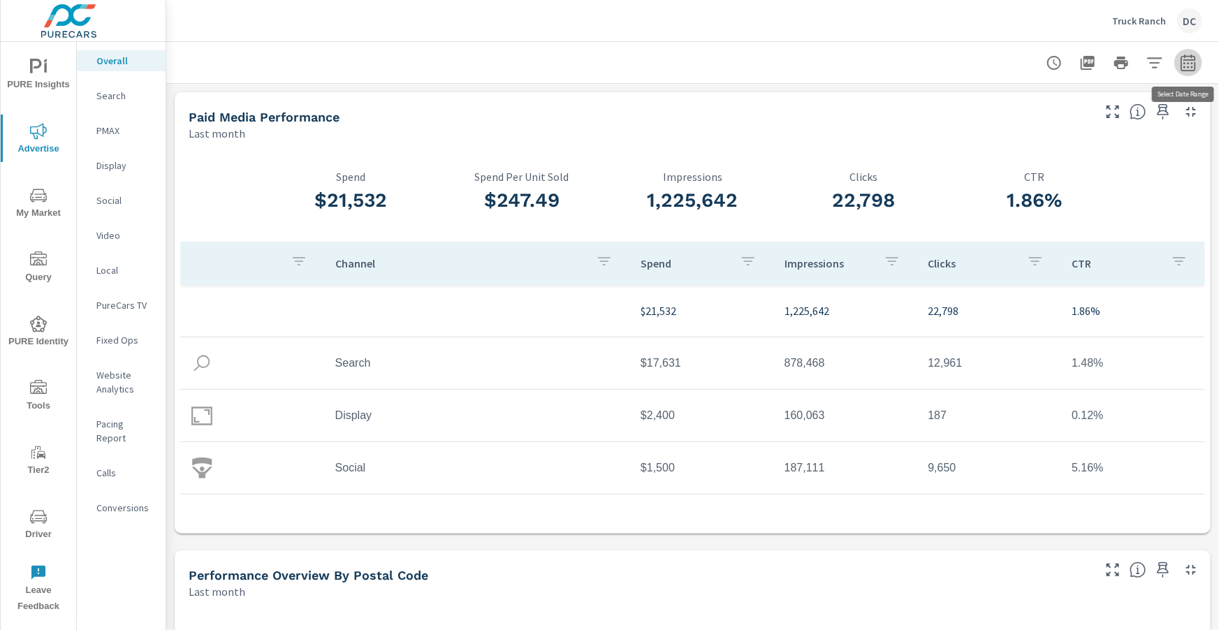
click at [1192, 66] on icon "button" at bounding box center [1188, 62] width 17 height 17
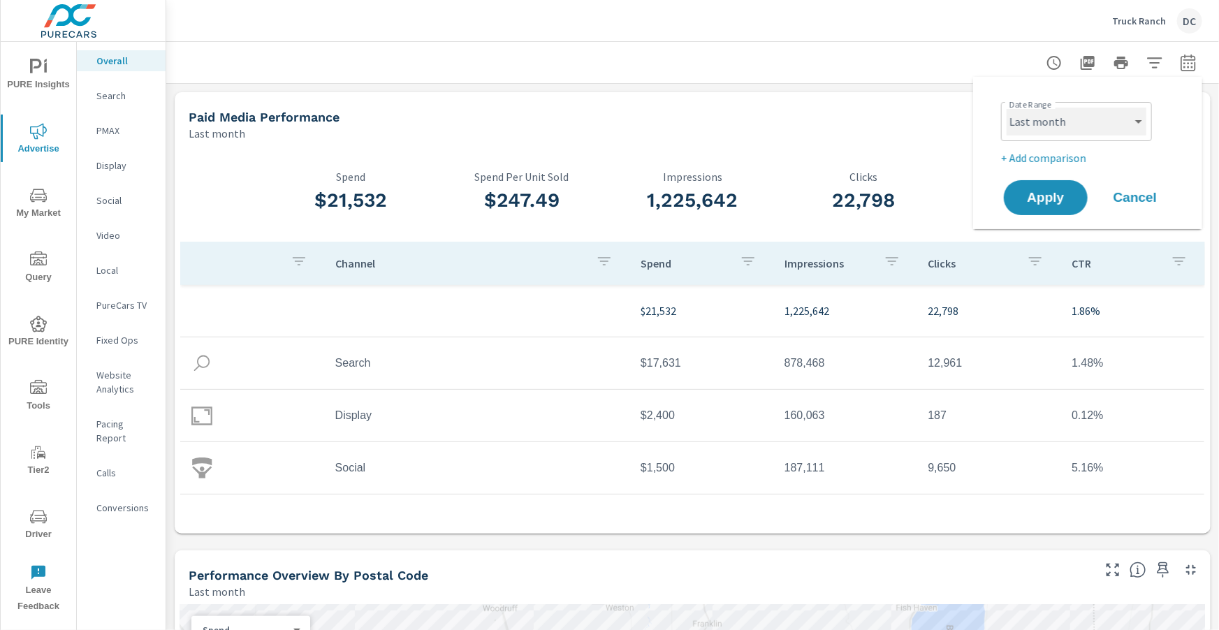
click at [1137, 114] on select "Custom Yesterday Last week Last 7 days Last 14 days Last 30 days Last 45 days L…" at bounding box center [1077, 122] width 140 height 28
click at [1007, 108] on select "Custom Yesterday Last week Last 7 days Last 14 days Last 30 days Last 45 days L…" at bounding box center [1077, 122] width 140 height 28
select select "Month to date"
click at [1074, 155] on p "+ Add comparison" at bounding box center [1090, 158] width 179 height 17
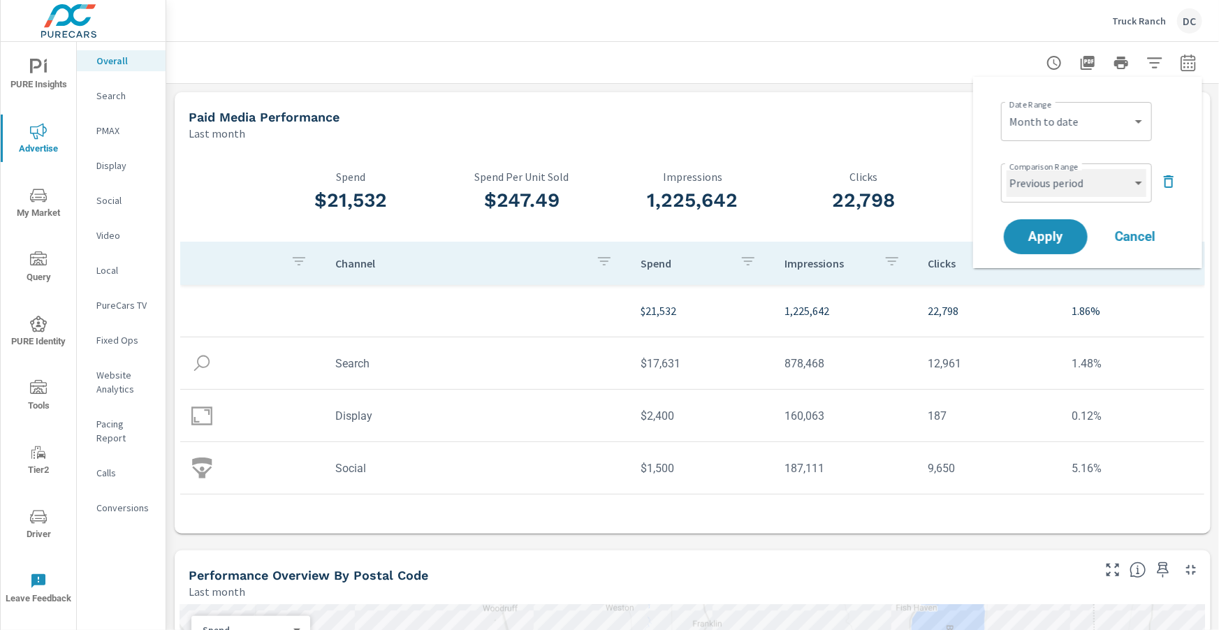
click at [1084, 185] on select "Custom Previous period Previous month Previous year" at bounding box center [1077, 183] width 140 height 28
click at [1007, 169] on select "Custom Previous period Previous month Previous year" at bounding box center [1077, 183] width 140 height 28
select select "Previous month"
click at [1064, 240] on span "Apply" at bounding box center [1045, 237] width 57 height 13
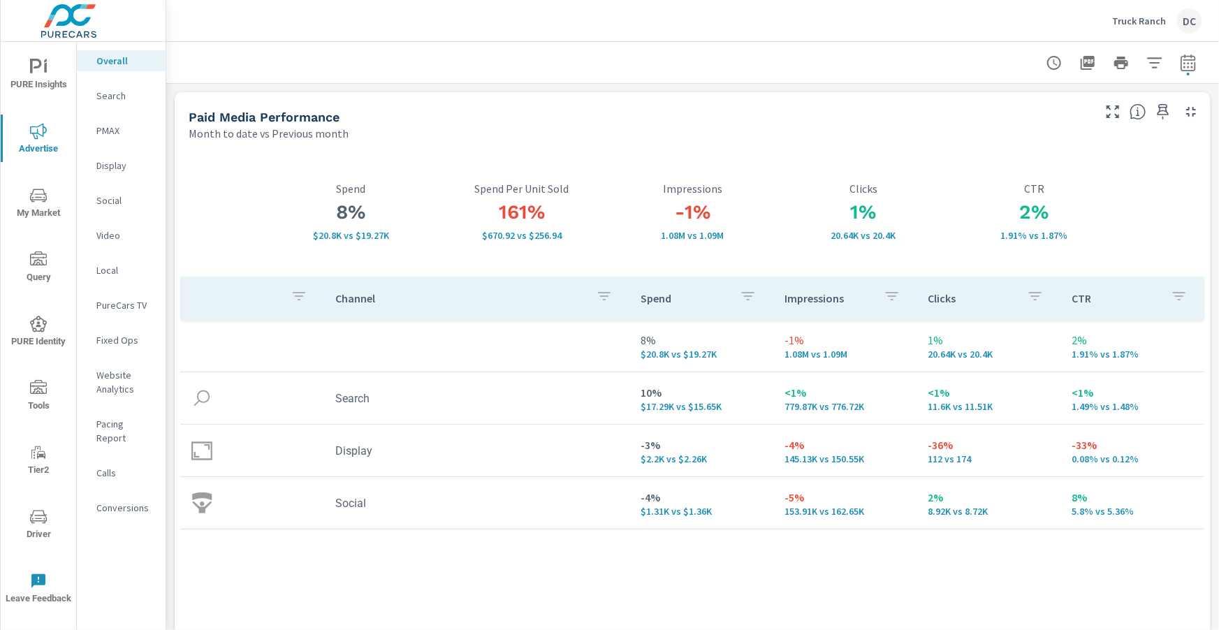
click at [105, 201] on p "Social" at bounding box center [125, 201] width 58 height 14
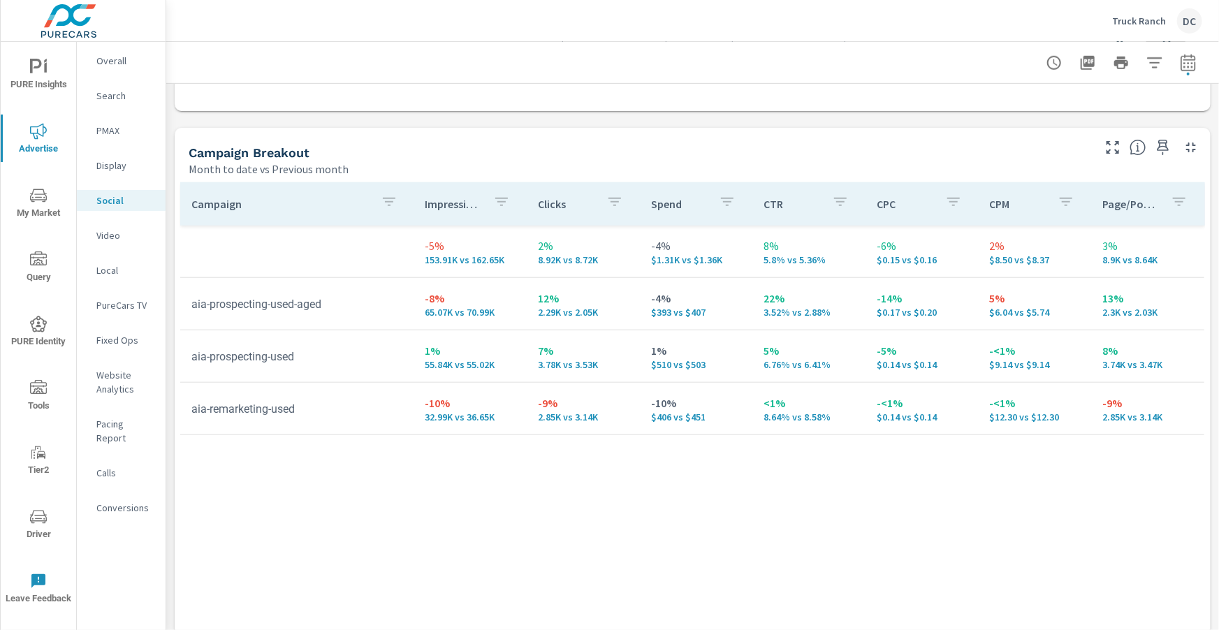
scroll to position [650, 0]
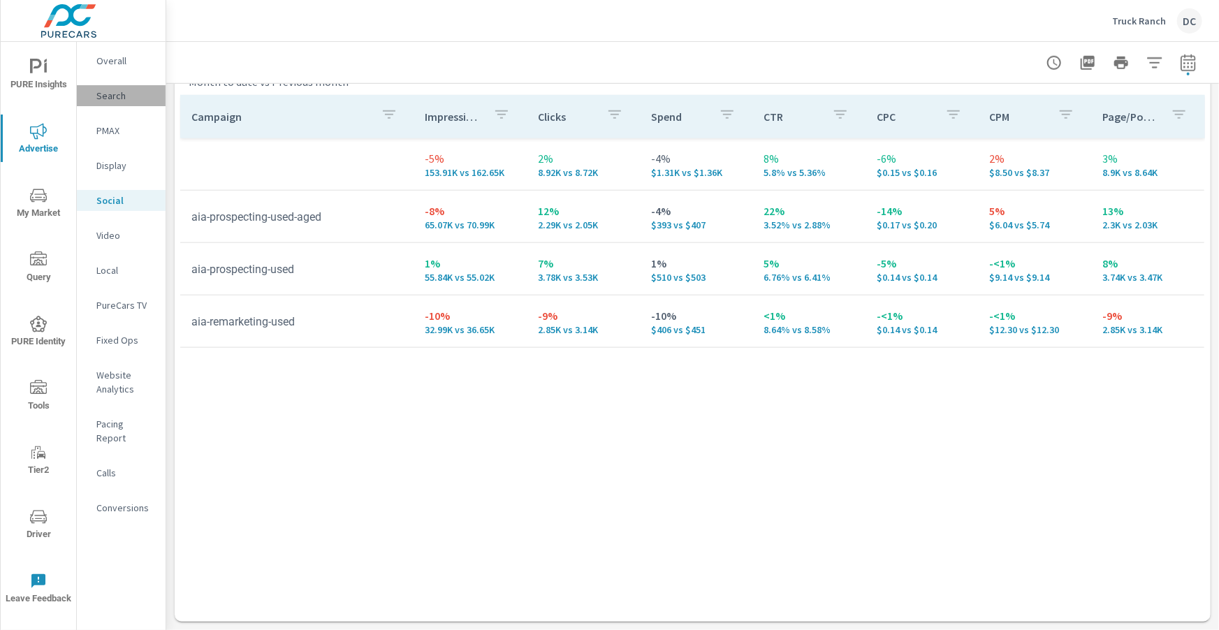
click at [109, 99] on p "Search" at bounding box center [125, 96] width 58 height 14
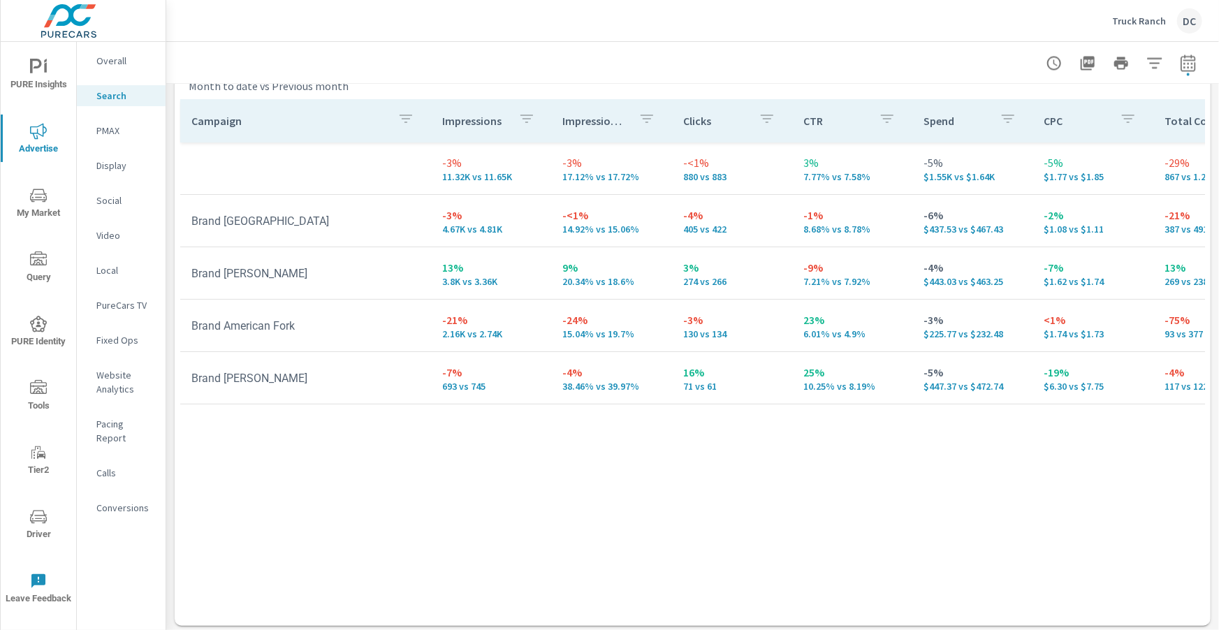
scroll to position [1397, 0]
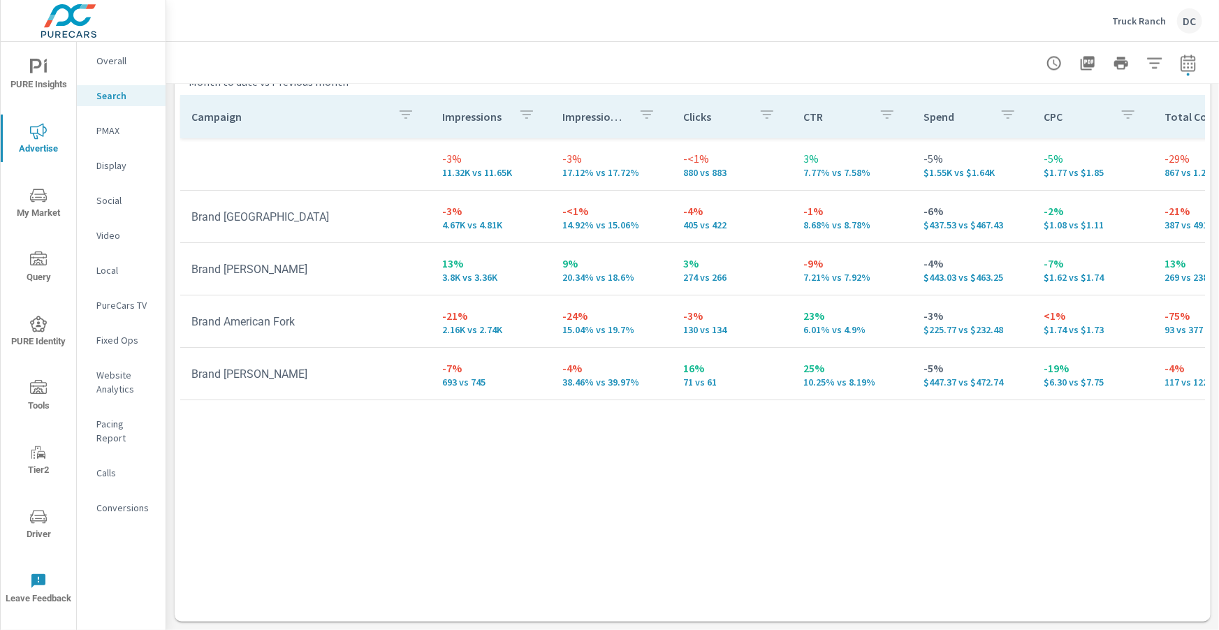
click at [112, 129] on p "PMAX" at bounding box center [125, 131] width 58 height 14
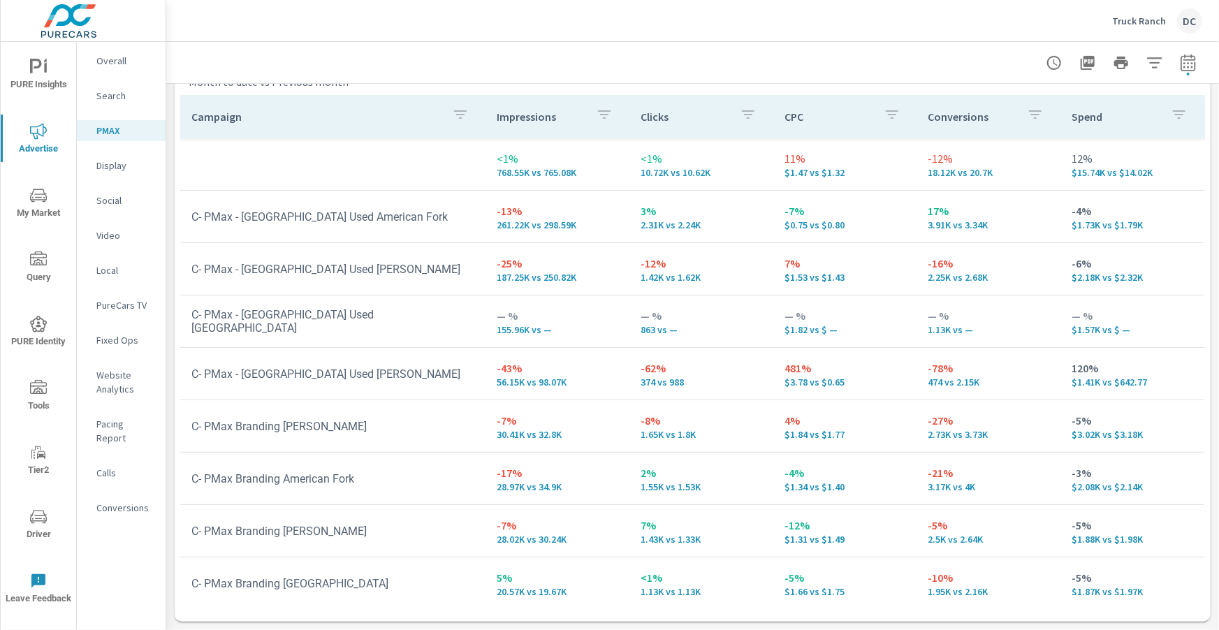
scroll to position [14, 0]
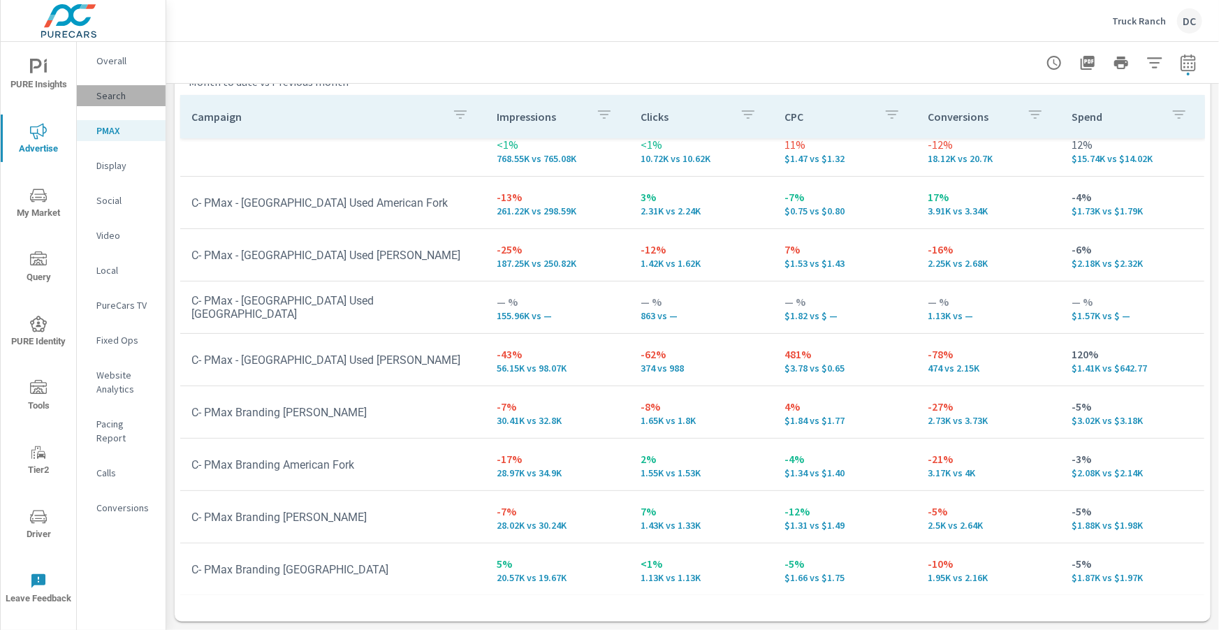
click at [117, 101] on p "Search" at bounding box center [125, 96] width 58 height 14
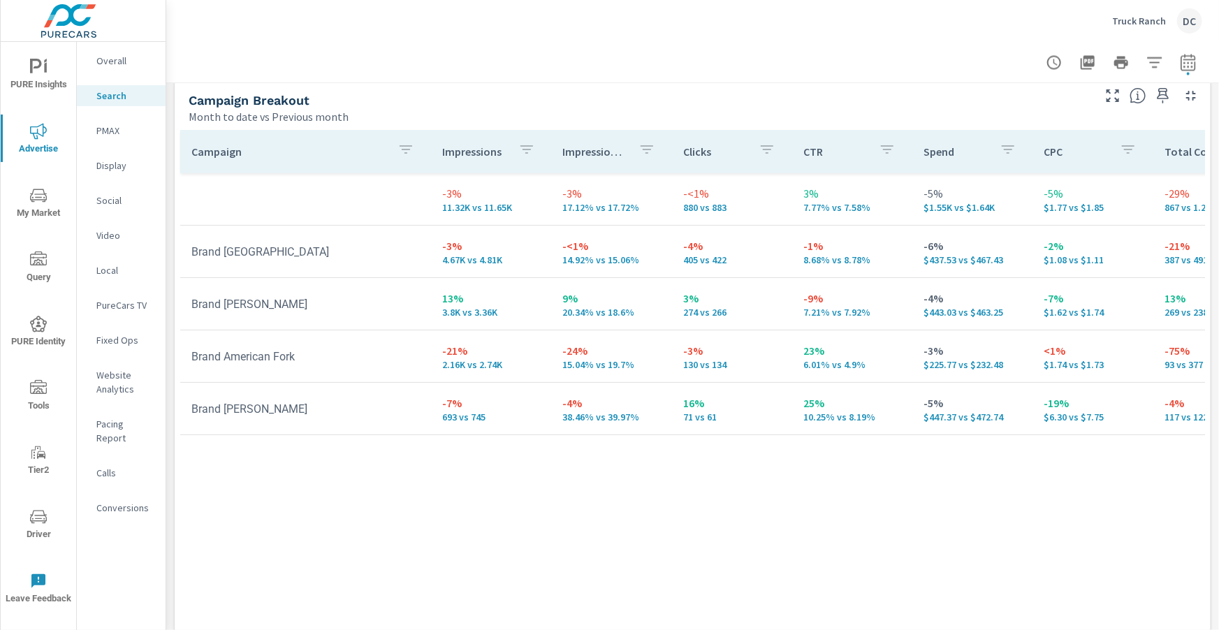
scroll to position [1397, 0]
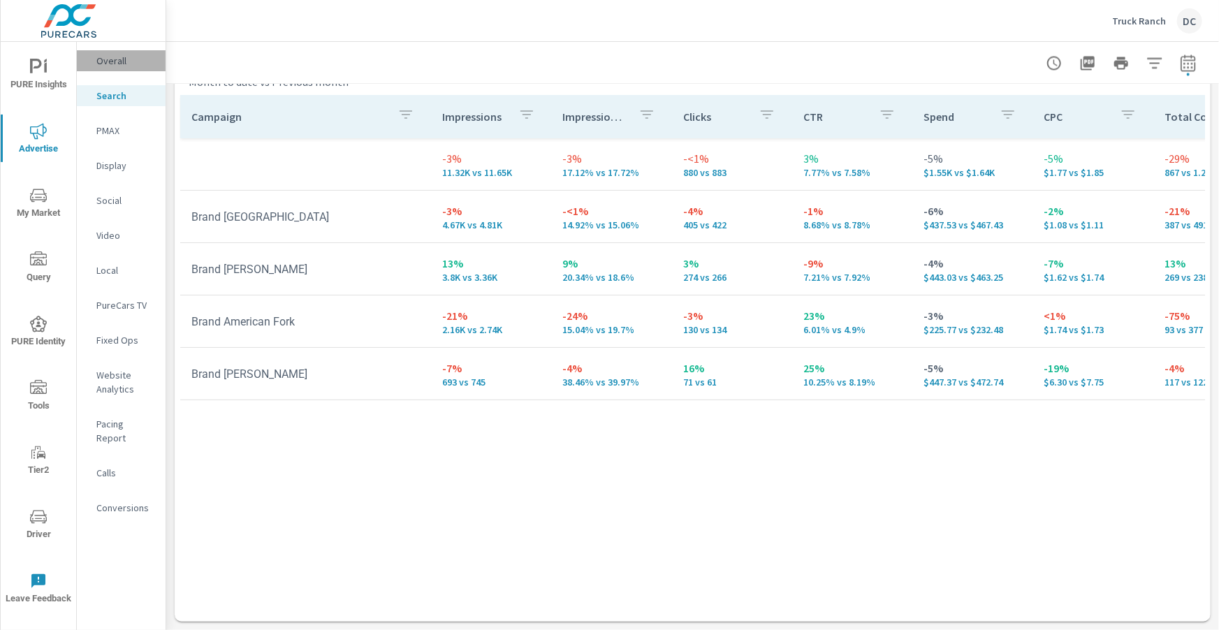
click at [116, 61] on p "Overall" at bounding box center [125, 61] width 58 height 14
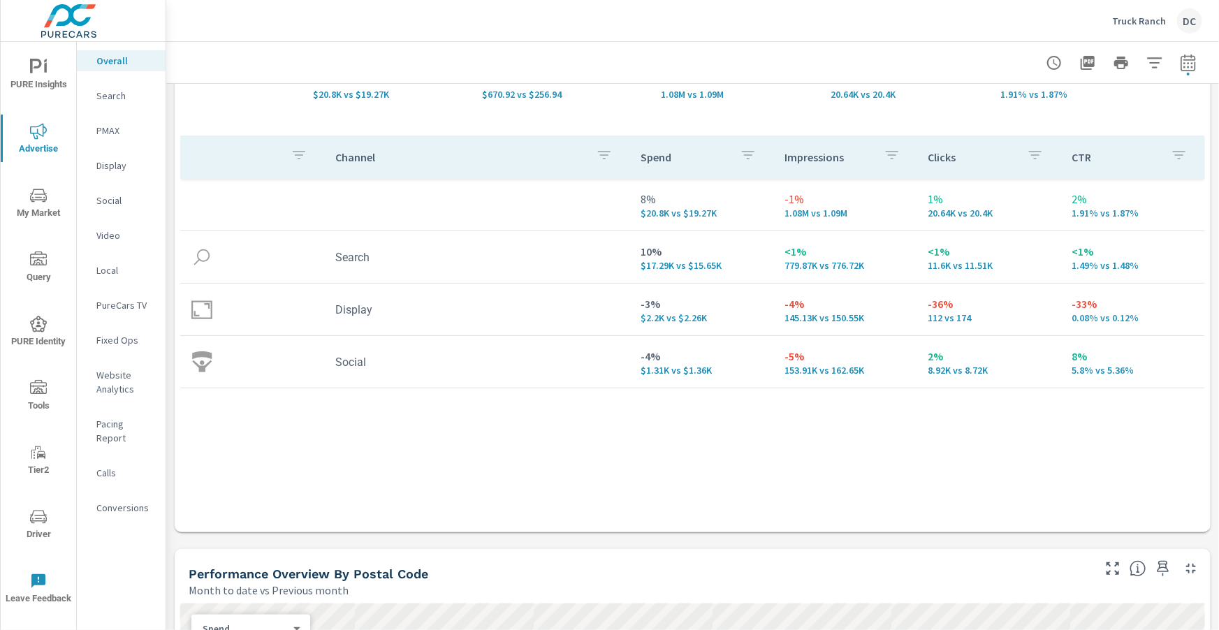
scroll to position [145, 0]
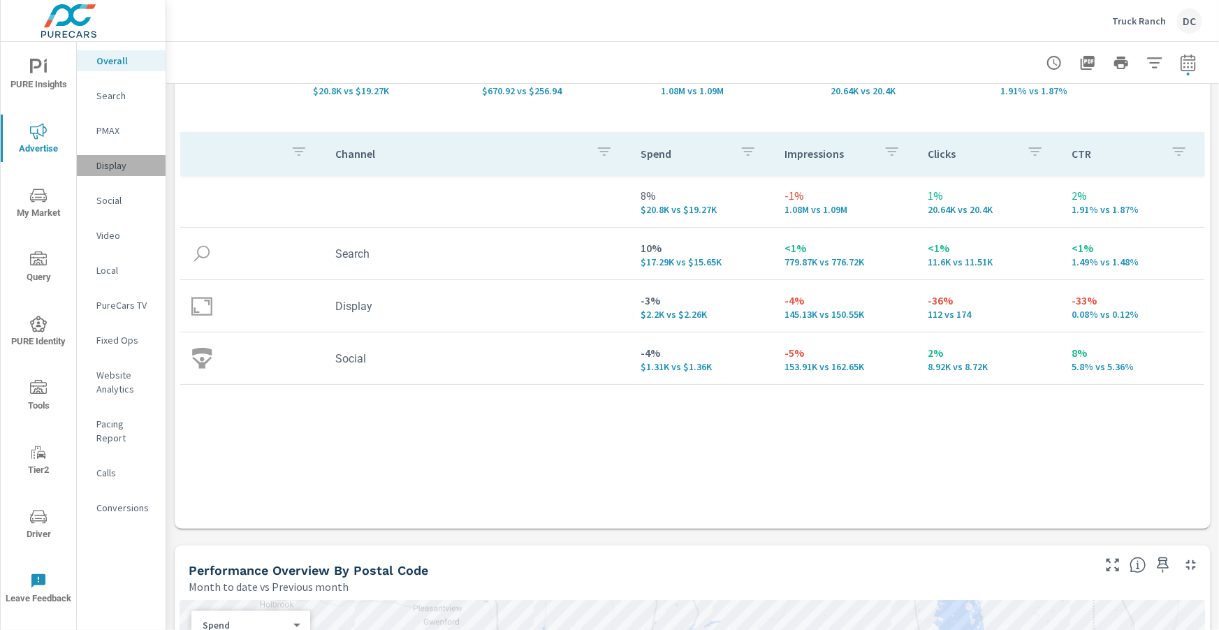
click at [113, 160] on p "Display" at bounding box center [125, 166] width 58 height 14
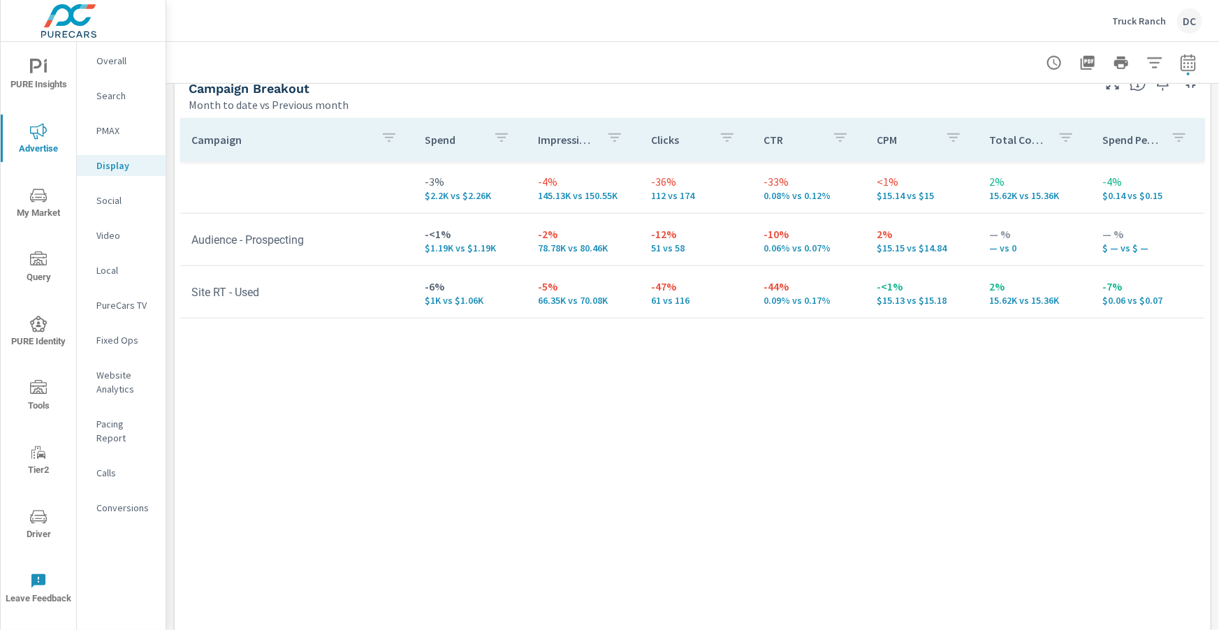
scroll to position [640, 0]
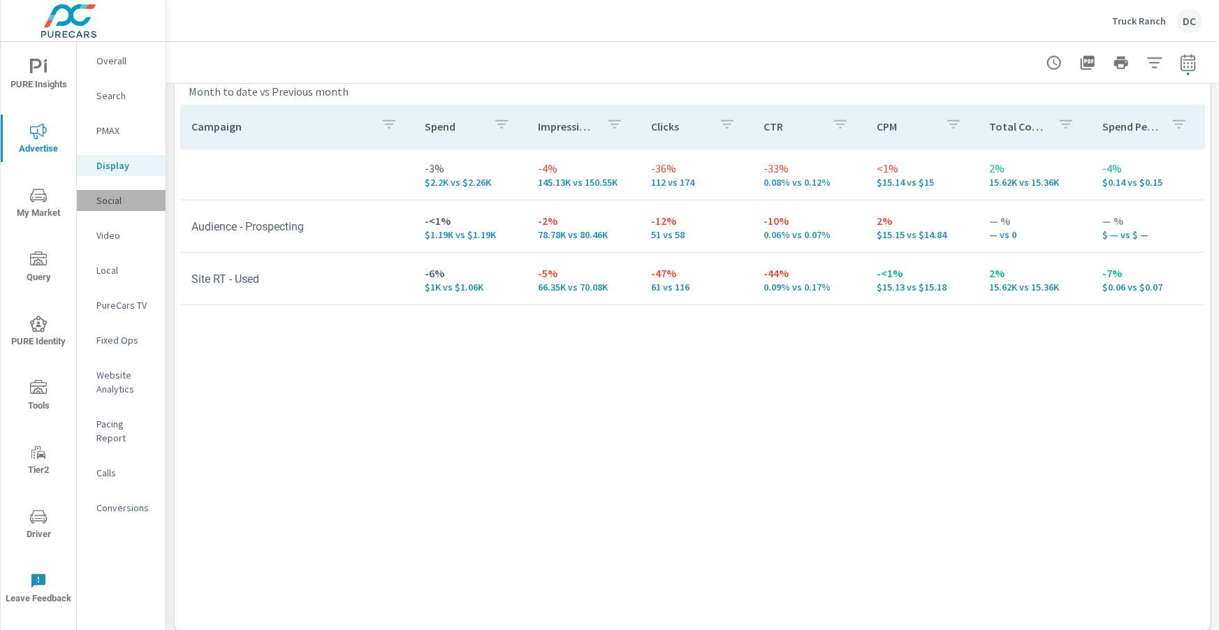
click at [125, 199] on p "Social" at bounding box center [125, 201] width 58 height 14
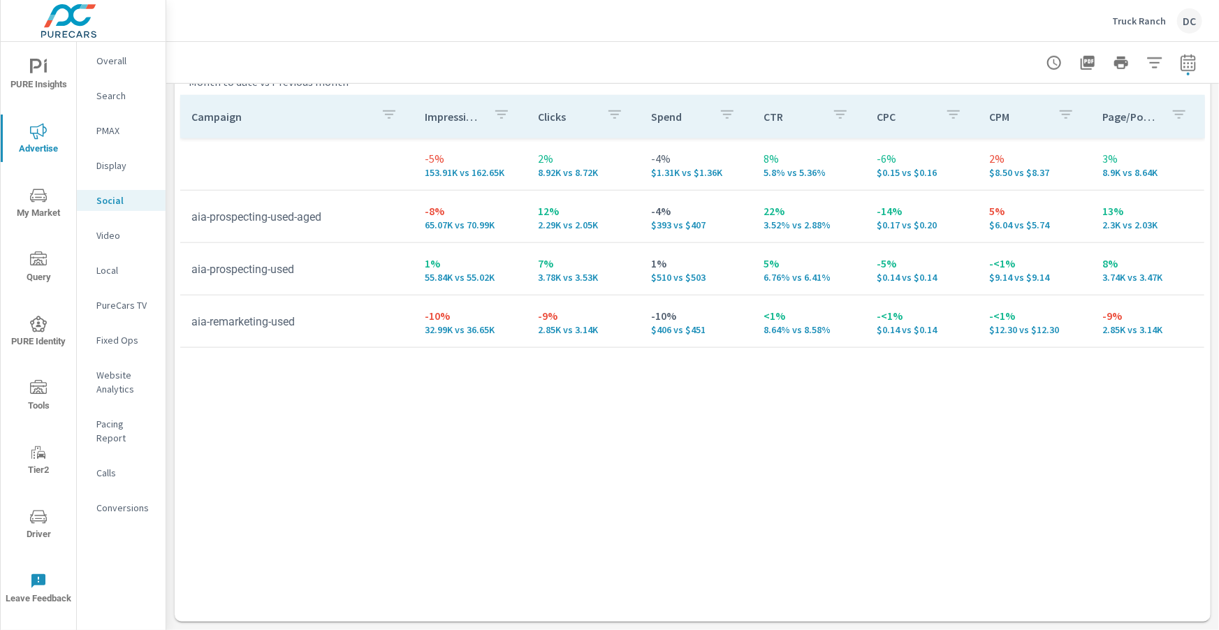
scroll to position [650, 0]
click at [112, 67] on p "Overall" at bounding box center [125, 61] width 58 height 14
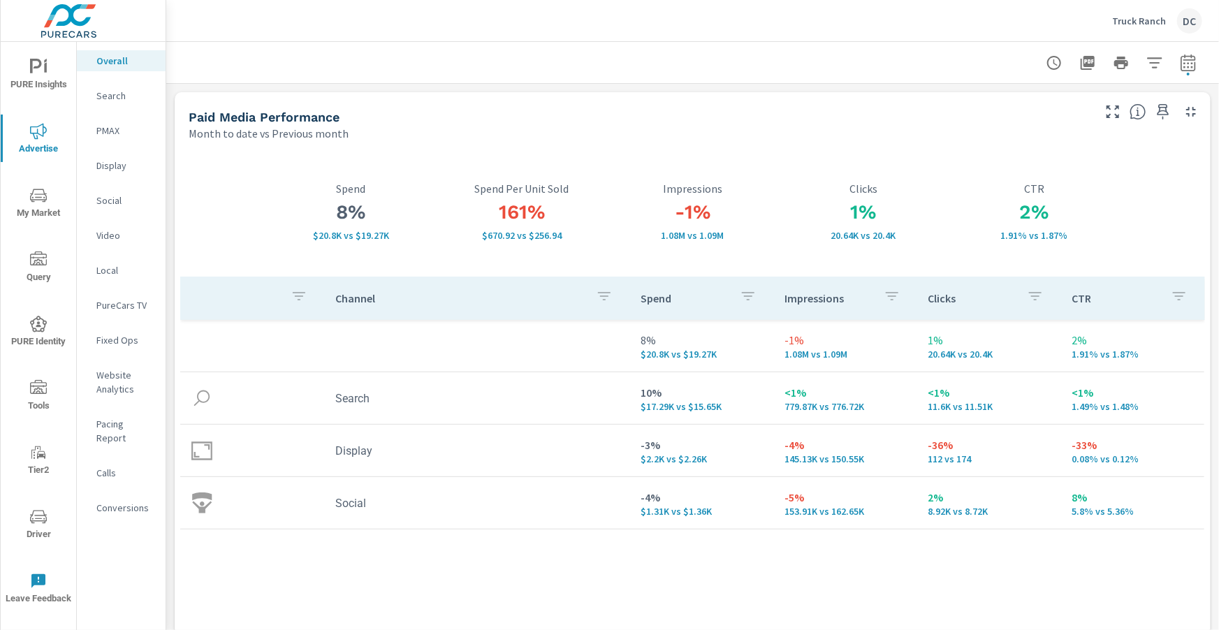
click at [112, 98] on p "Search" at bounding box center [125, 96] width 58 height 14
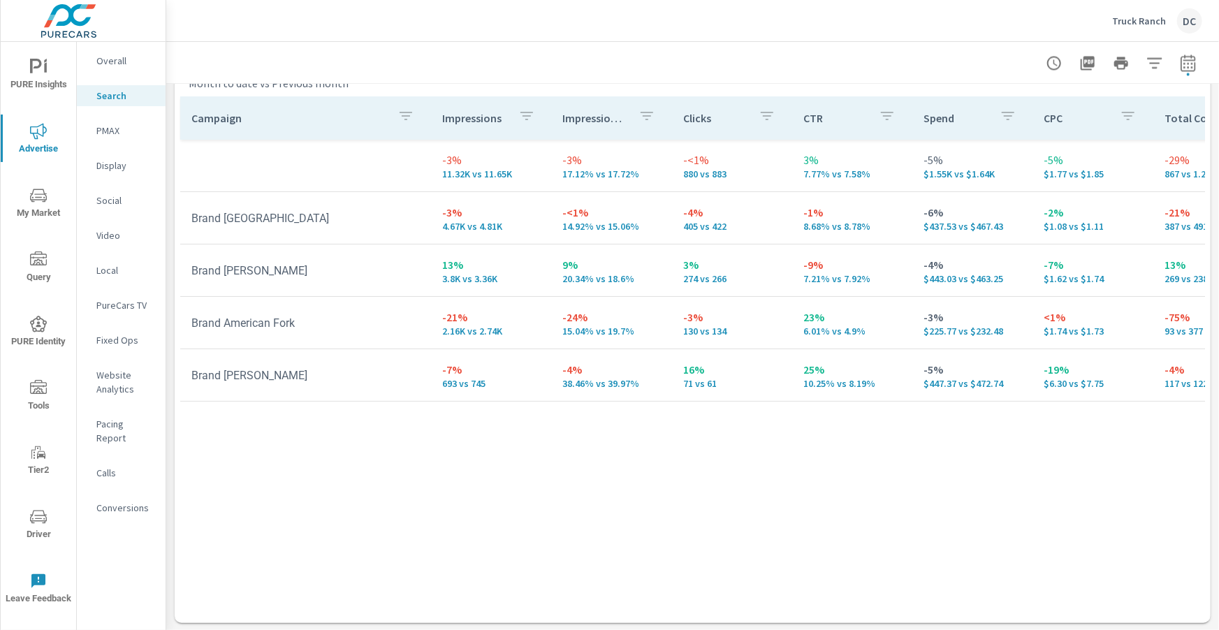
scroll to position [1397, 0]
click at [114, 133] on p "PMAX" at bounding box center [125, 131] width 58 height 14
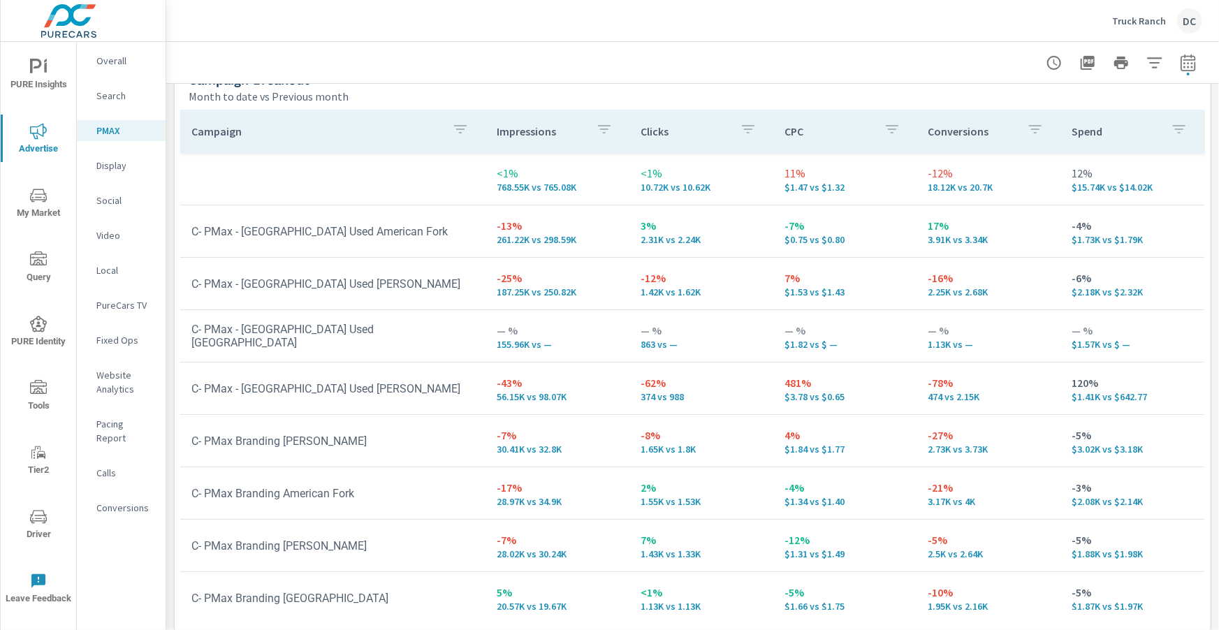
scroll to position [201, 0]
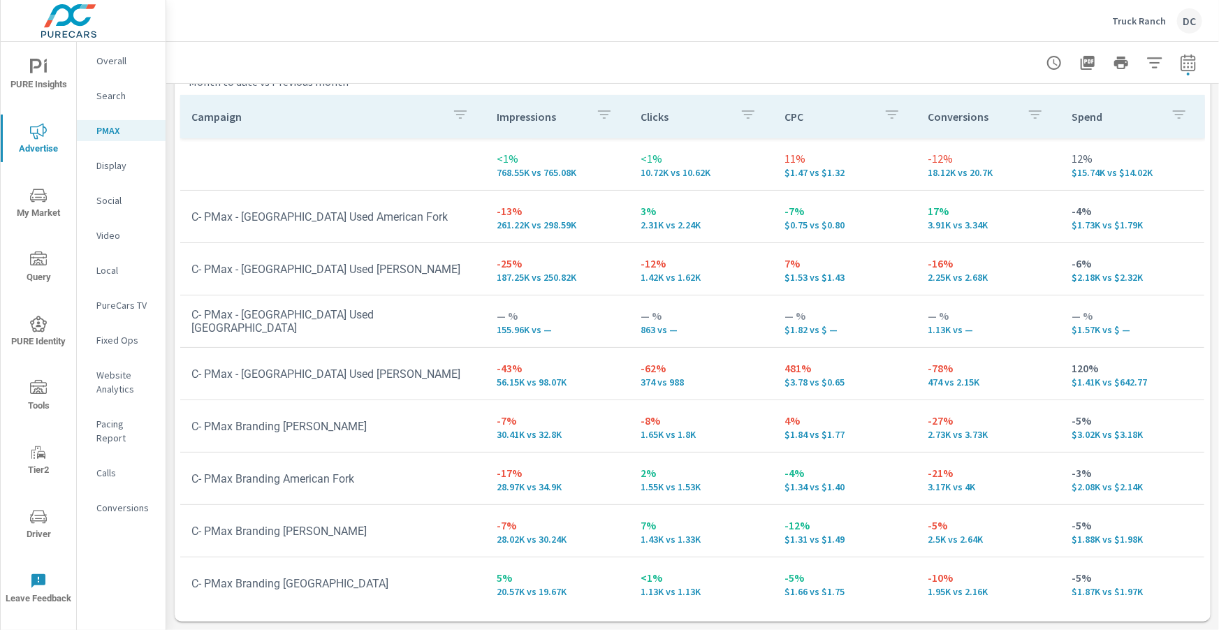
click at [118, 164] on p "Display" at bounding box center [125, 166] width 58 height 14
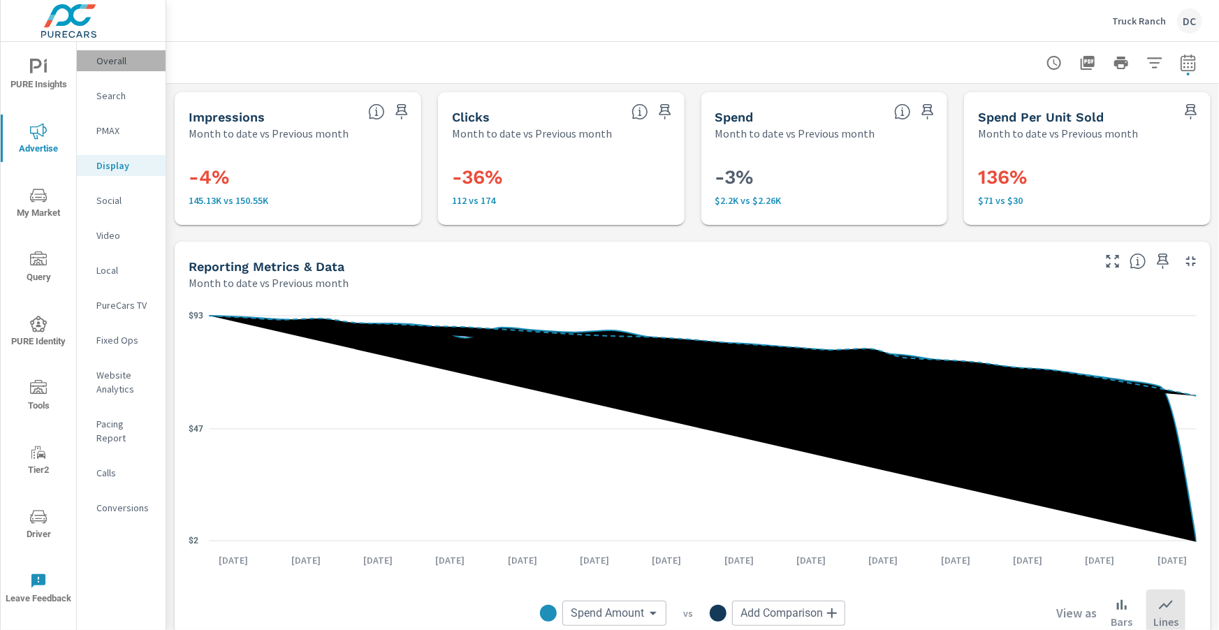
click at [119, 62] on p "Overall" at bounding box center [125, 61] width 58 height 14
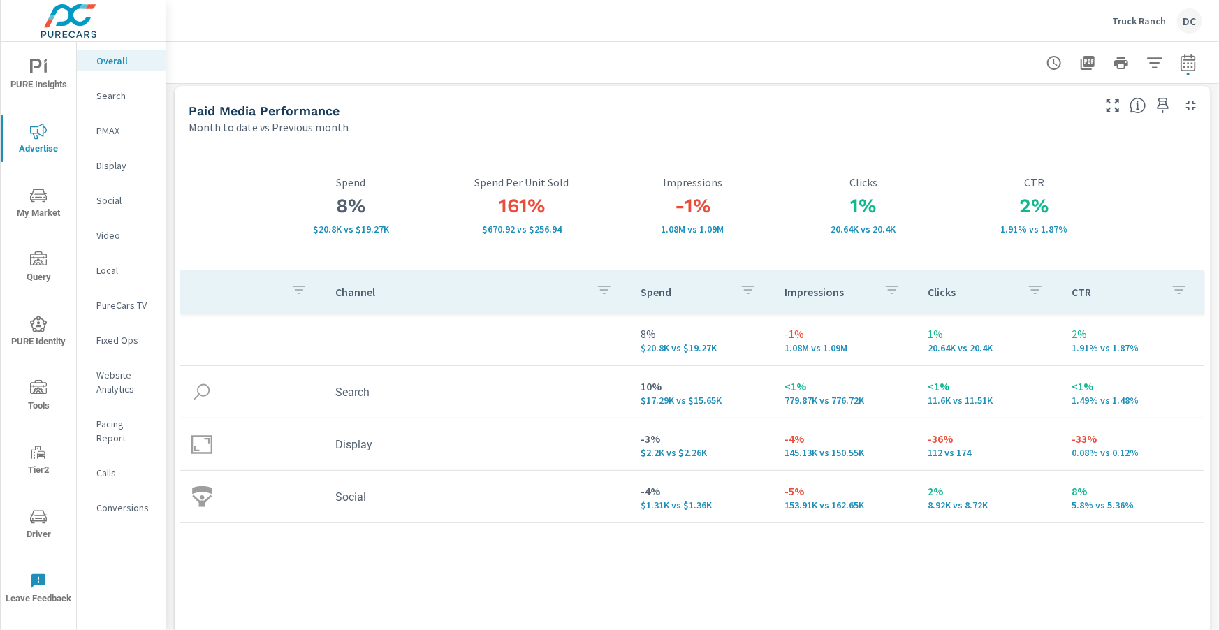
scroll to position [10, 0]
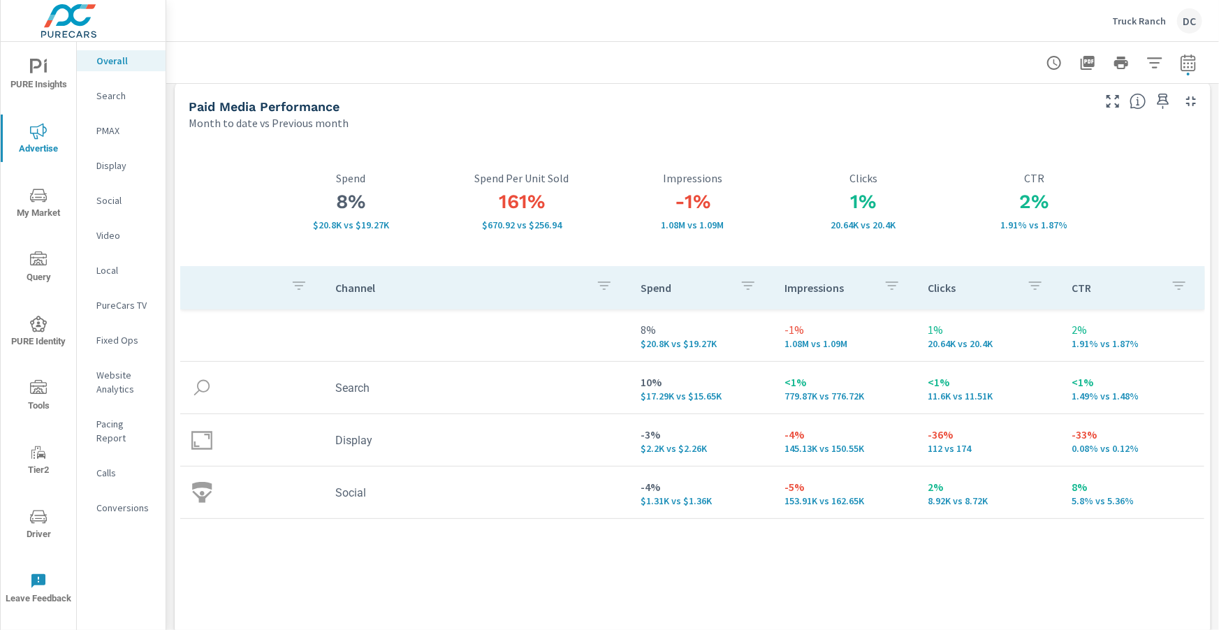
click at [113, 94] on p "Search" at bounding box center [125, 96] width 58 height 14
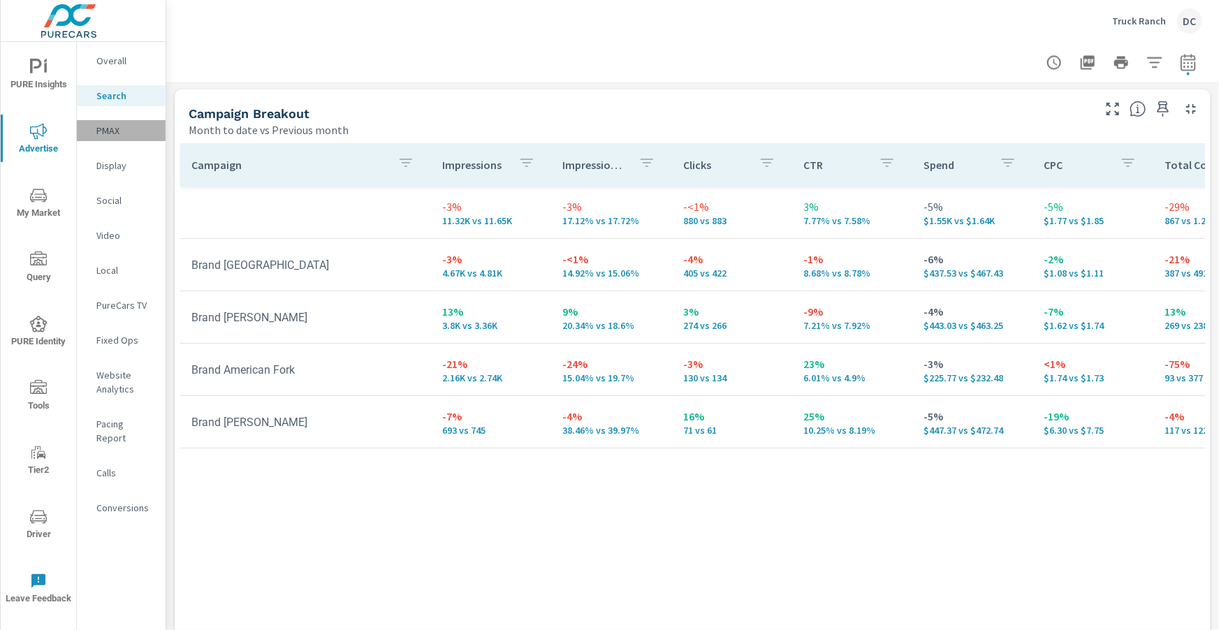
click at [114, 133] on p "PMAX" at bounding box center [125, 131] width 58 height 14
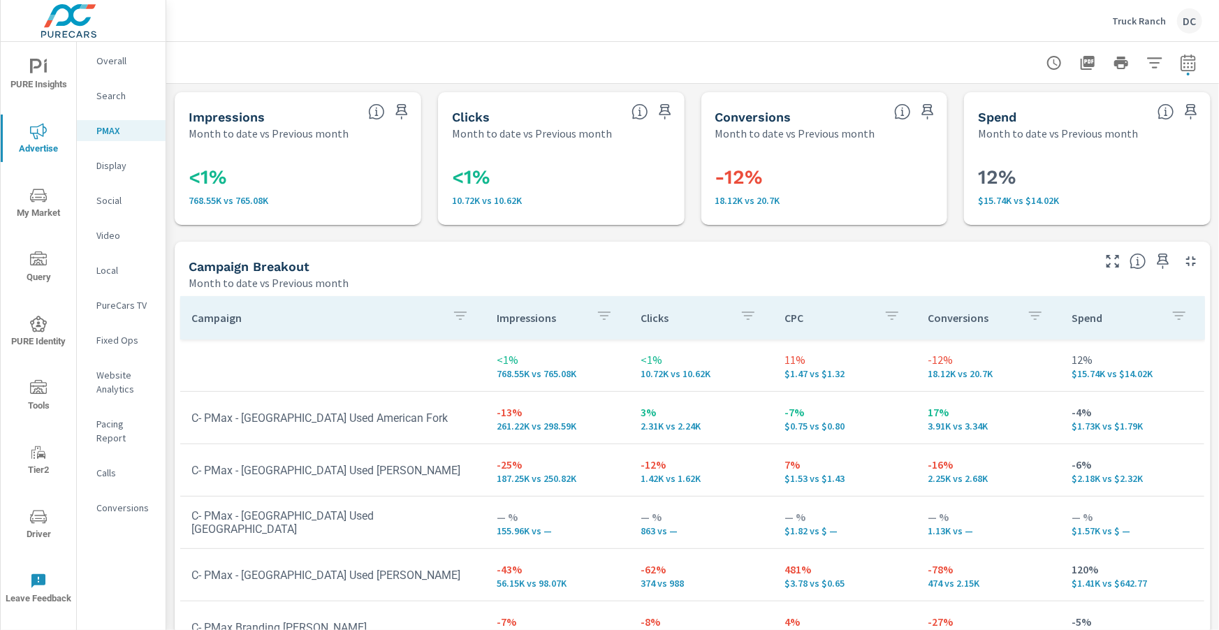
scroll to position [14, 0]
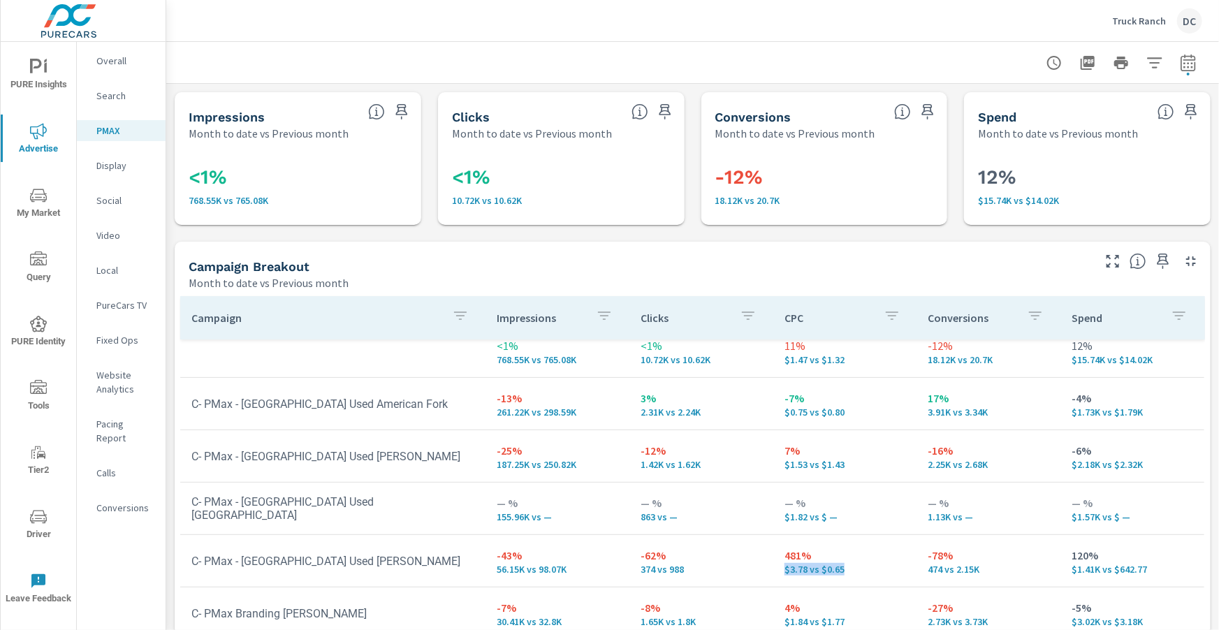
drag, startPoint x: 855, startPoint y: 567, endPoint x: 809, endPoint y: 561, distance: 46.5
click at [788, 564] on p "$3.78 vs $0.65" at bounding box center [846, 569] width 122 height 11
drag, startPoint x: 817, startPoint y: 558, endPoint x: 775, endPoint y: 558, distance: 42.6
click at [775, 558] on td "481% $3.78 vs $0.65" at bounding box center [845, 561] width 144 height 50
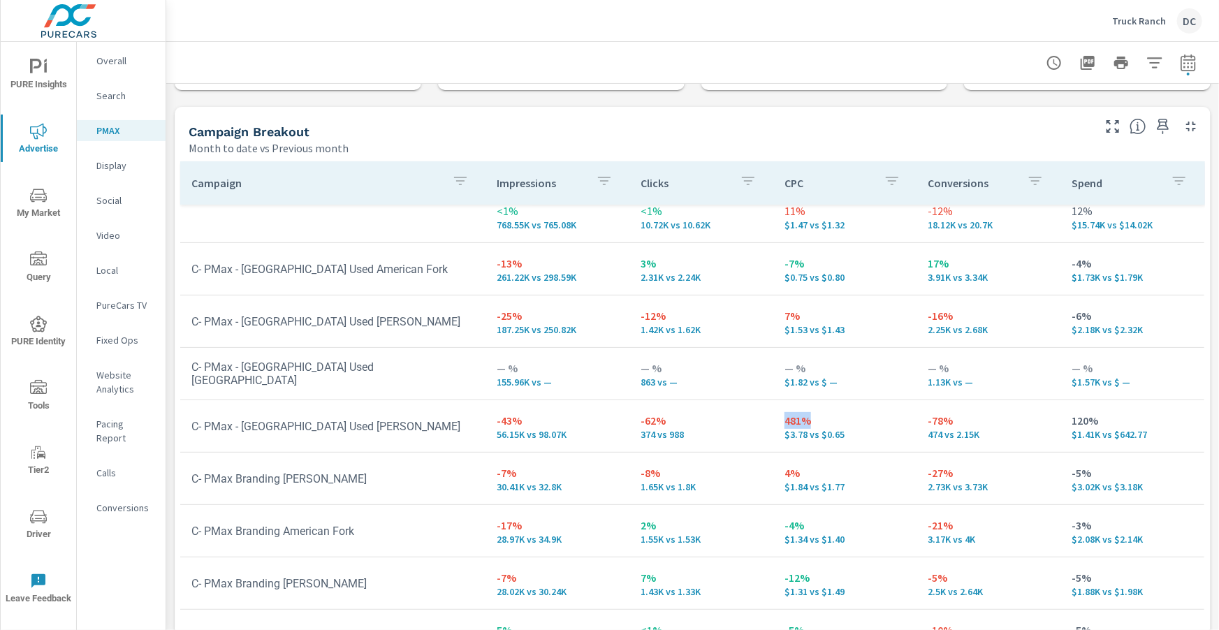
scroll to position [201, 0]
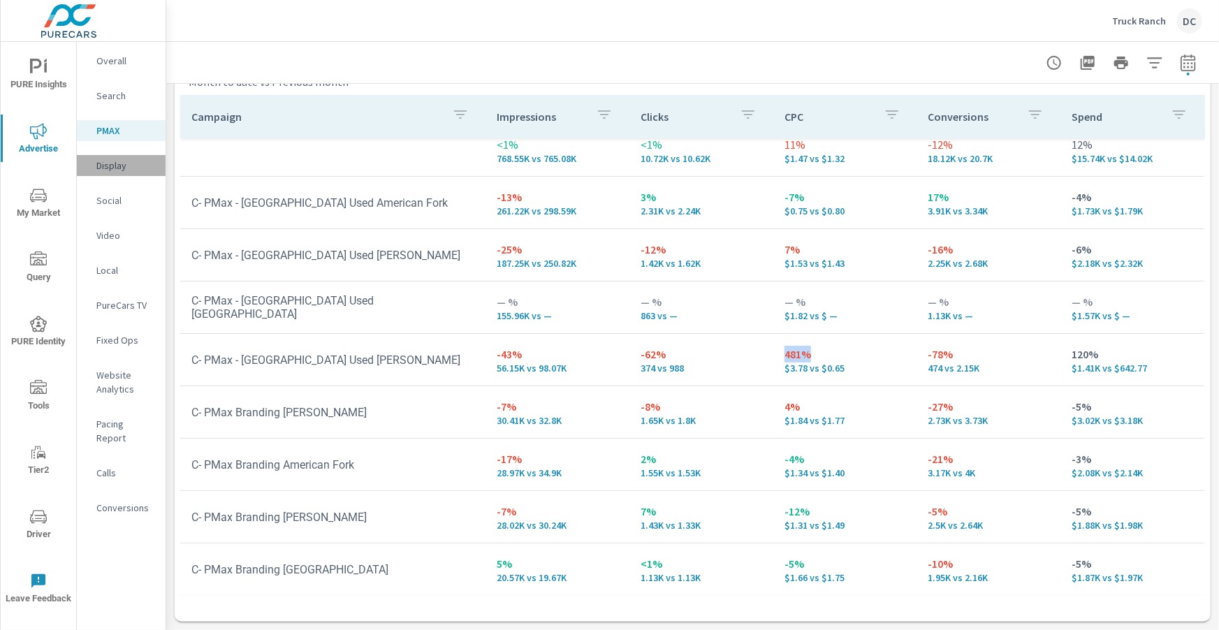
click at [112, 170] on p "Display" at bounding box center [125, 166] width 58 height 14
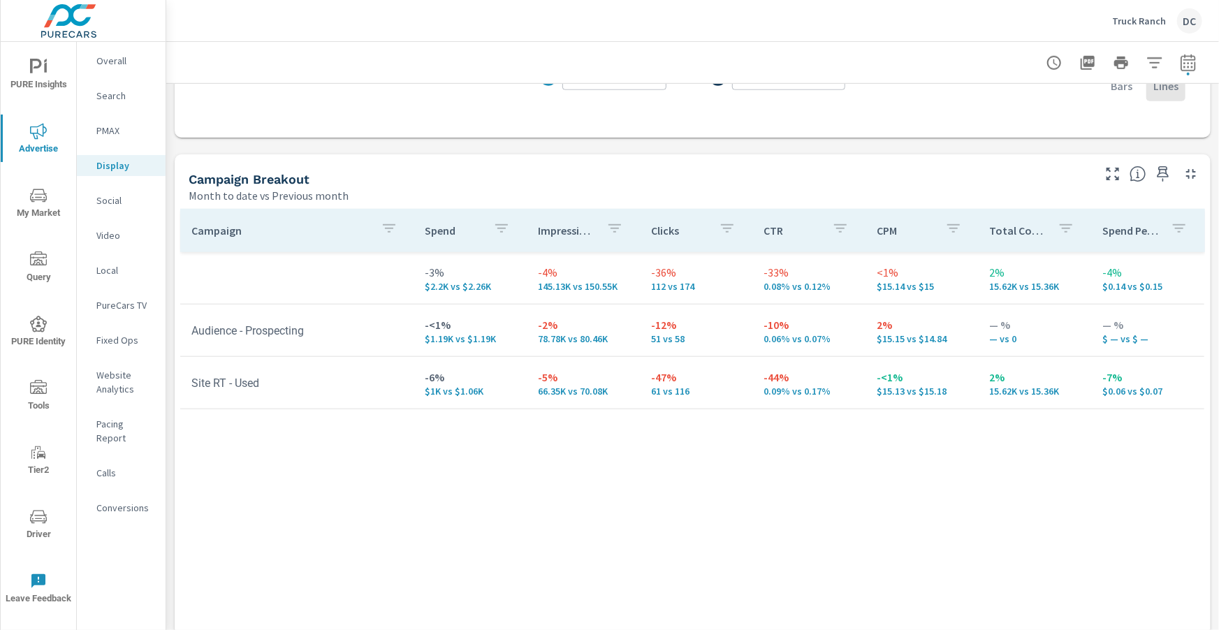
scroll to position [537, 0]
click at [107, 200] on p "Social" at bounding box center [125, 201] width 58 height 14
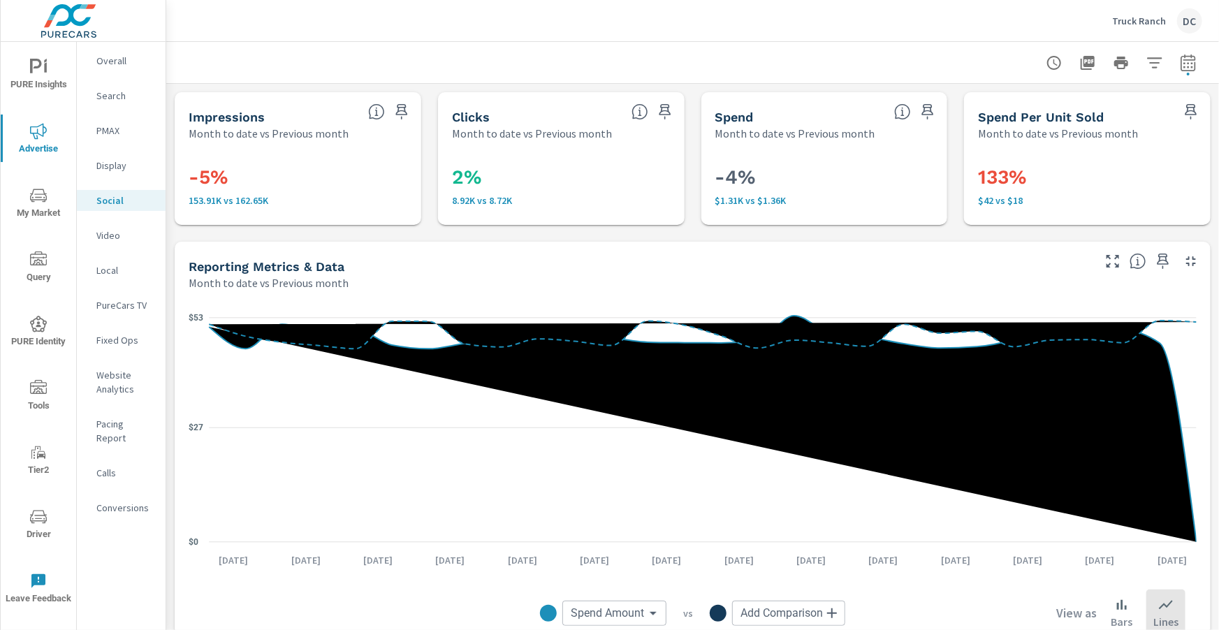
click at [110, 58] on p "Overall" at bounding box center [125, 61] width 58 height 14
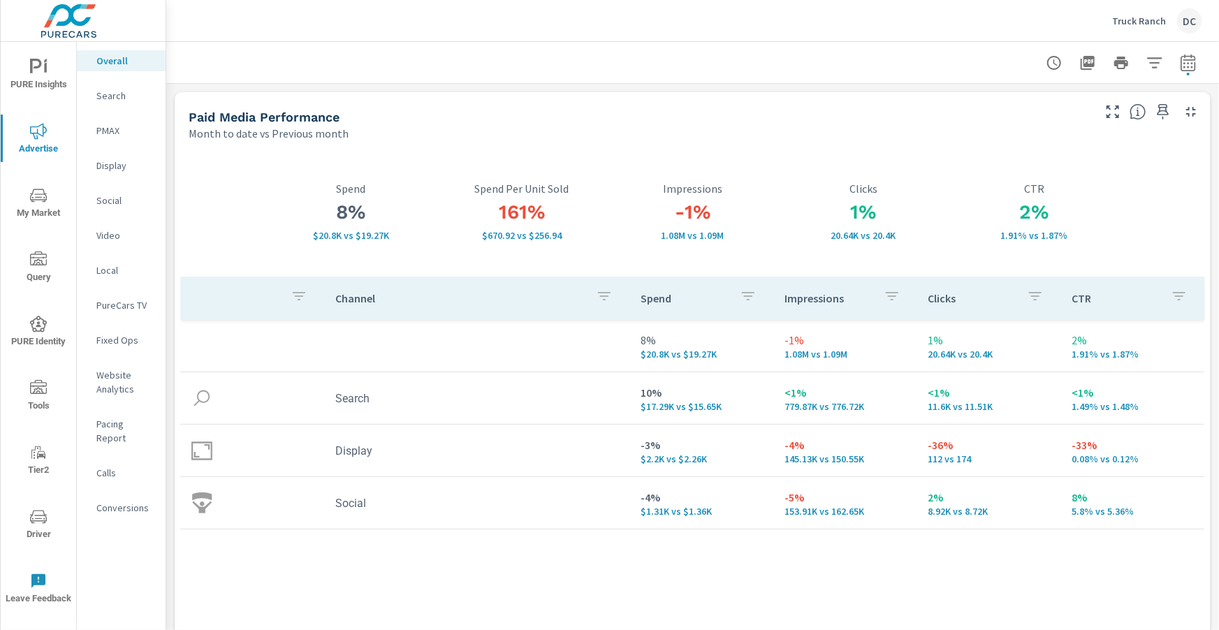
click at [44, 190] on icon "nav menu" at bounding box center [38, 195] width 17 height 17
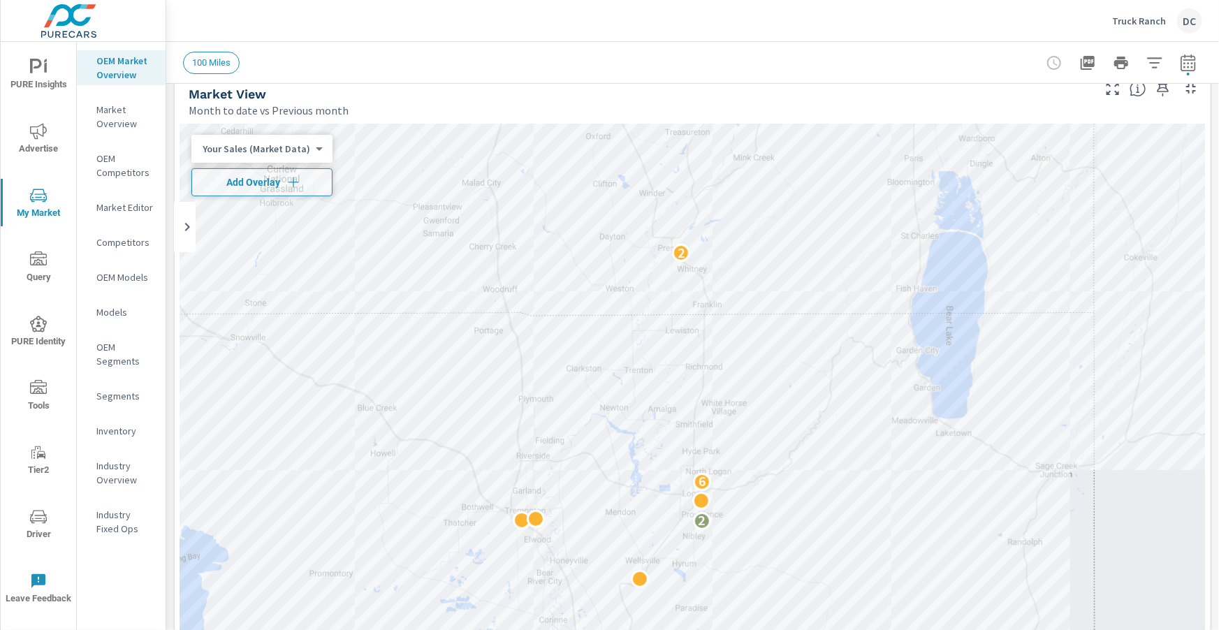
scroll to position [21, 0]
click at [276, 182] on span "Add Overlay" at bounding box center [262, 184] width 129 height 14
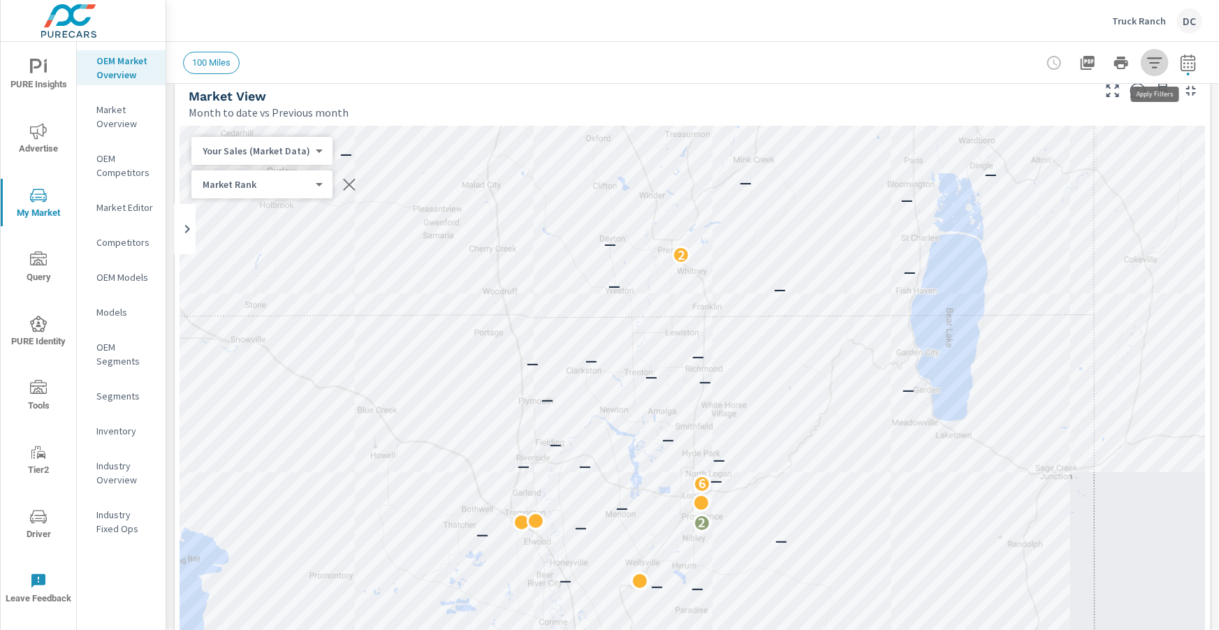
click at [1163, 68] on icon "button" at bounding box center [1155, 62] width 17 height 17
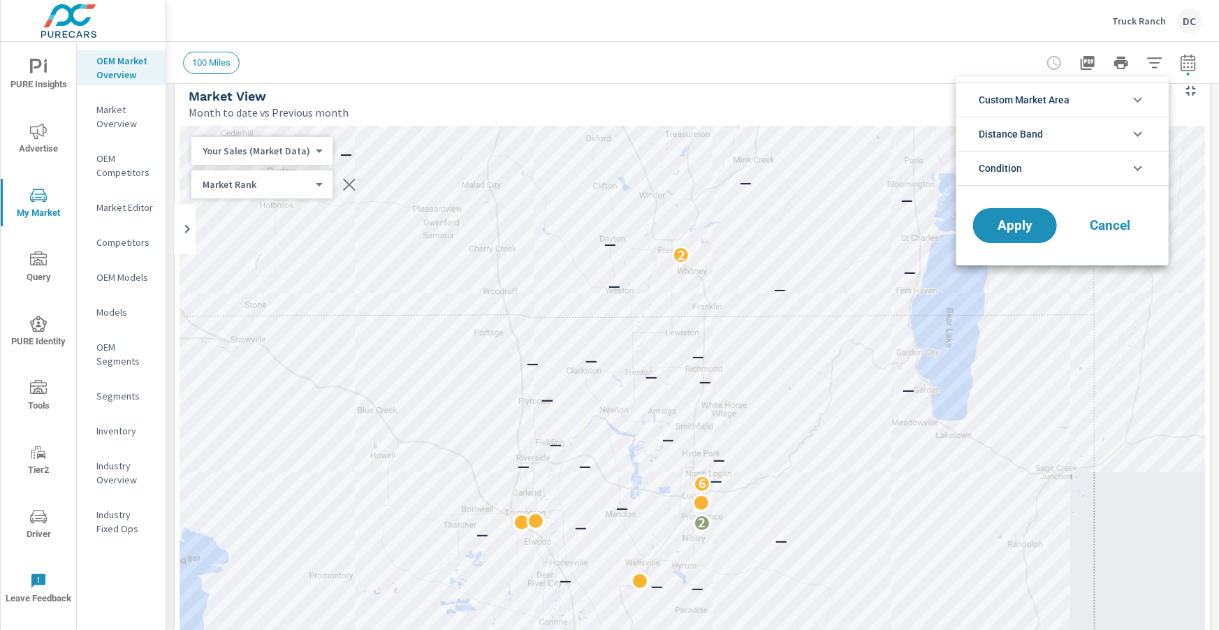
scroll to position [31, 0]
click at [1123, 140] on li "Distance Band" at bounding box center [1062, 134] width 212 height 34
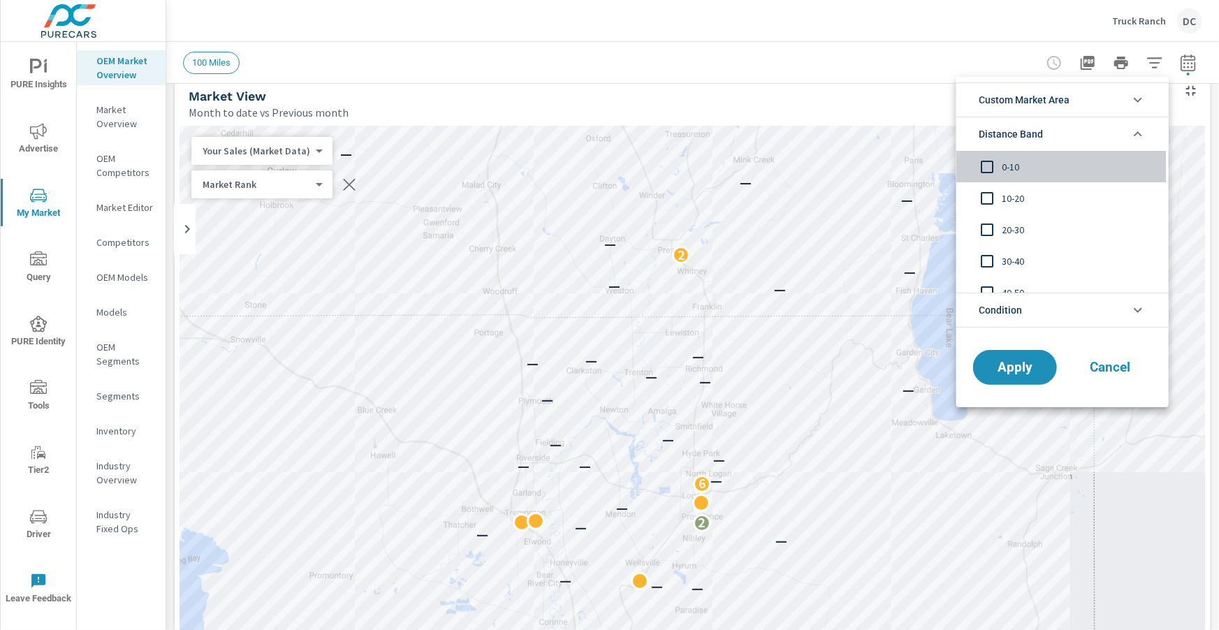
click at [985, 168] on input "filter options" at bounding box center [987, 166] width 29 height 29
click at [988, 201] on input "filter options" at bounding box center [987, 198] width 29 height 29
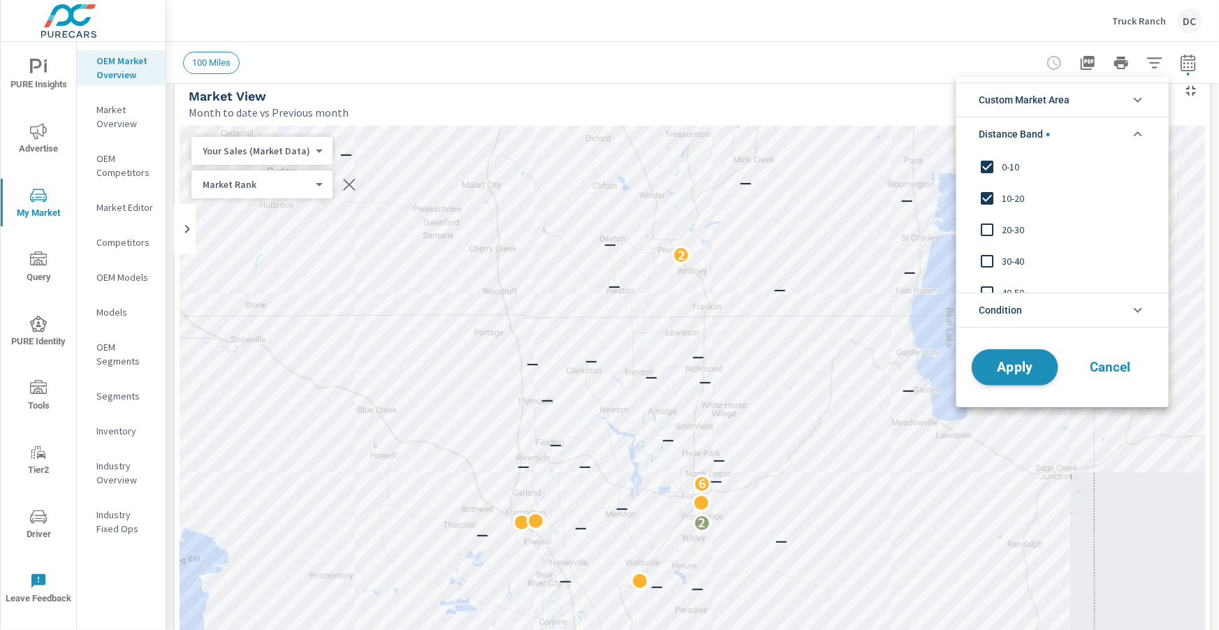
click at [1021, 355] on button "Apply" at bounding box center [1015, 367] width 87 height 36
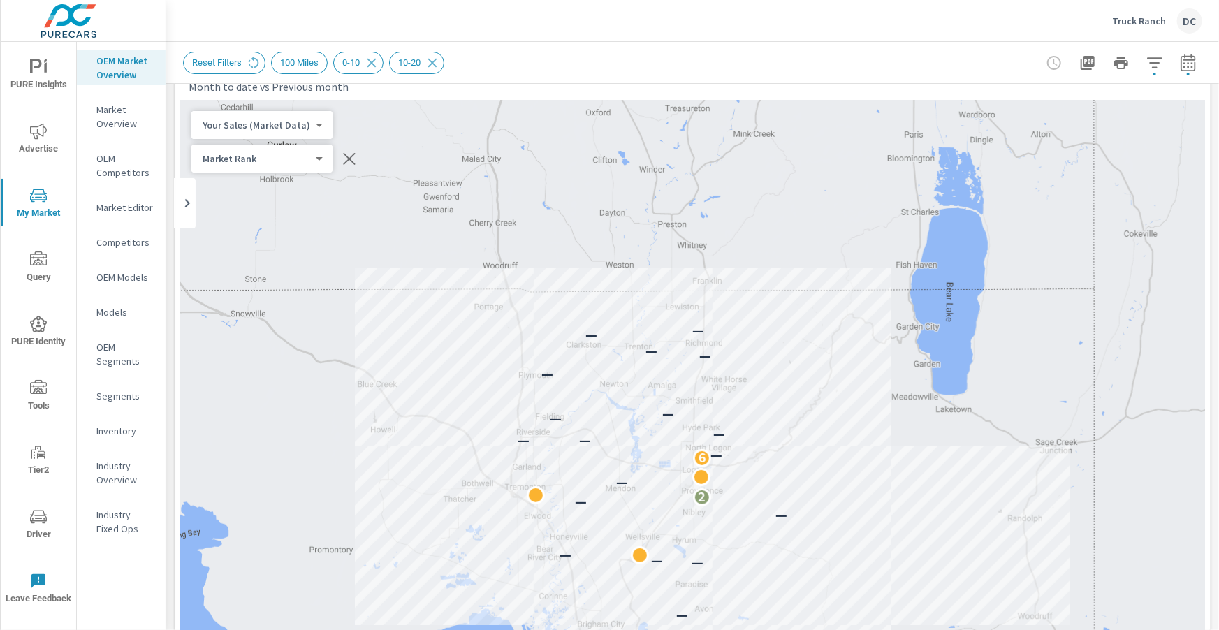
click at [305, 122] on body "PURE Insights Advertise My Market Query PURE Identity Tools Tier2 Driver Leave …" at bounding box center [609, 315] width 1219 height 630
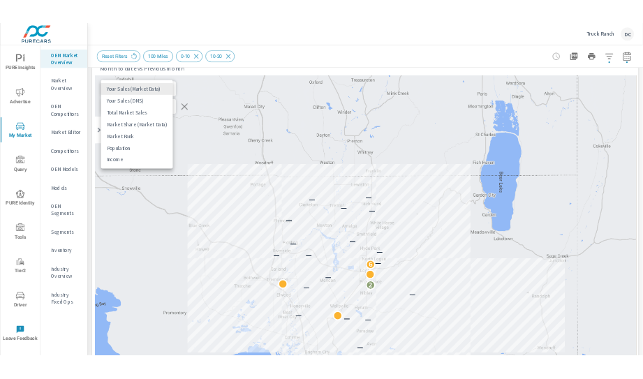
scroll to position [52, 0]
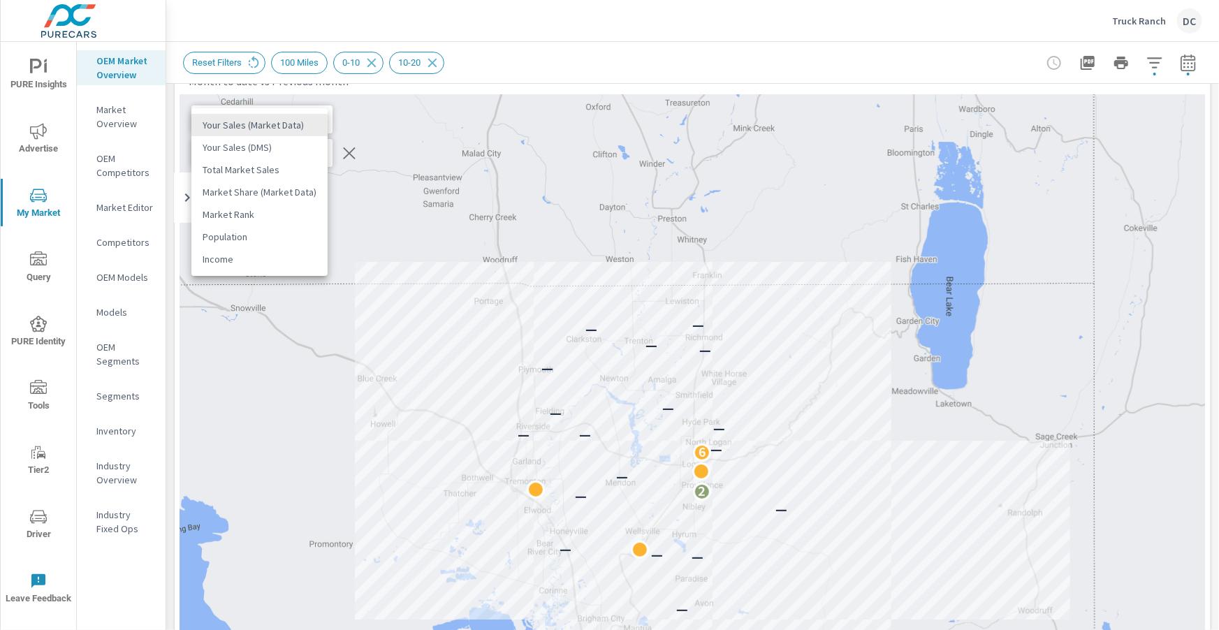
click at [286, 149] on li "Your Sales (DMS)" at bounding box center [259, 147] width 136 height 22
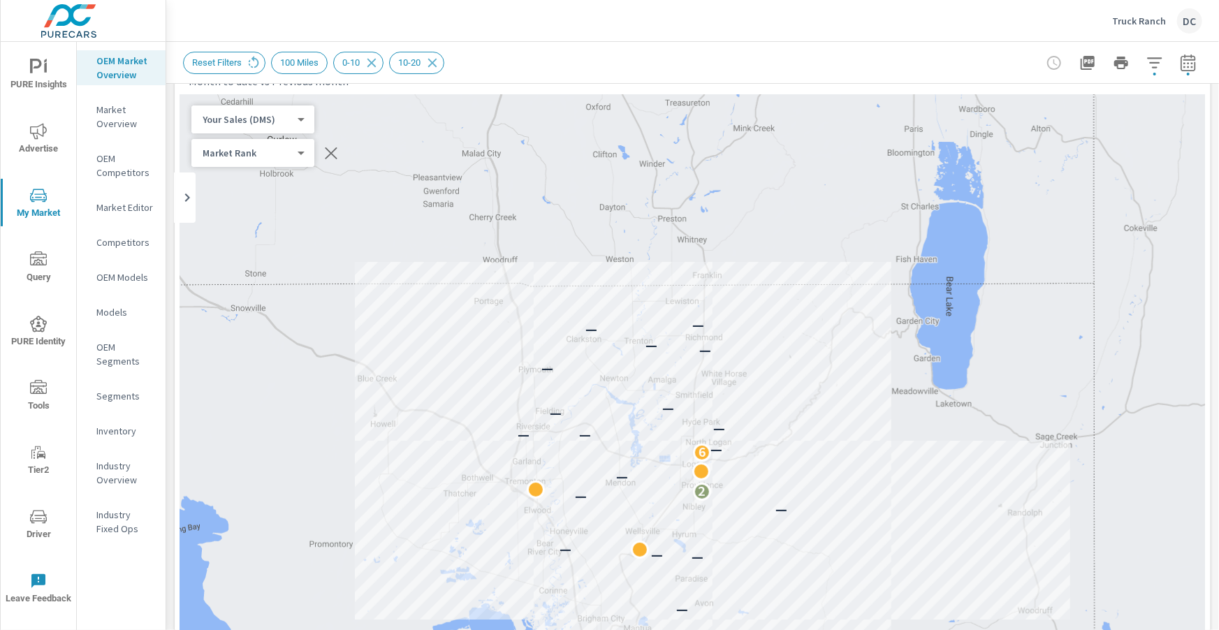
click at [296, 121] on body "PURE Insights Advertise My Market Query PURE Identity Tools Tier2 Driver Leave …" at bounding box center [609, 315] width 1219 height 630
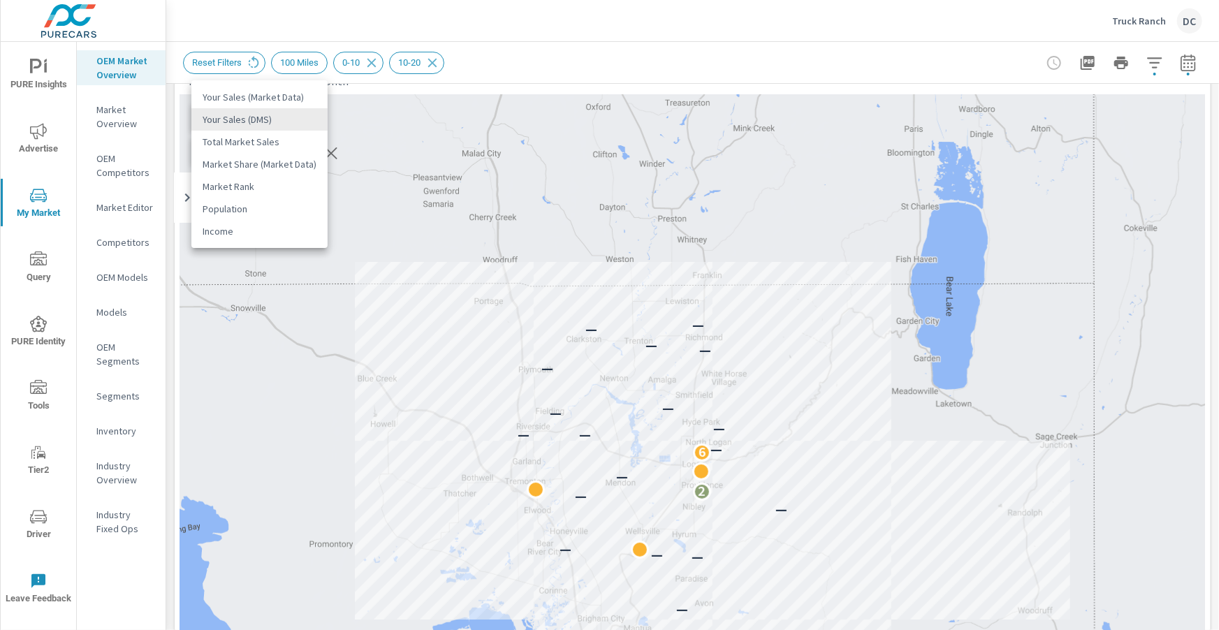
click at [299, 103] on li "Your Sales (Market Data)" at bounding box center [259, 97] width 136 height 22
click at [312, 123] on body "PURE Insights Advertise My Market Query PURE Identity Tools Tier2 Driver Leave …" at bounding box center [609, 315] width 1219 height 630
click at [289, 141] on li "Your Sales (DMS)" at bounding box center [259, 142] width 136 height 22
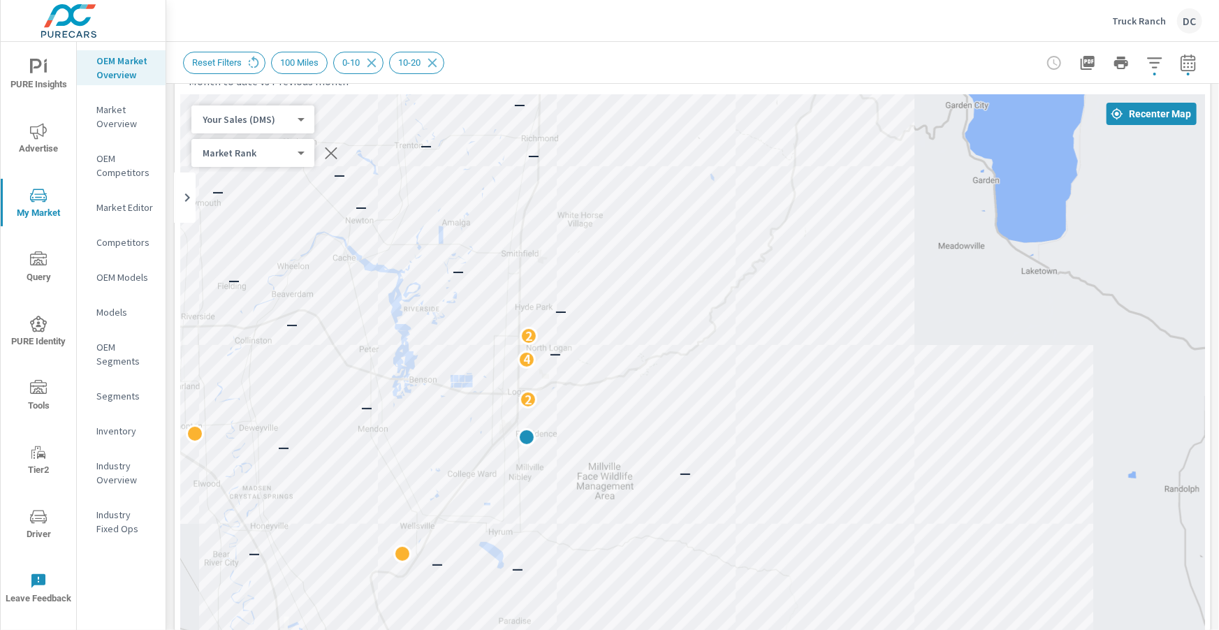
drag, startPoint x: 871, startPoint y: 342, endPoint x: 872, endPoint y: 182, distance: 159.3
click at [872, 182] on div "2 5 3 3 — — — — — — — — 2 4 — 2 — — — — — — — — — — — —" at bounding box center [692, 482] width 1025 height 777
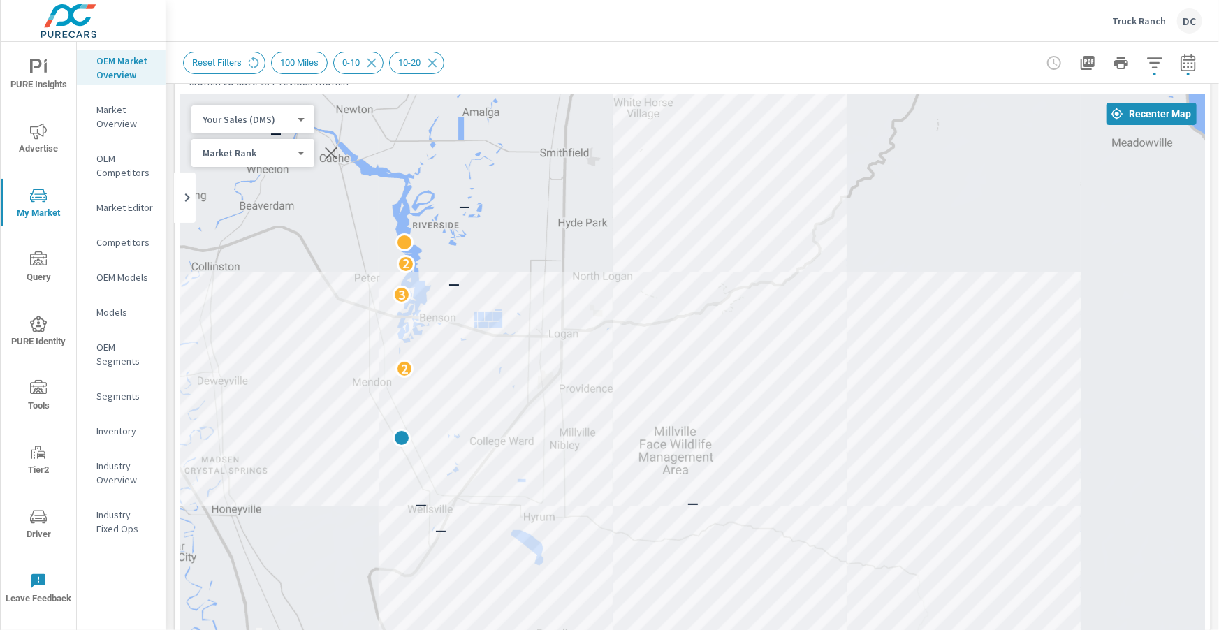
drag, startPoint x: 837, startPoint y: 337, endPoint x: 982, endPoint y: 262, distance: 163.1
click at [982, 262] on div "— — — — — — — — — 2 3 — 2 — — — — — — — — —" at bounding box center [692, 482] width 1025 height 777
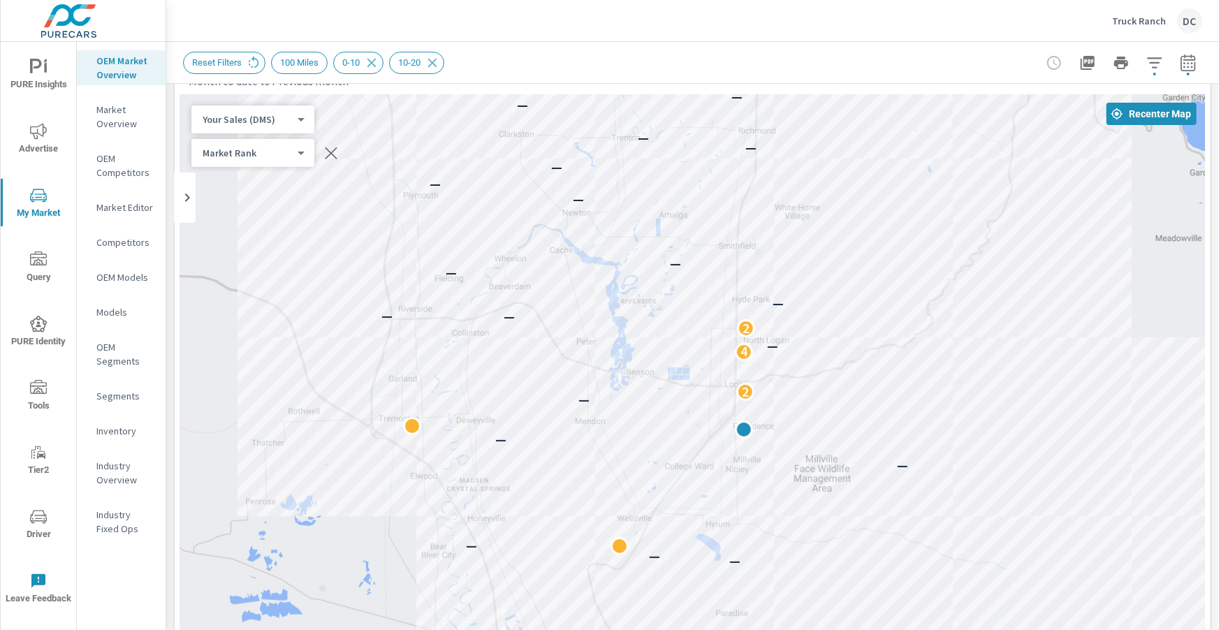
drag, startPoint x: 942, startPoint y: 263, endPoint x: 1026, endPoint y: 368, distance: 134.8
click at [1060, 365] on div "2 2 5 3 3 — — — — — — — — 2 4 — 2 — — — — — — — — — — — —" at bounding box center [692, 482] width 1025 height 777
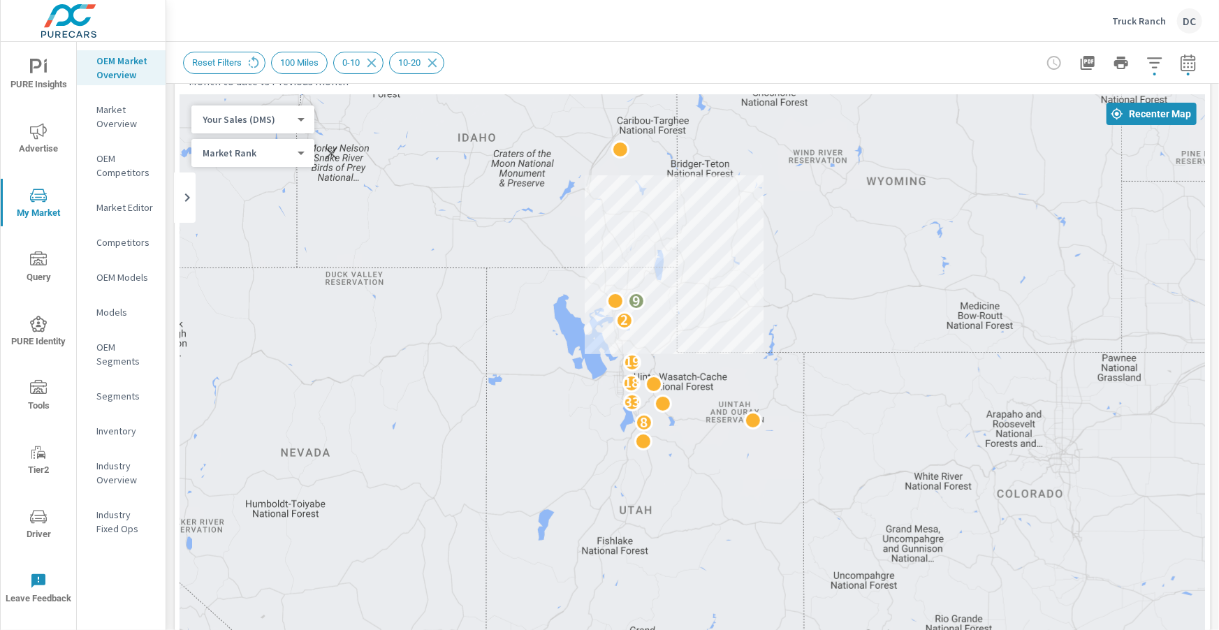
drag, startPoint x: 731, startPoint y: 296, endPoint x: 681, endPoint y: 298, distance: 50.3
click at [681, 298] on div "8 33 18 19 2 9" at bounding box center [692, 482] width 1025 height 777
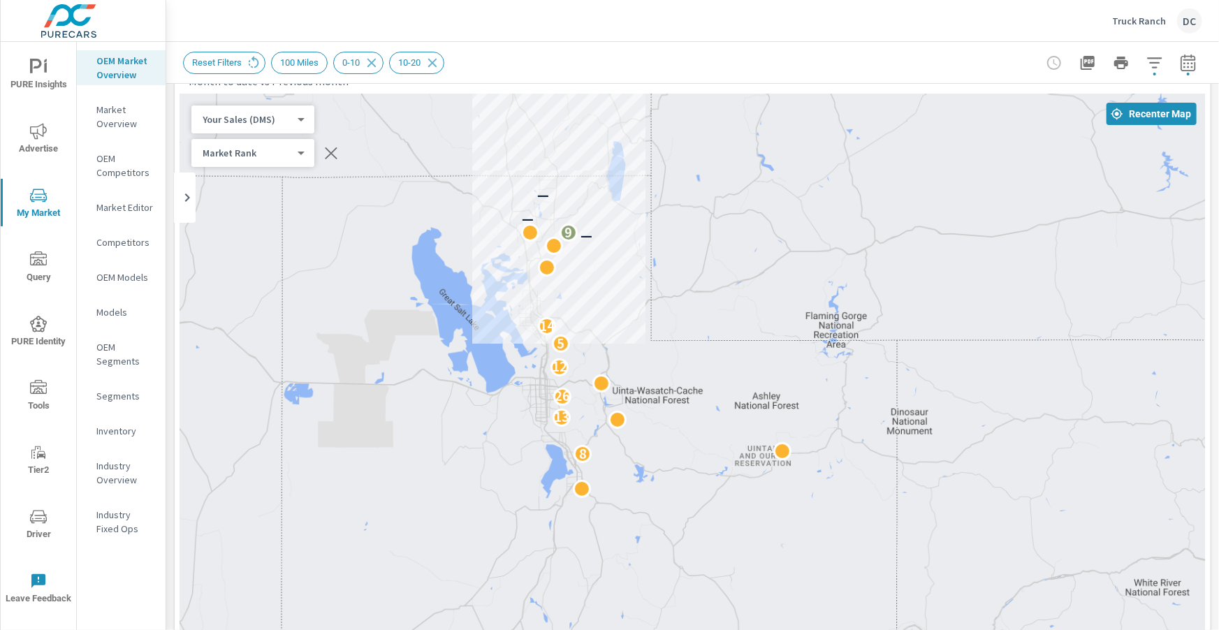
drag, startPoint x: 681, startPoint y: 298, endPoint x: 651, endPoint y: 227, distance: 76.4
click at [651, 227] on div "8 13 26 12 5 14 — 9 — —" at bounding box center [692, 482] width 1025 height 777
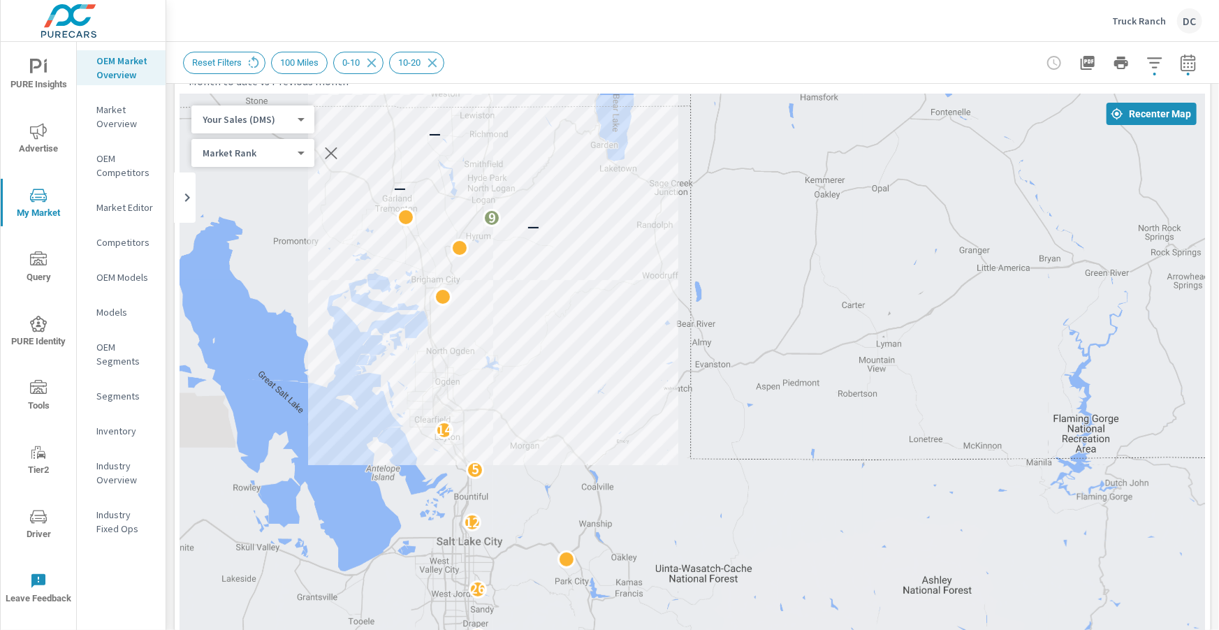
click at [614, 236] on div "8 13 26 12 5 14 — 9 — —" at bounding box center [692, 482] width 1025 height 777
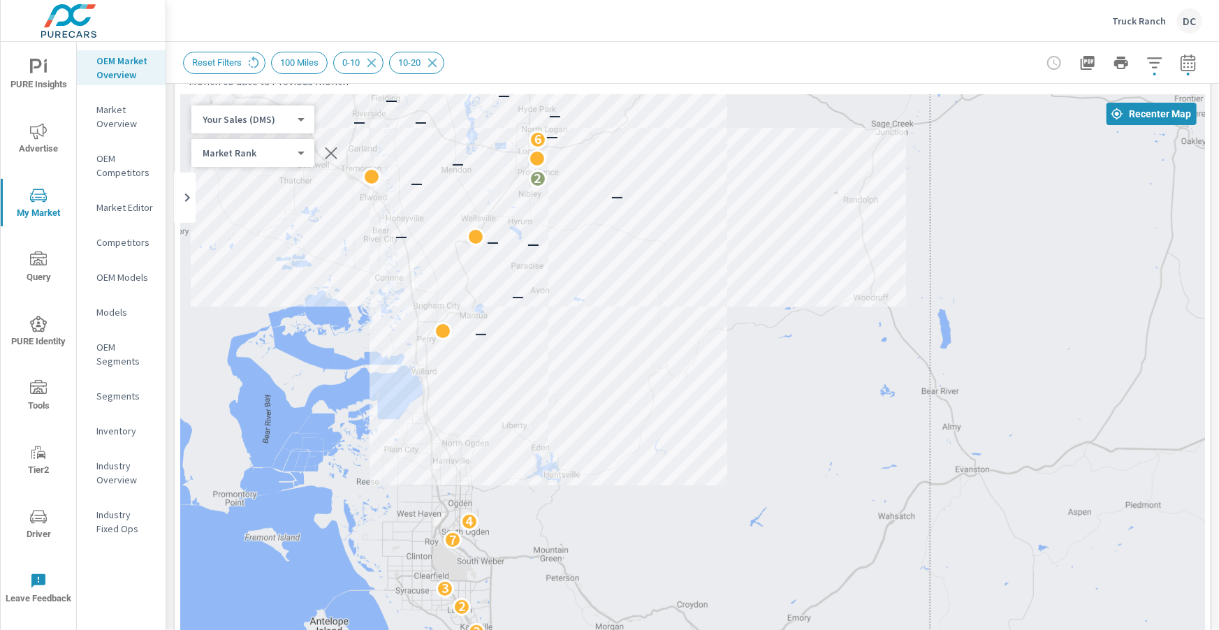
drag, startPoint x: 589, startPoint y: 239, endPoint x: 759, endPoint y: 224, distance: 171.1
click at [759, 224] on div "3 3 2 3 9 5 2 10 3 6 6 6 2 2 3 7 4 — — — — — — — 2 — 6 — — — — — — — — — — —" at bounding box center [692, 482] width 1025 height 777
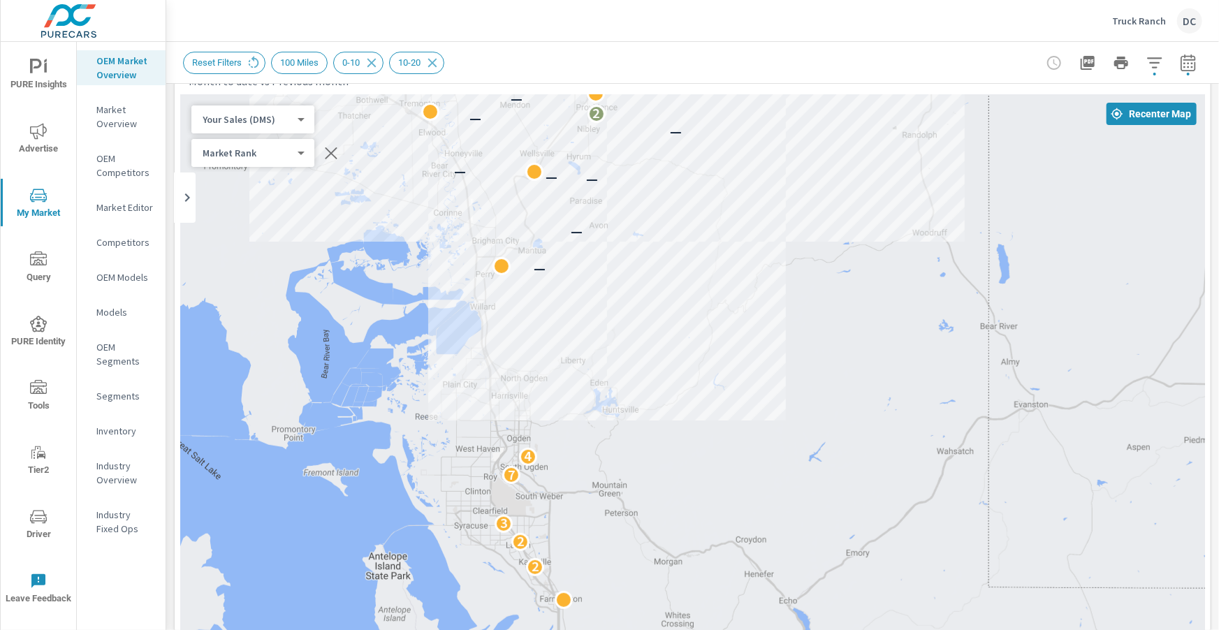
drag, startPoint x: 734, startPoint y: 237, endPoint x: 794, endPoint y: 169, distance: 90.1
click at [794, 169] on div "3 3 2 3 9 5 2 10 3 6 6 6 2 2 3 7 4 — — — — — — — 2 — 6 — — — — — — — — — — —" at bounding box center [692, 482] width 1025 height 777
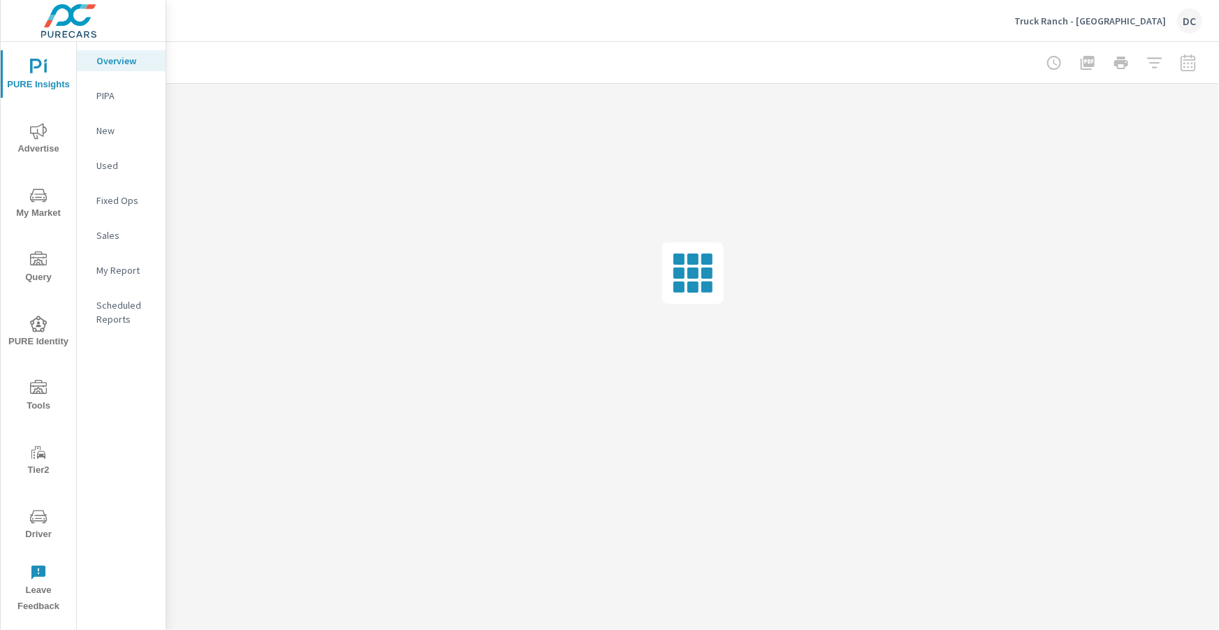
click at [48, 126] on span "Advertise" at bounding box center [38, 140] width 67 height 34
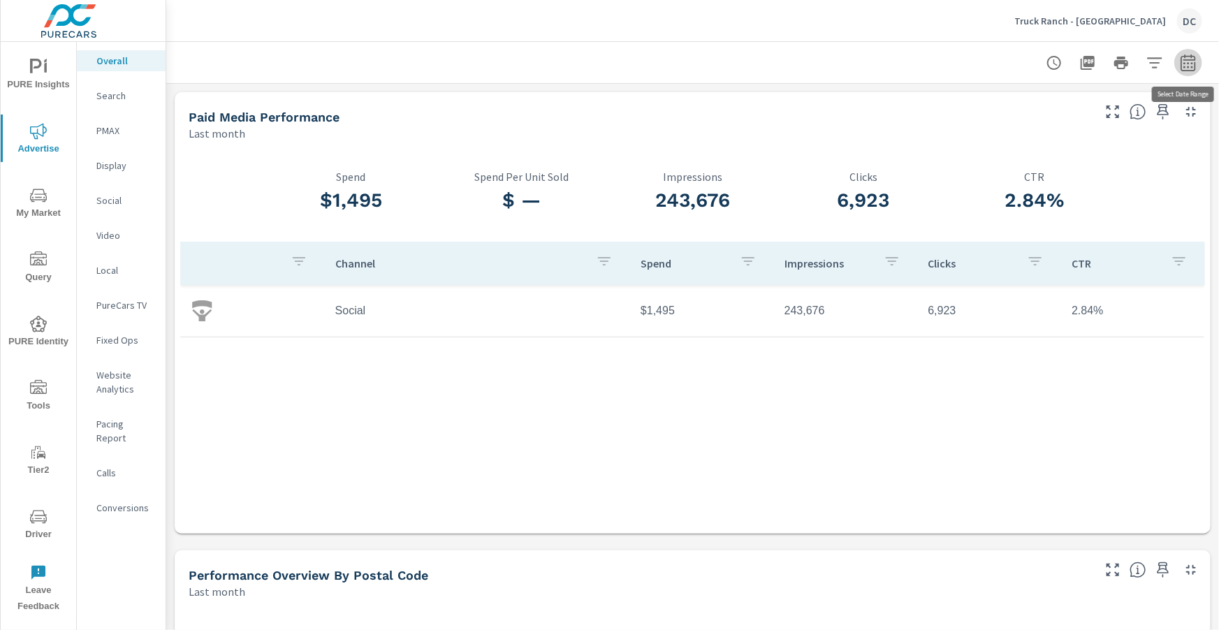
click at [1191, 70] on icon "button" at bounding box center [1188, 62] width 15 height 17
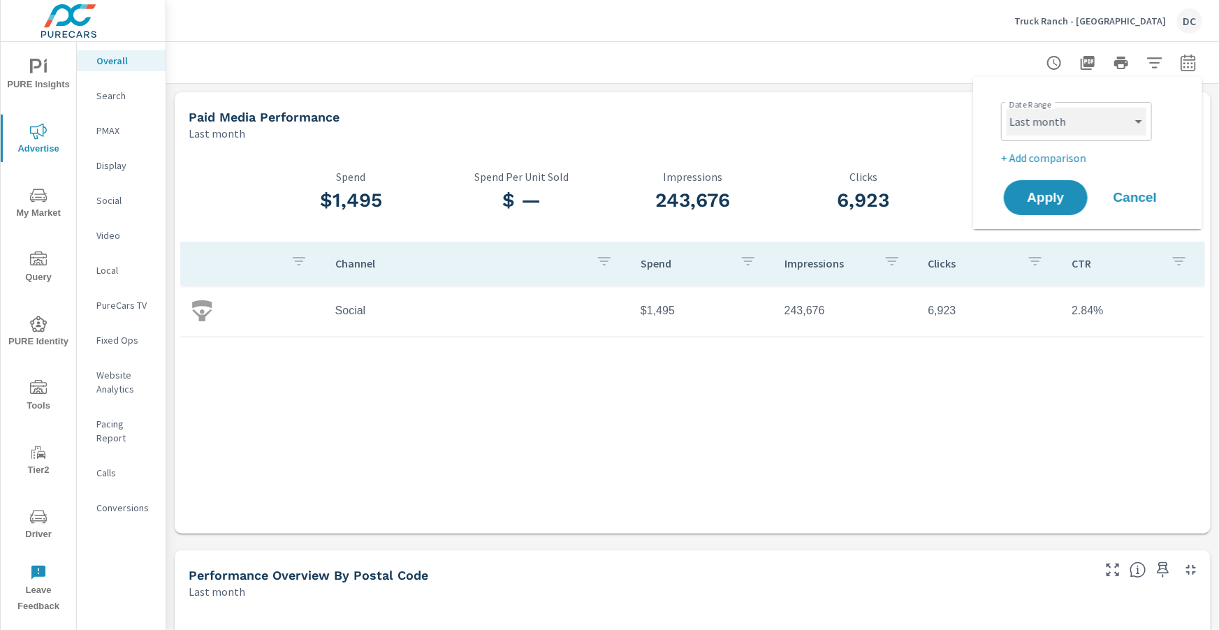
click at [1146, 121] on select "Custom [DATE] Last week Last 7 days Last 14 days Last 30 days Last 45 days Last…" at bounding box center [1077, 122] width 140 height 28
click at [1007, 108] on select "Custom [DATE] Last week Last 7 days Last 14 days Last 30 days Last 45 days Last…" at bounding box center [1077, 122] width 140 height 28
select select "Month to date"
click at [1084, 154] on p "+ Add comparison" at bounding box center [1090, 158] width 179 height 17
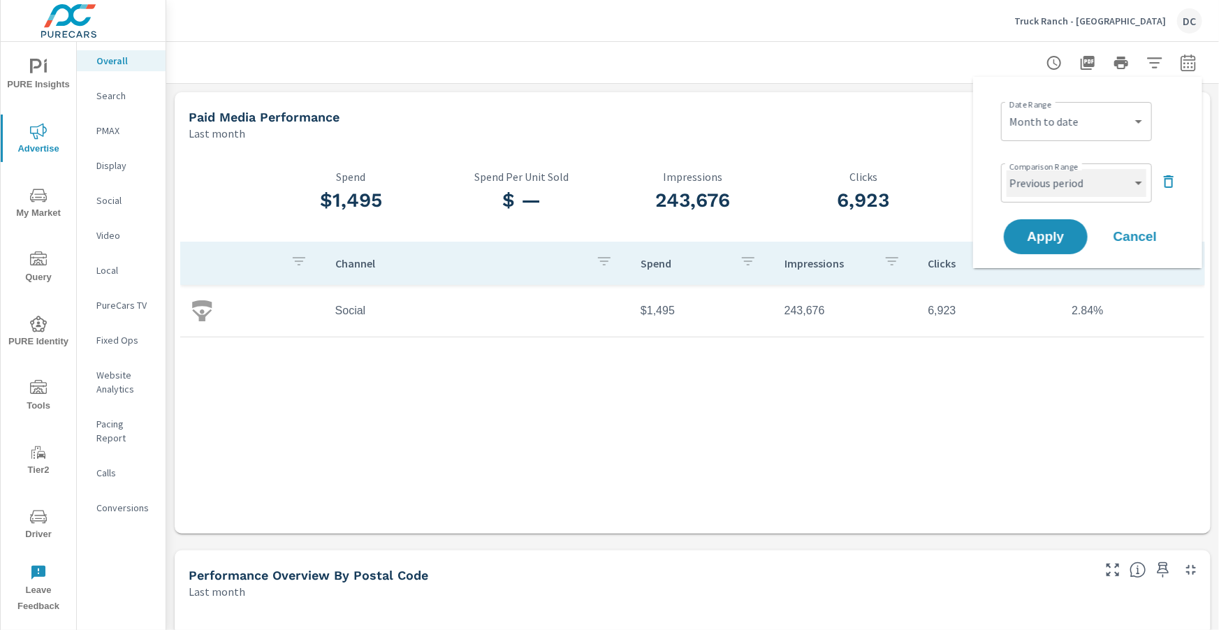
click at [1086, 183] on select "Custom Previous period Previous month Previous year" at bounding box center [1077, 183] width 140 height 28
click at [1007, 169] on select "Custom Previous period Previous month Previous year" at bounding box center [1077, 183] width 140 height 28
select select "Previous month"
click at [1065, 233] on span "Apply" at bounding box center [1045, 237] width 57 height 13
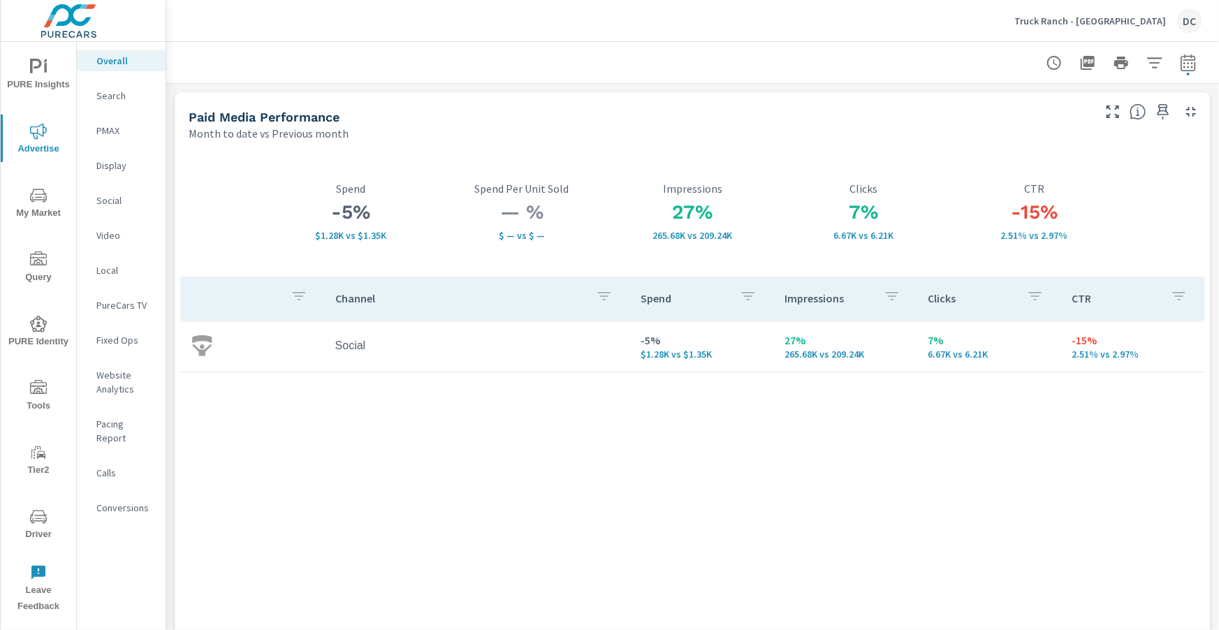
click at [104, 200] on p "Social" at bounding box center [125, 201] width 58 height 14
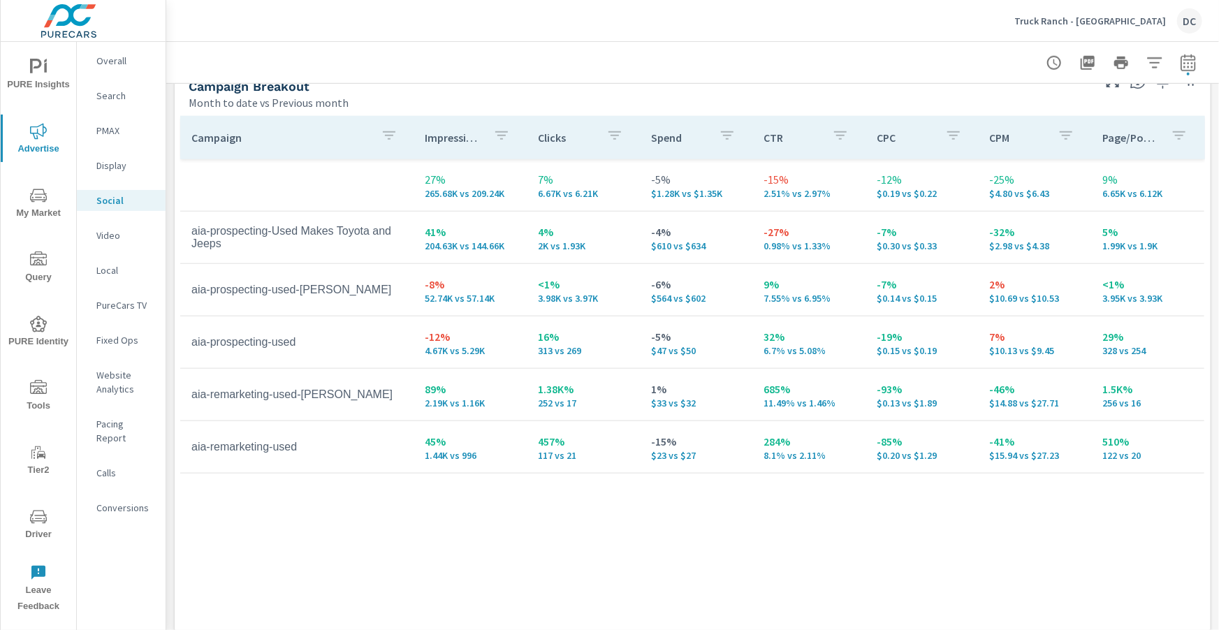
scroll to position [647, 0]
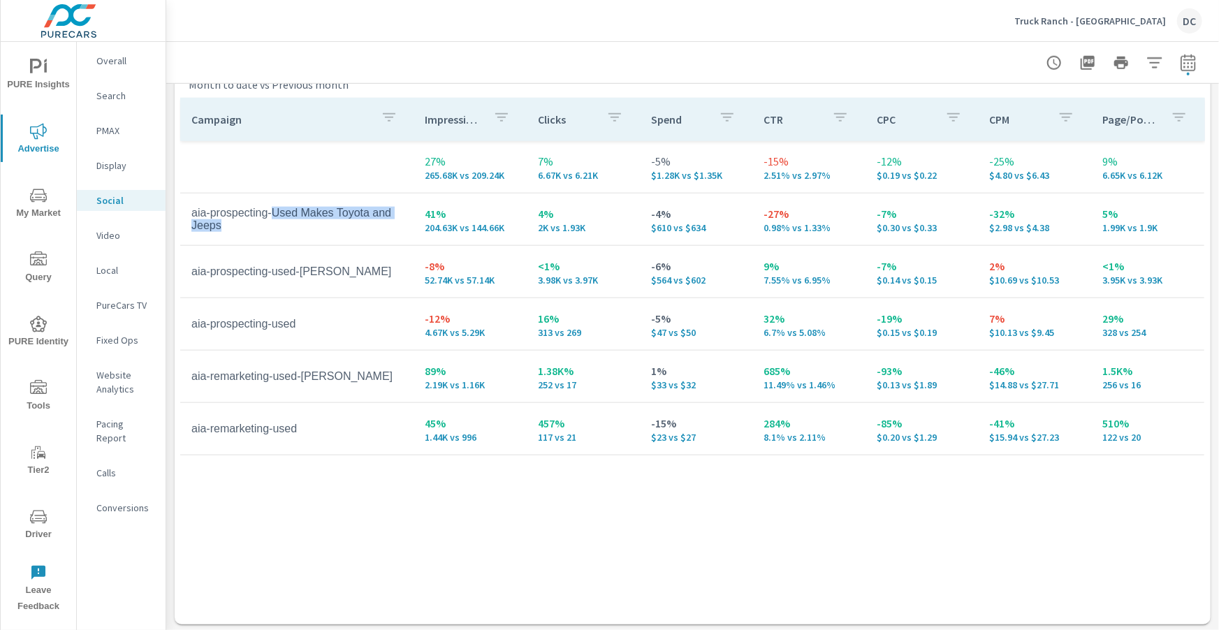
drag, startPoint x: 276, startPoint y: 215, endPoint x: 282, endPoint y: 227, distance: 13.4
click at [282, 227] on td "aia-prospecting-Used Makes Toyota and Jeeps" at bounding box center [297, 220] width 234 height 48
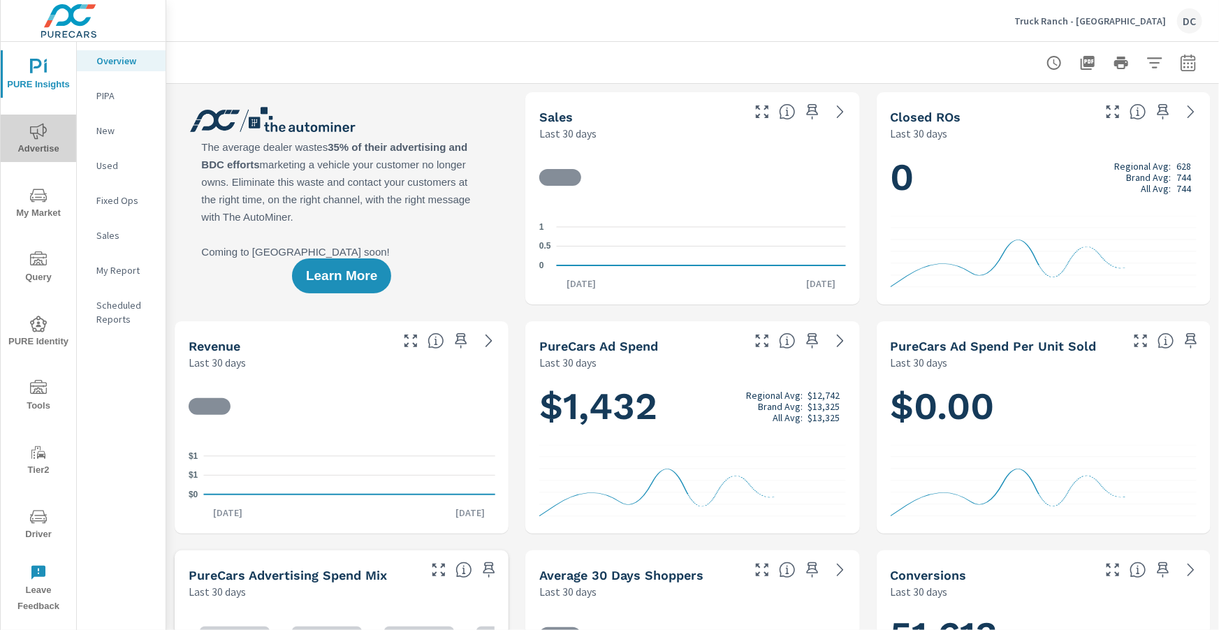
click at [43, 143] on span "Advertise" at bounding box center [38, 140] width 67 height 34
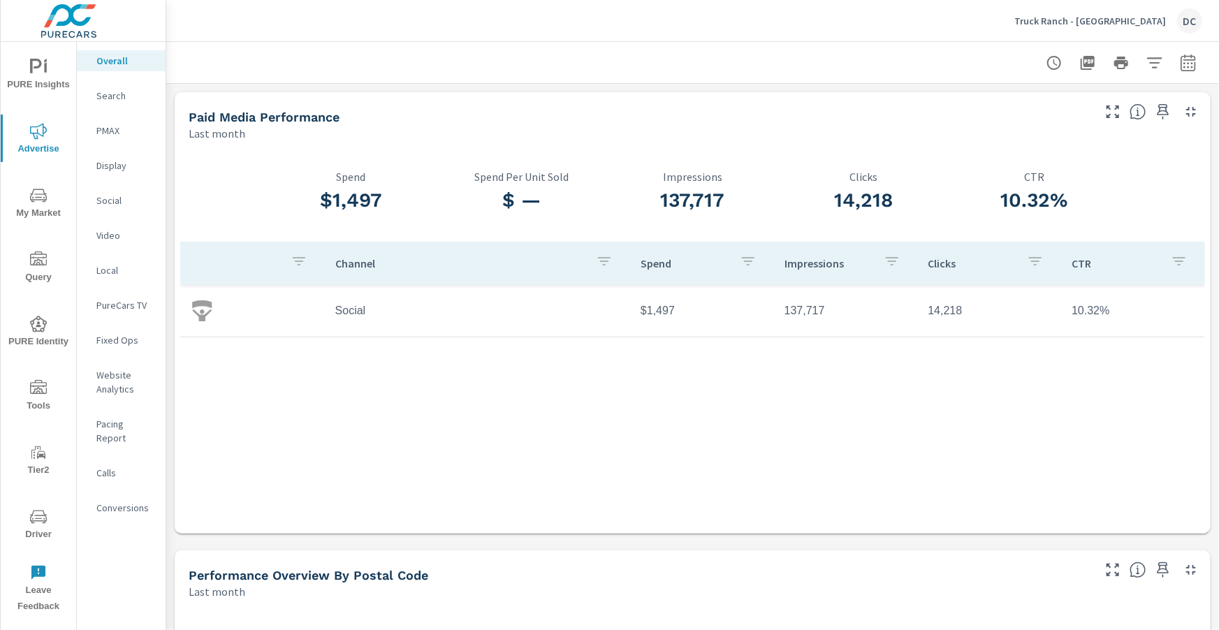
click at [115, 196] on p "Social" at bounding box center [125, 201] width 58 height 14
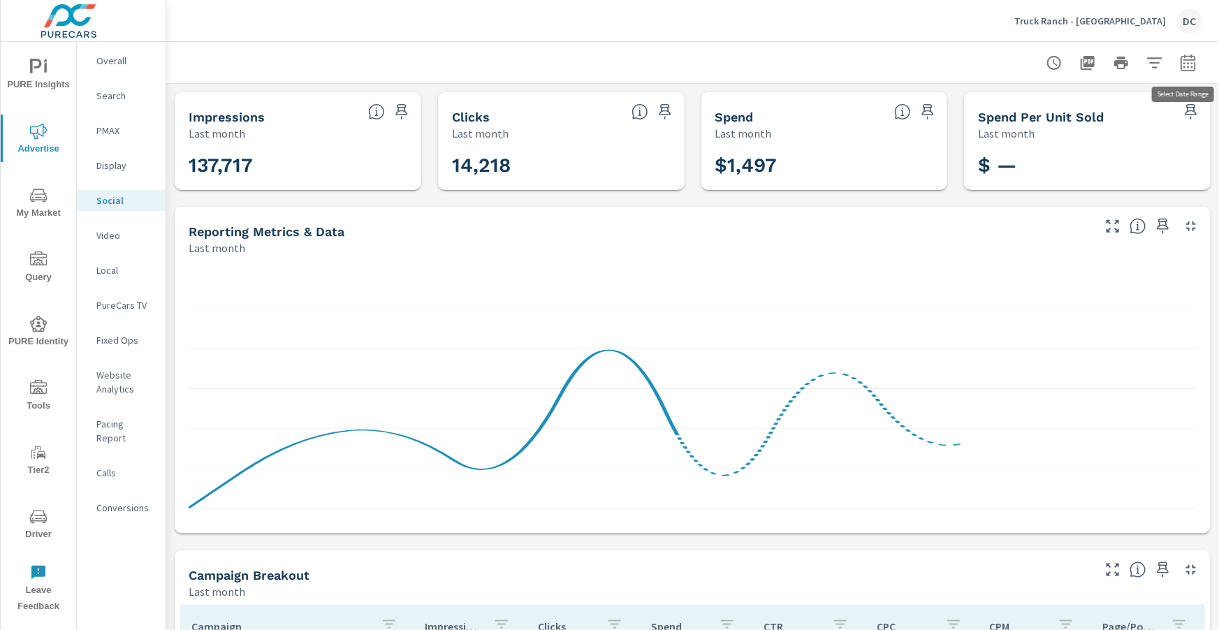
click at [1191, 63] on icon "button" at bounding box center [1188, 62] width 17 height 17
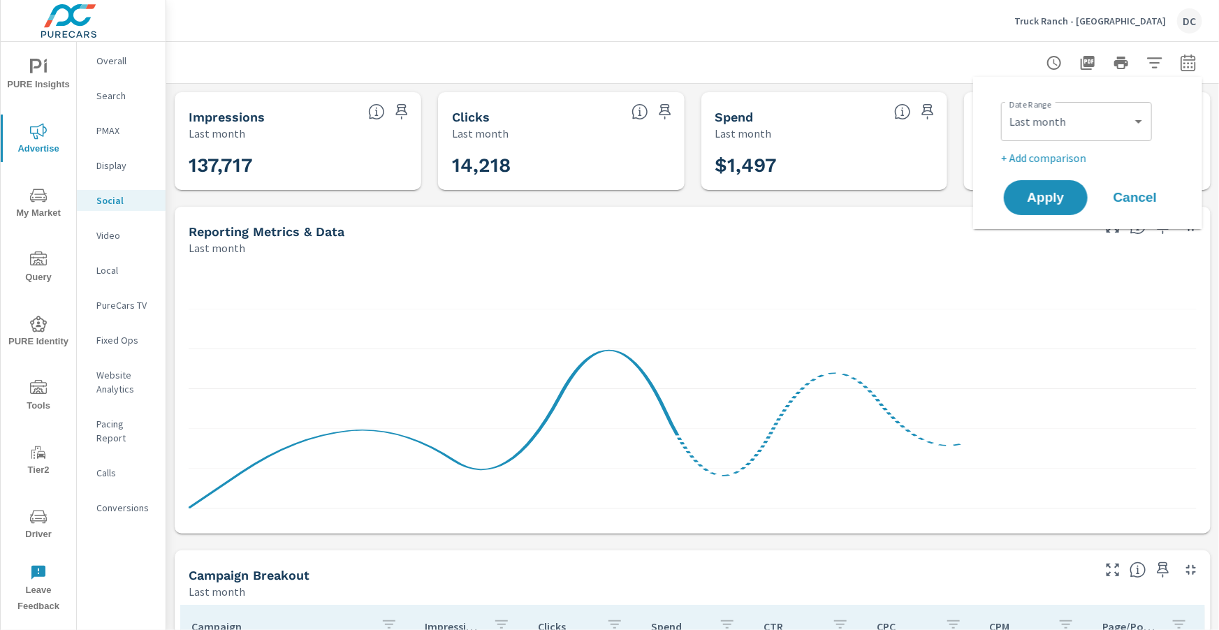
click at [1149, 122] on div "Custom [DATE] Last week Last 7 days Last 14 days Last 30 days Last 45 days Last…" at bounding box center [1076, 121] width 151 height 39
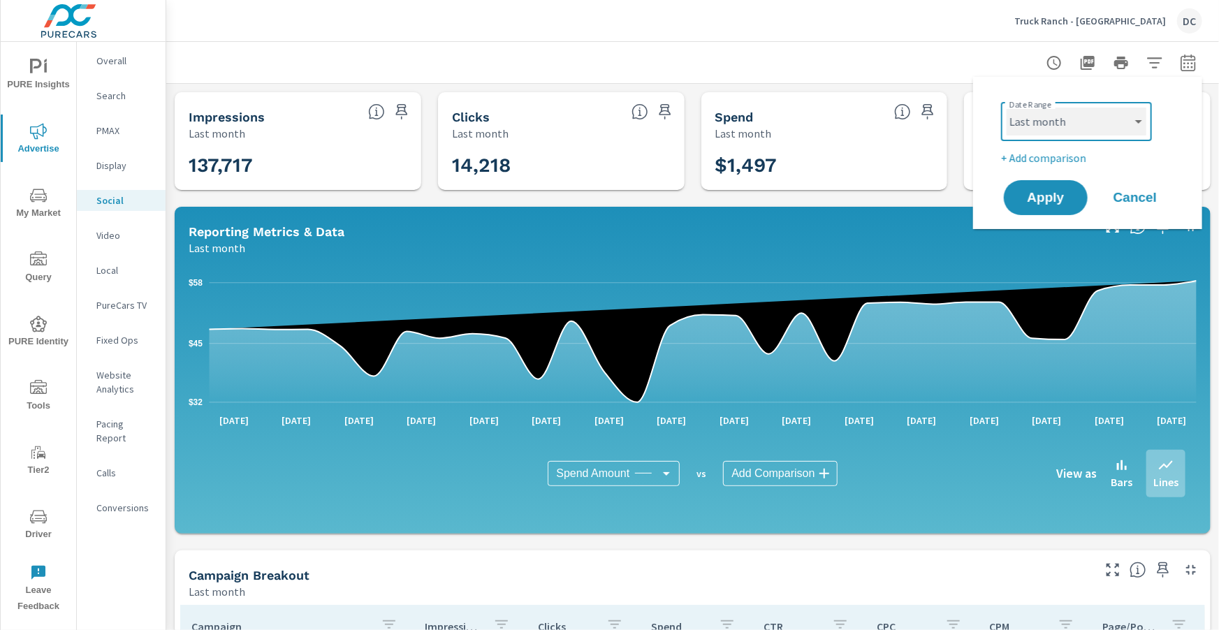
click at [1142, 124] on select "Custom Yesterday Last week Last 7 days Last 14 days Last 30 days Last 45 days L…" at bounding box center [1077, 122] width 140 height 28
click at [1007, 108] on select "Custom Yesterday Last week Last 7 days Last 14 days Last 30 days Last 45 days L…" at bounding box center [1077, 122] width 140 height 28
select select "Month to date"
click at [1085, 157] on p "+ Add comparison" at bounding box center [1090, 158] width 179 height 17
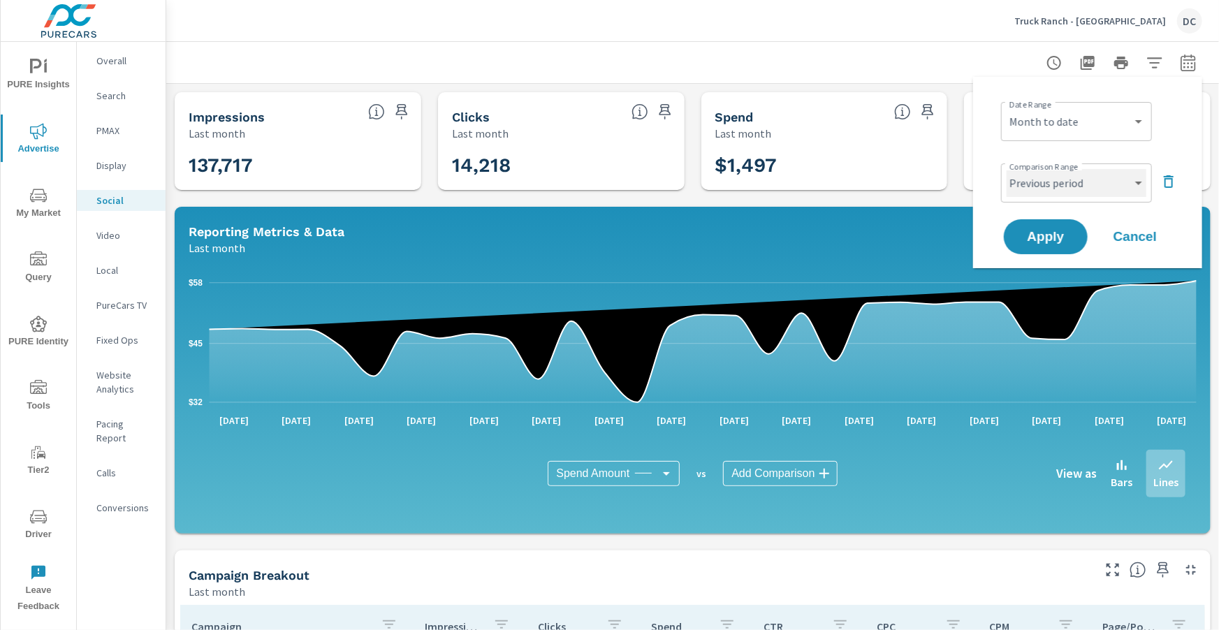
click at [1086, 175] on select "Custom Previous period Previous month Previous year" at bounding box center [1077, 183] width 140 height 28
click at [1007, 169] on select "Custom Previous period Previous month Previous year" at bounding box center [1077, 183] width 140 height 28
select select "Previous month"
click at [1069, 231] on span "Apply" at bounding box center [1045, 237] width 57 height 13
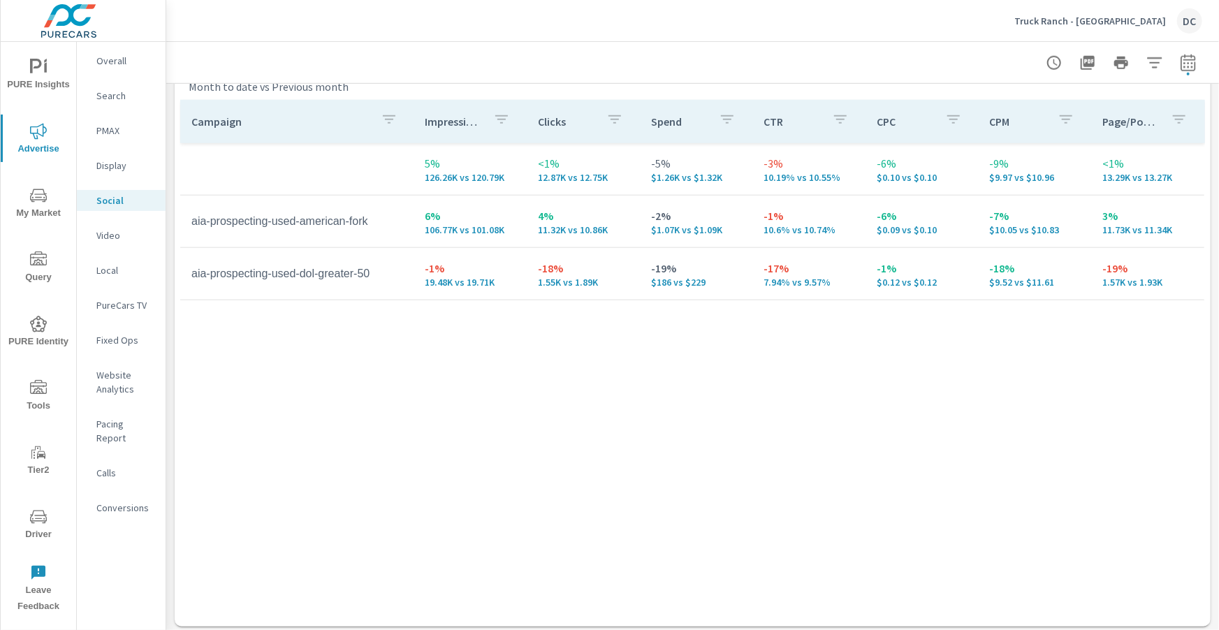
scroll to position [643, 0]
click at [119, 62] on p "Overall" at bounding box center [125, 61] width 58 height 14
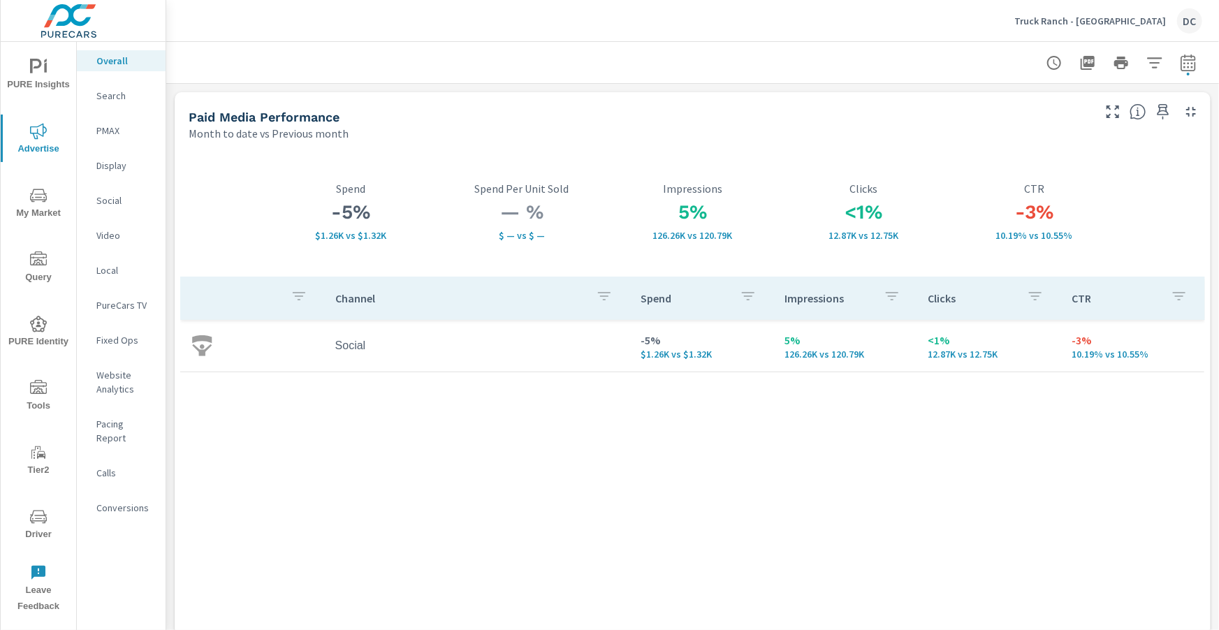
click at [108, 201] on p "Social" at bounding box center [125, 201] width 58 height 14
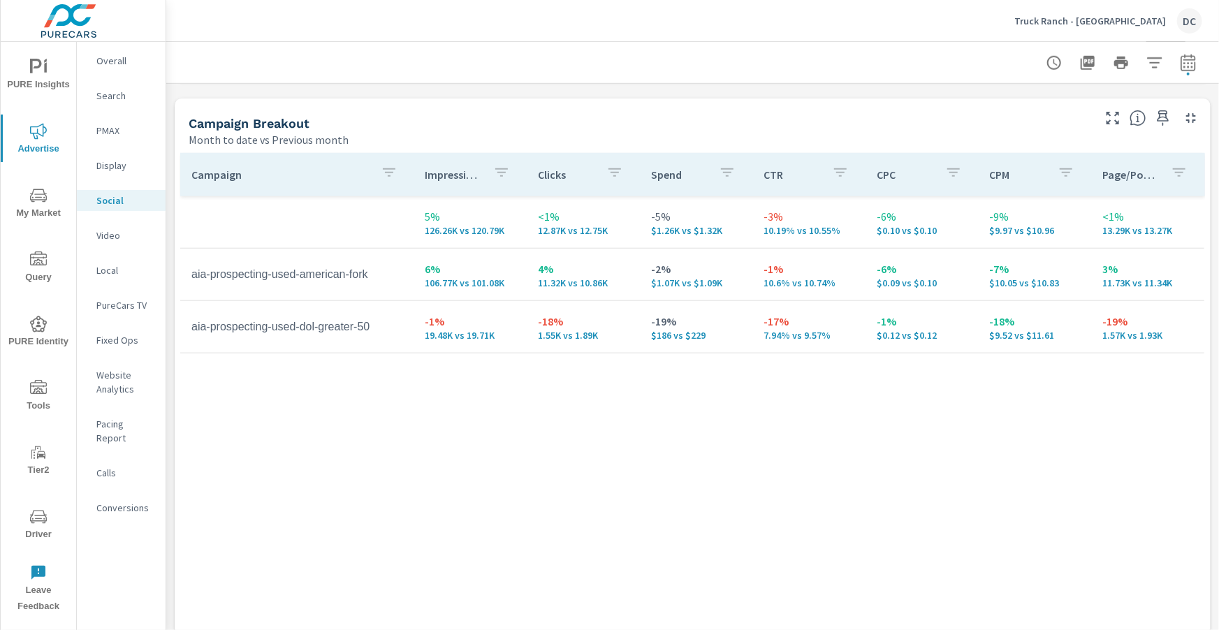
scroll to position [594, 0]
click at [1101, 27] on div "Truck Ranch - American Fork DC" at bounding box center [1108, 20] width 188 height 25
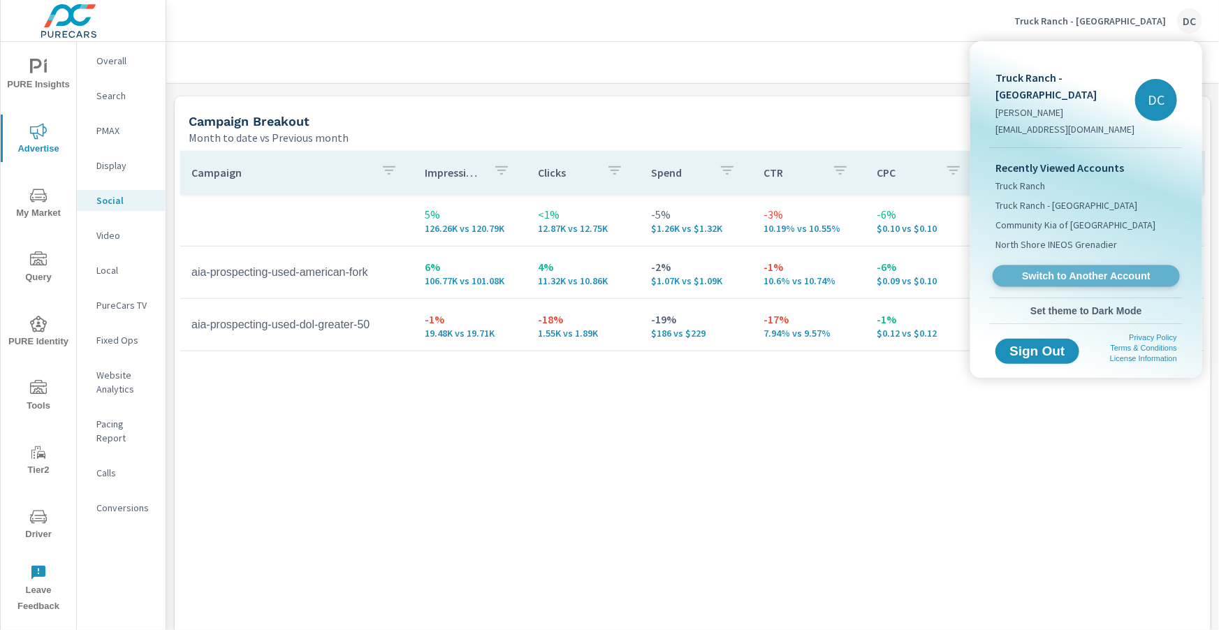
click at [1070, 270] on span "Switch to Another Account" at bounding box center [1086, 276] width 171 height 13
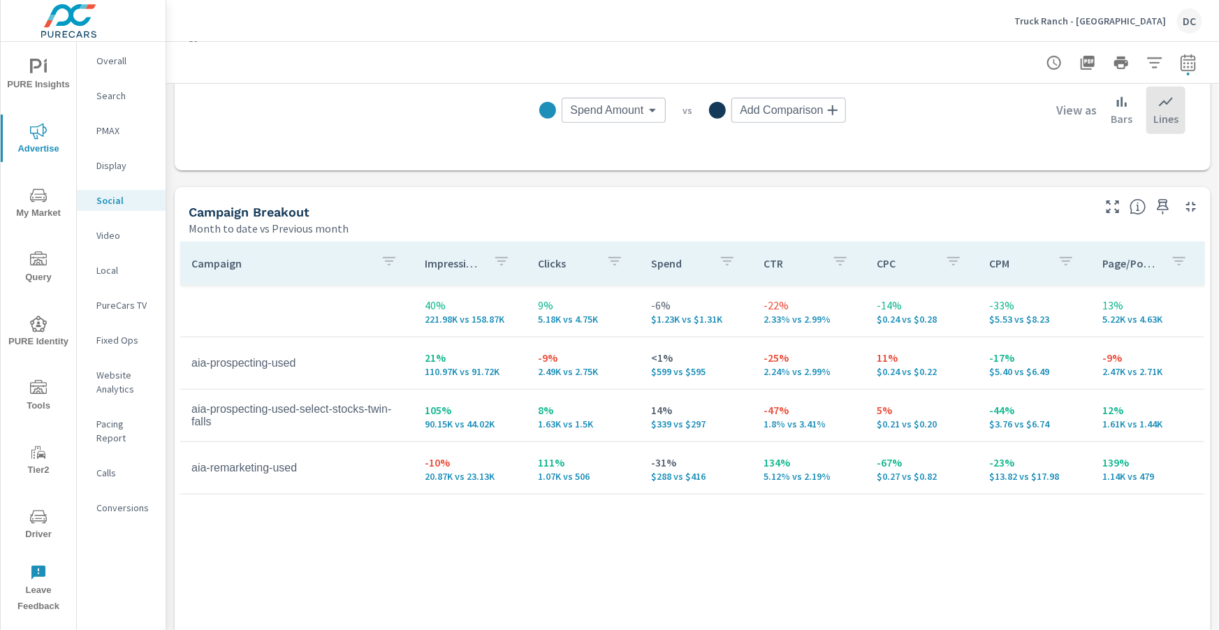
scroll to position [507, 0]
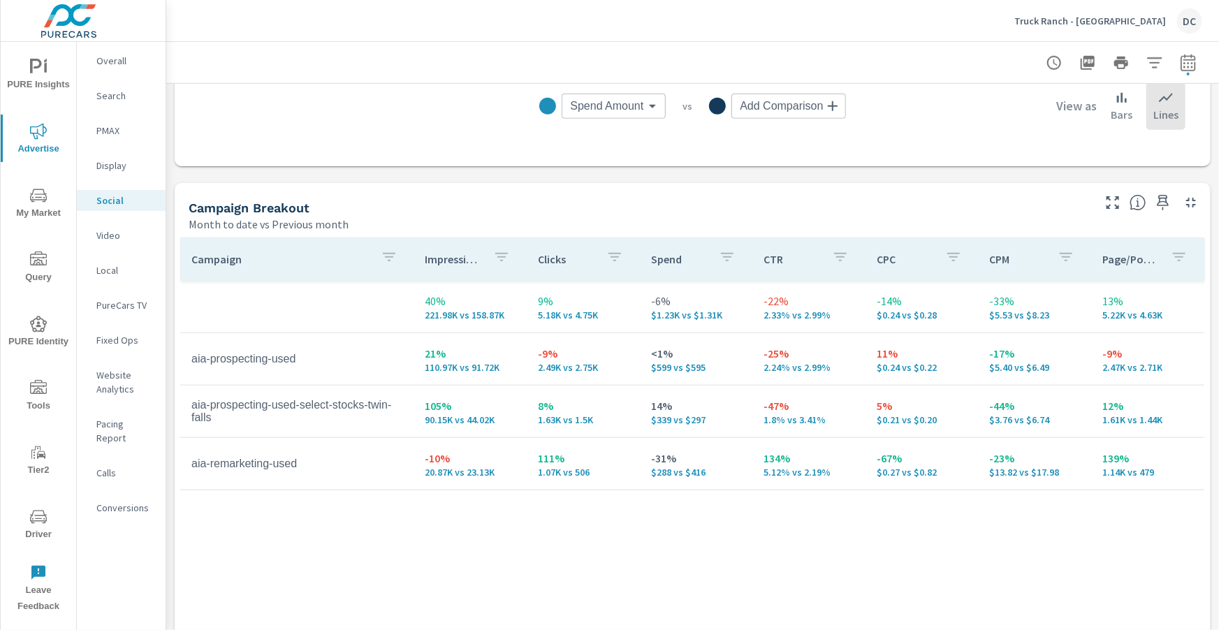
click at [1134, 24] on p "Truck Ranch - [GEOGRAPHIC_DATA]" at bounding box center [1090, 21] width 152 height 13
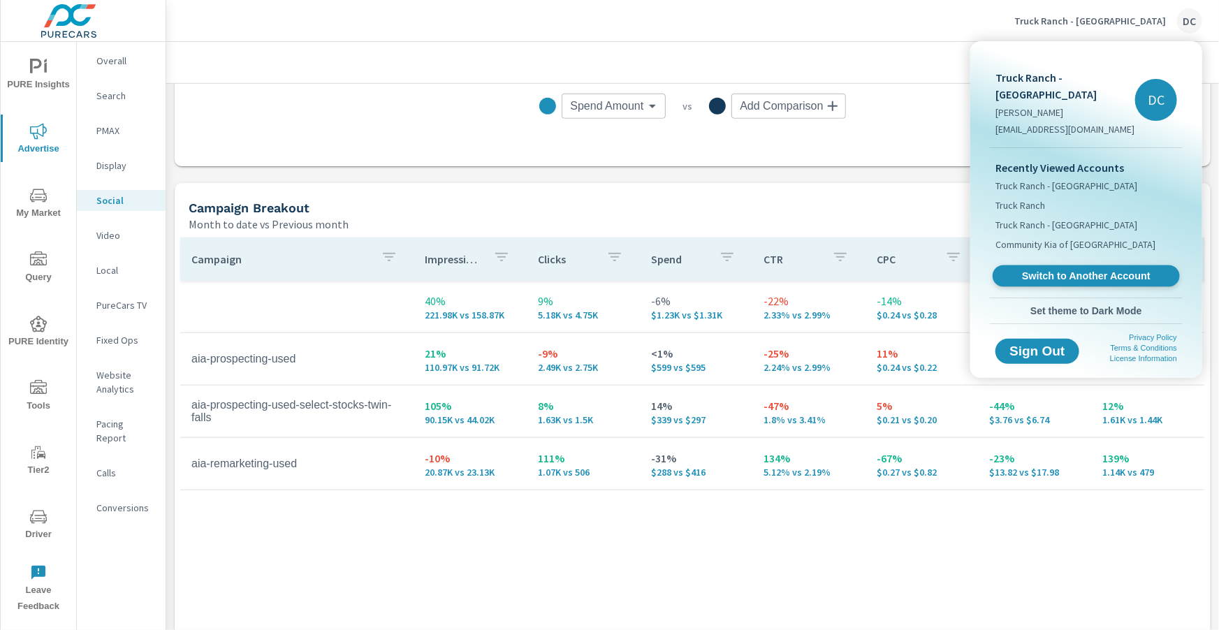
click at [1083, 270] on span "Switch to Another Account" at bounding box center [1086, 276] width 171 height 13
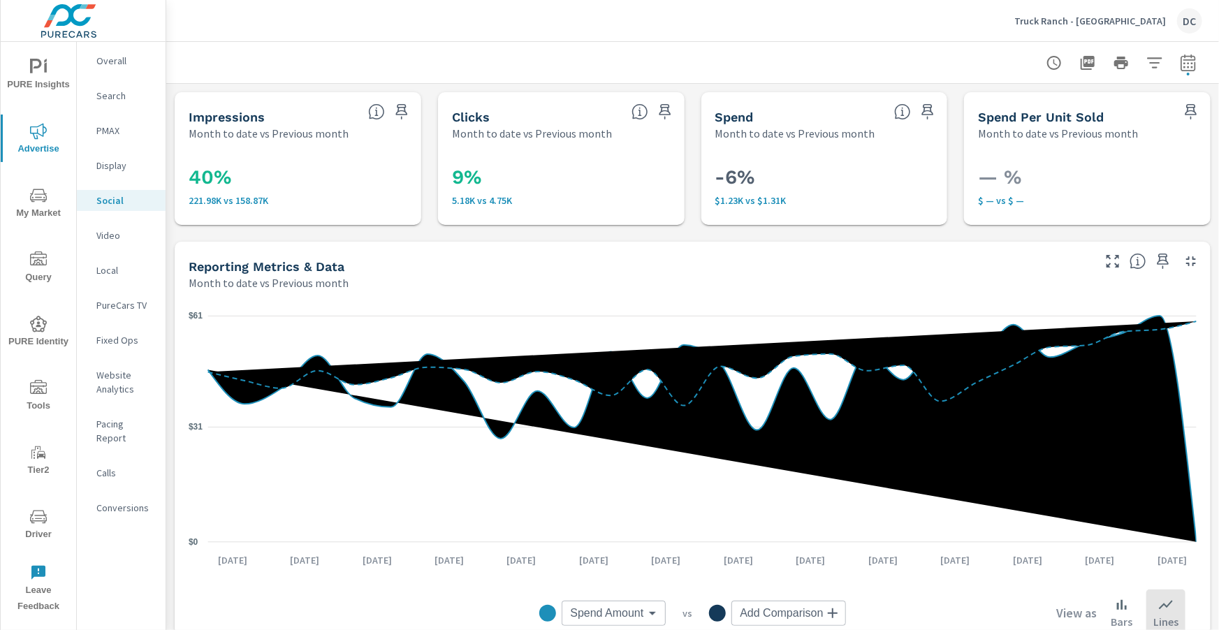
click at [123, 55] on p "Overall" at bounding box center [125, 61] width 58 height 14
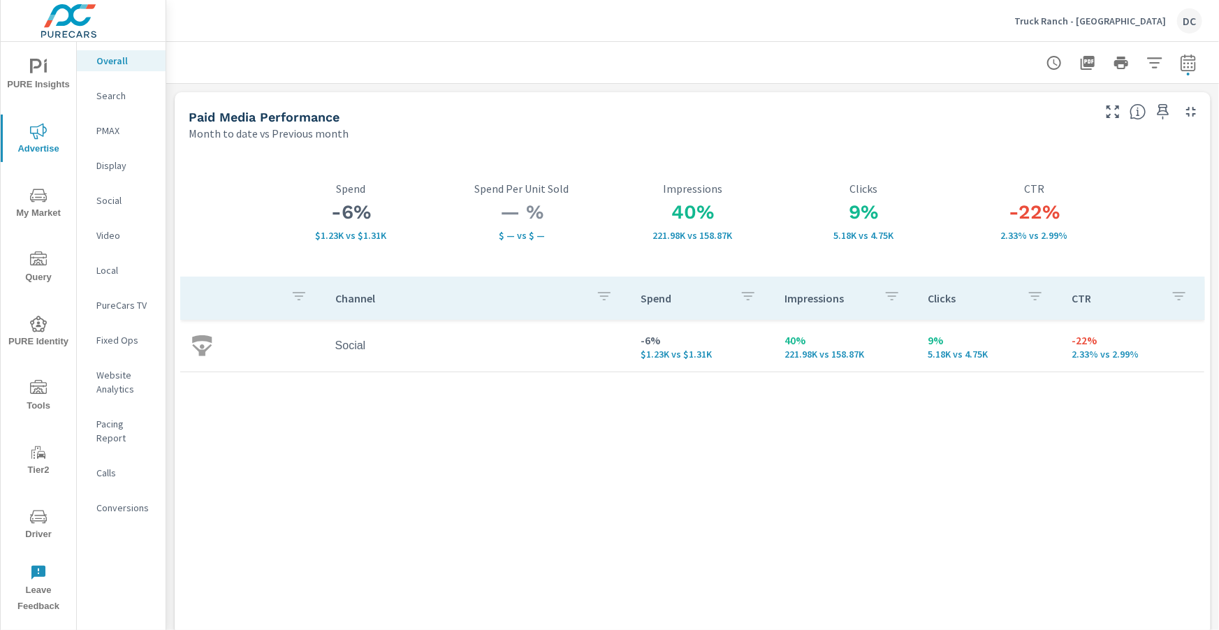
click at [40, 191] on icon "nav menu" at bounding box center [38, 195] width 17 height 17
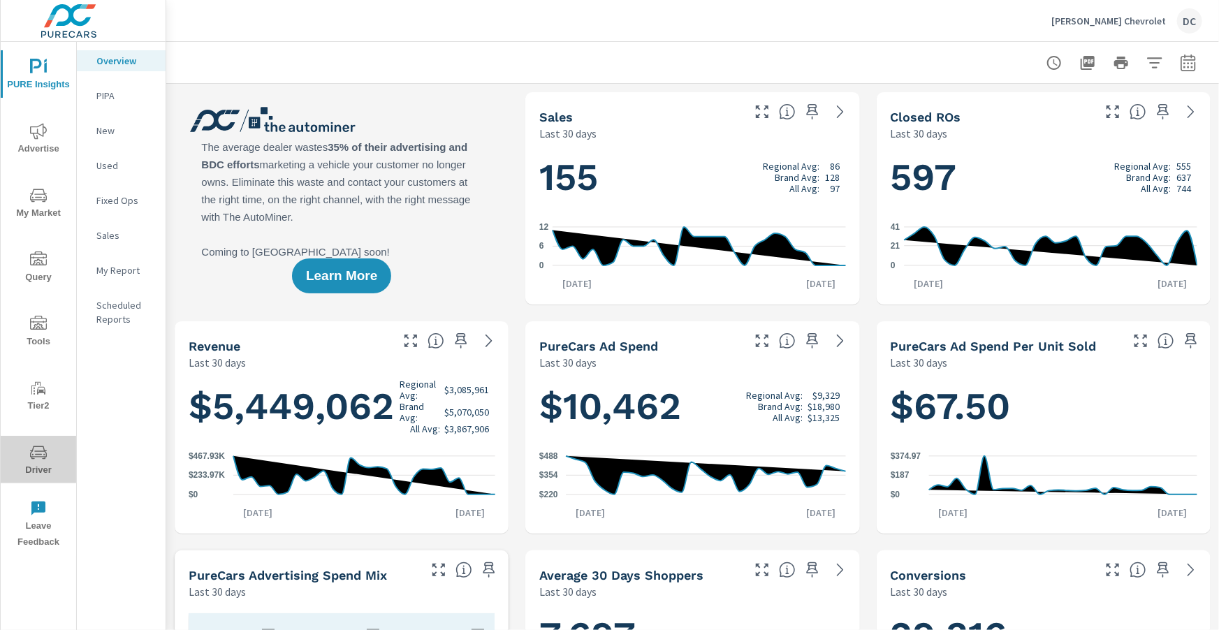
click at [43, 470] on span "Driver" at bounding box center [38, 461] width 67 height 34
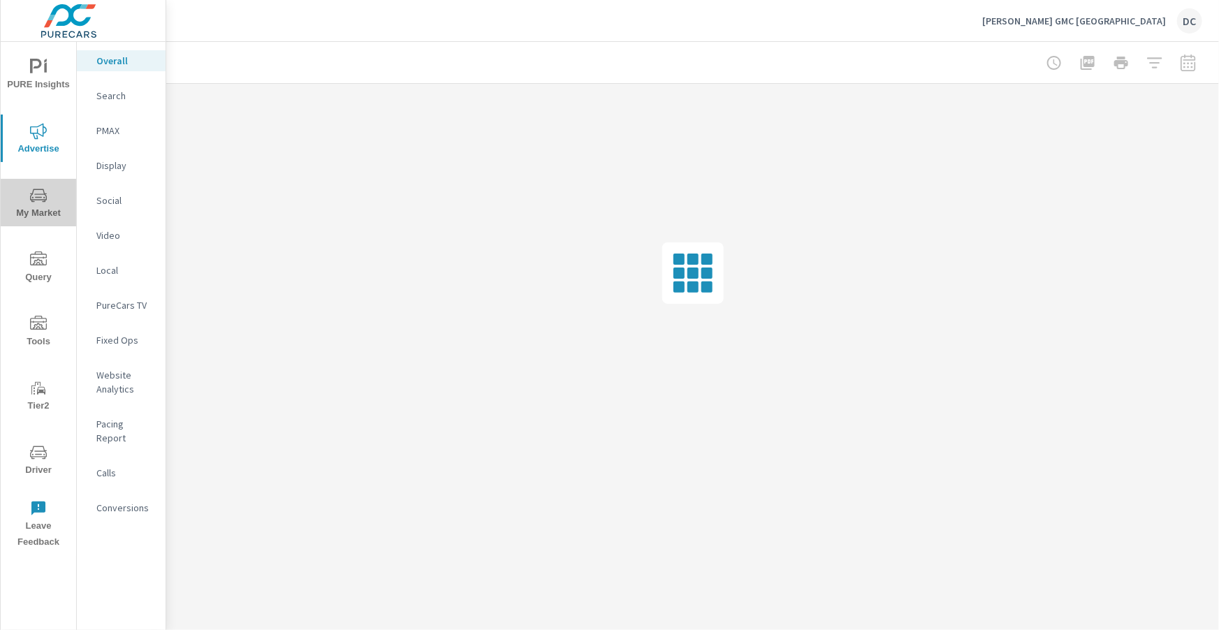
click at [51, 201] on span "My Market" at bounding box center [38, 204] width 67 height 34
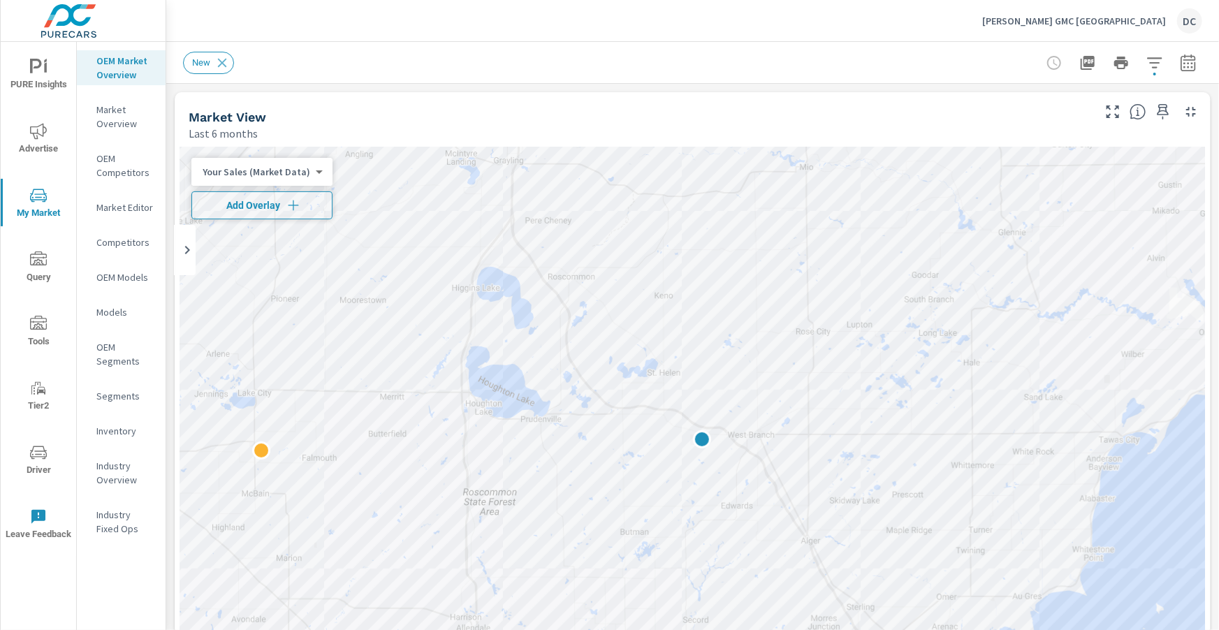
click at [287, 201] on icon "button" at bounding box center [293, 205] width 14 height 14
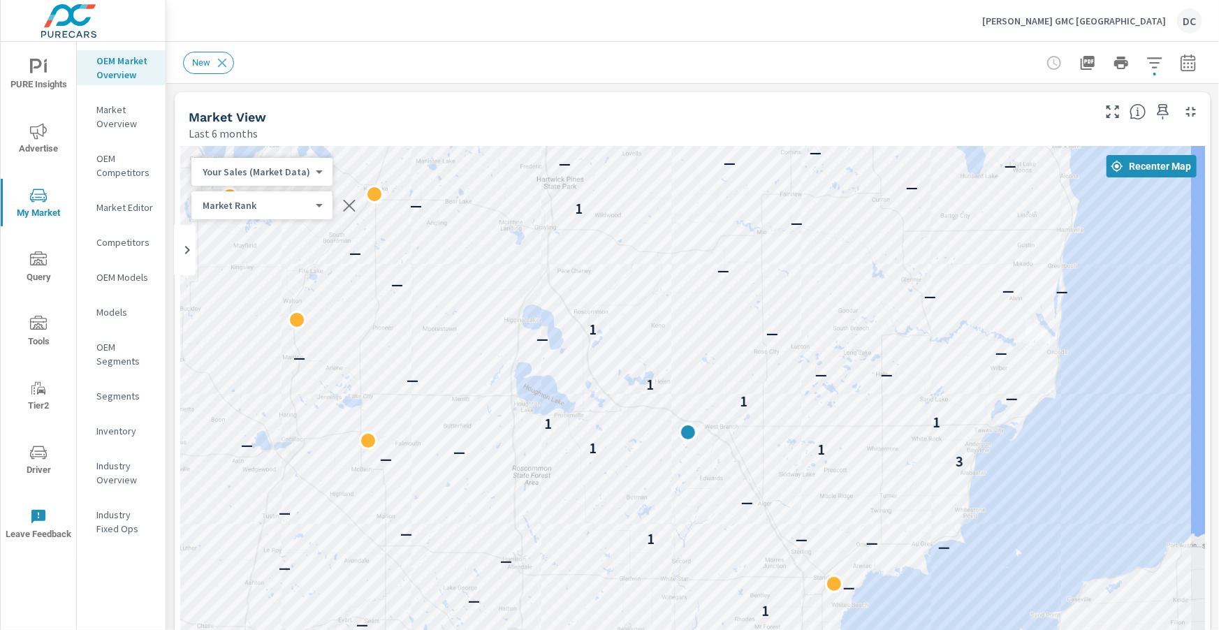
drag, startPoint x: 1070, startPoint y: 287, endPoint x: 959, endPoint y: 298, distance: 110.9
click at [959, 298] on div "— 2 — — — — — — — — 6 — — — 3 — — — — — — — — 2 — — — — — — 1 — — — — — — — 1 —…" at bounding box center [692, 430] width 1025 height 567
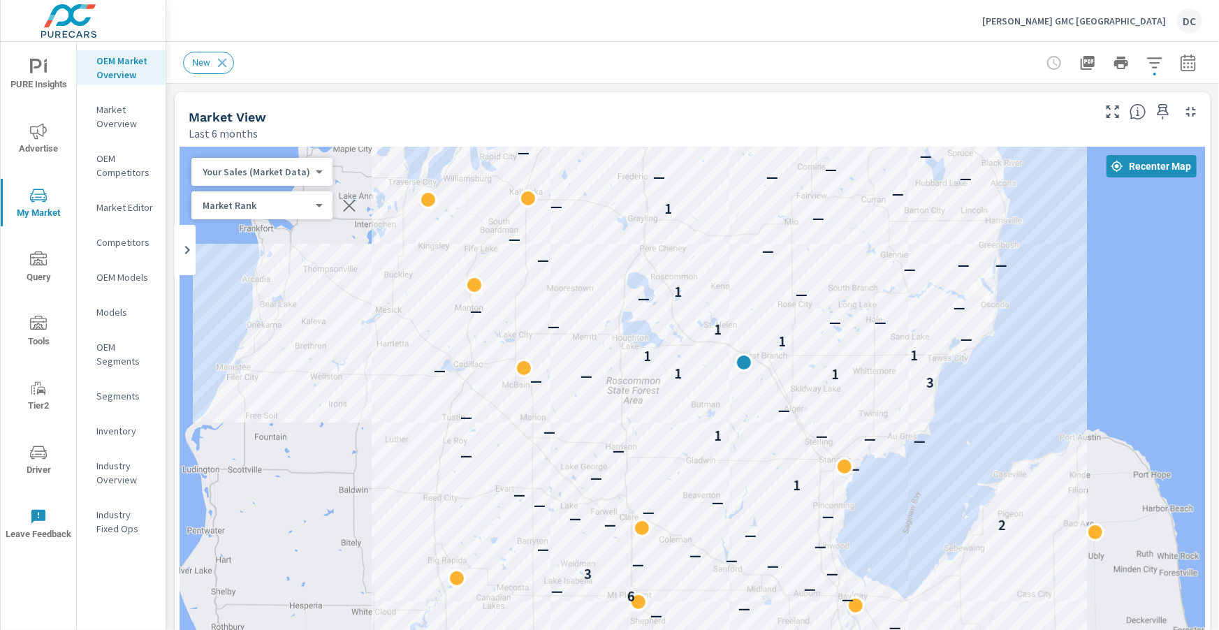
drag, startPoint x: 1012, startPoint y: 279, endPoint x: 924, endPoint y: 262, distance: 89.1
click at [887, 254] on div "— 2 — — — — — — — — 6 — — — 3 — — — — — — — — 2 — — — — — — 1 — — — — — — — 1 —…" at bounding box center [692, 430] width 1025 height 567
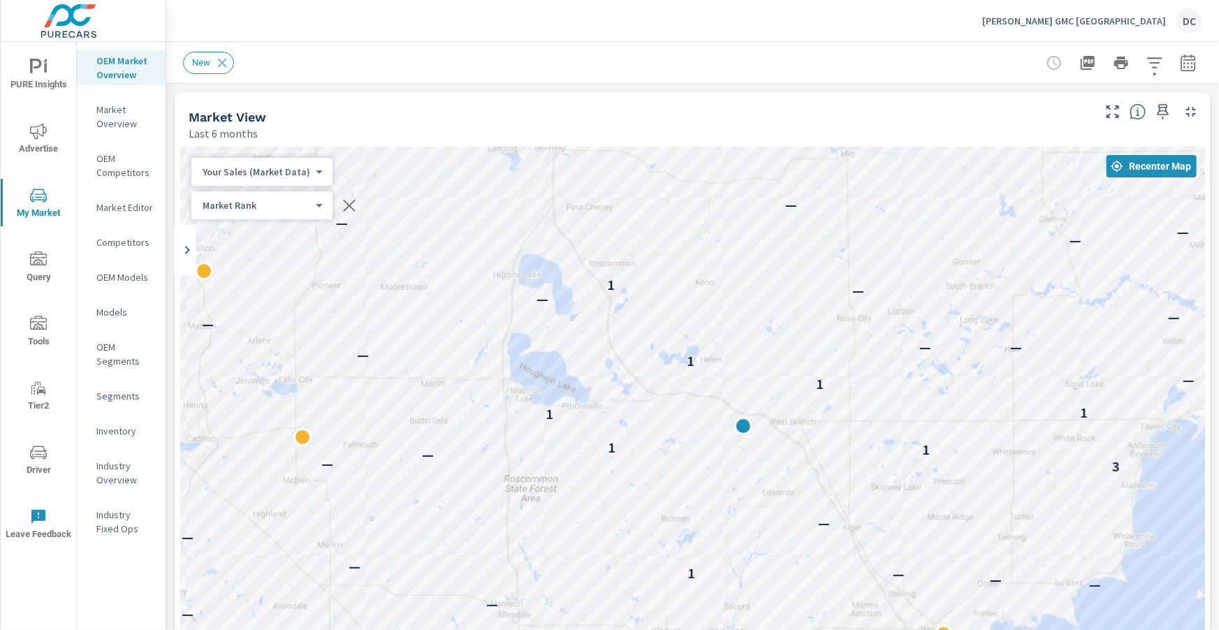
drag, startPoint x: 928, startPoint y: 263, endPoint x: 1114, endPoint y: 236, distance: 187.7
click at [1114, 236] on div "— 2 — — — — — — — — — — 6 — — — 3 — — — — — — — — 2 — — — — — — 1 — — — — — — —…" at bounding box center [692, 430] width 1025 height 567
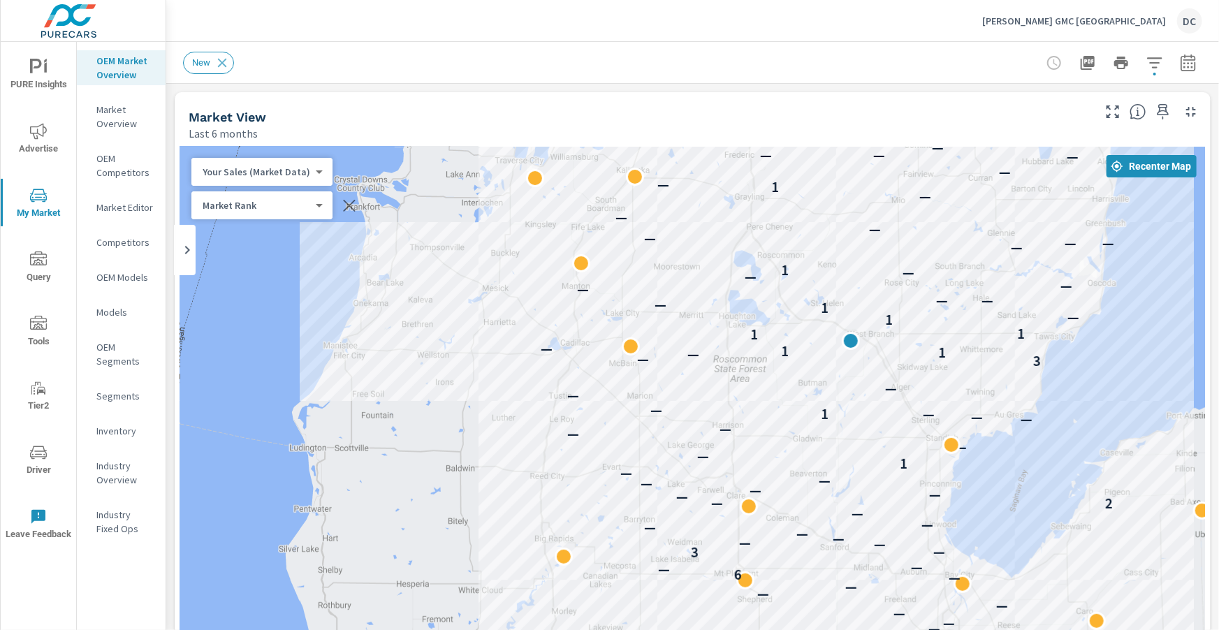
drag, startPoint x: 1040, startPoint y: 463, endPoint x: 985, endPoint y: 363, distance: 114.1
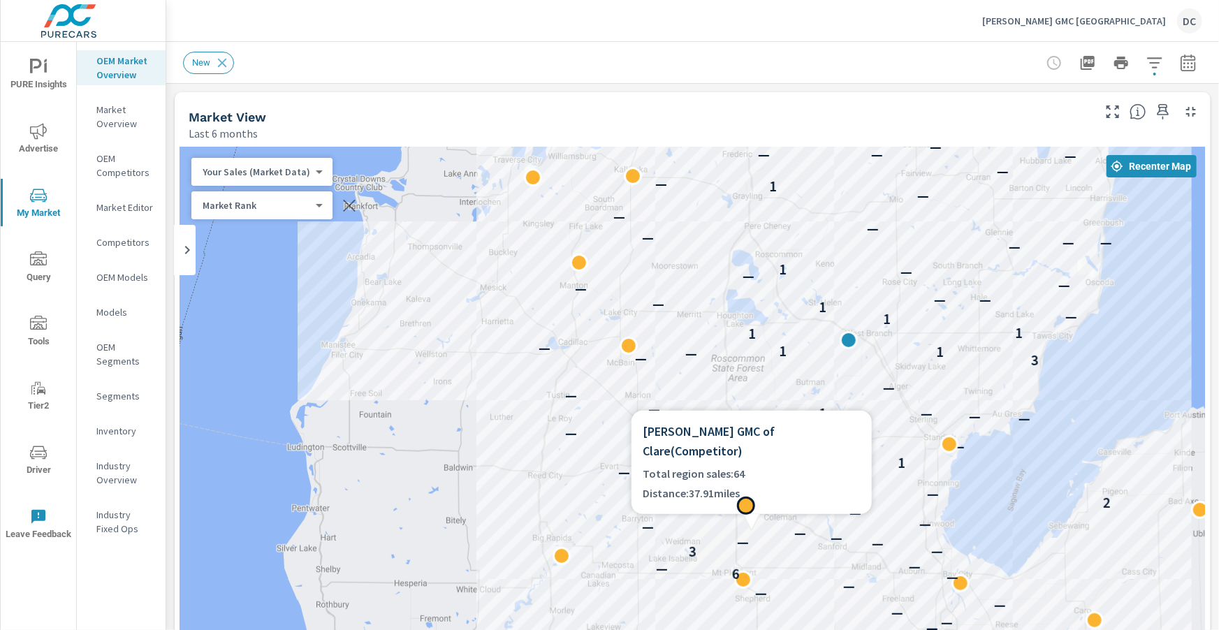
scroll to position [13, 0]
